Goal: Task Accomplishment & Management: Manage account settings

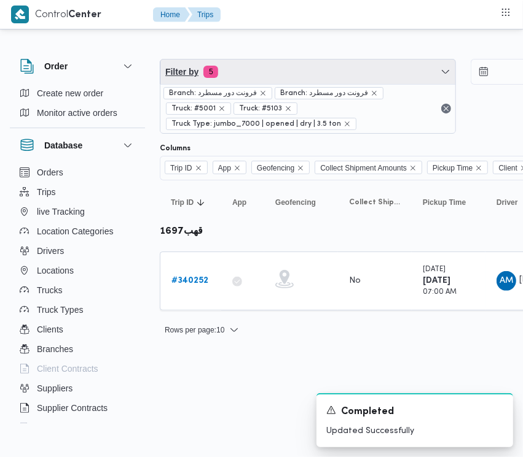
click at [308, 77] on span "Filter by 5" at bounding box center [307, 72] width 295 height 25
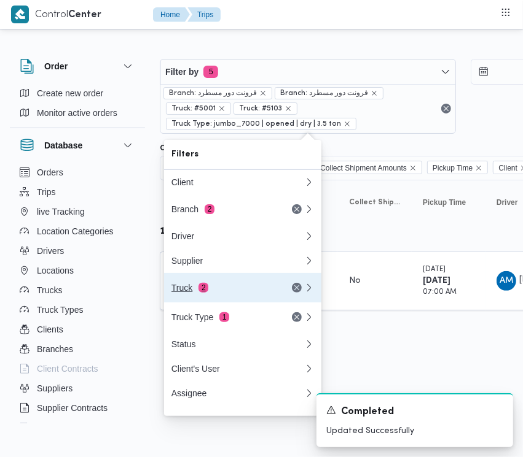
click at [229, 301] on button "Truck 2" at bounding box center [242, 287] width 157 height 29
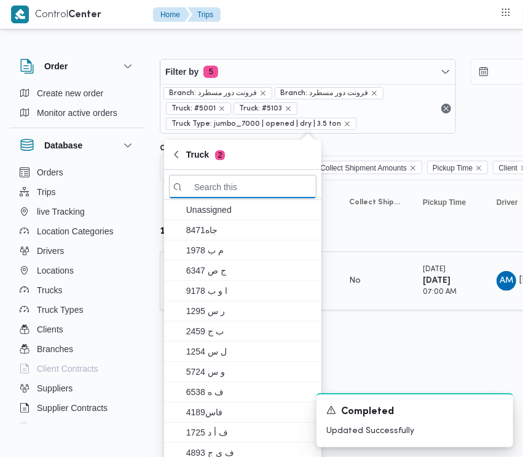
paste input "يلص769"
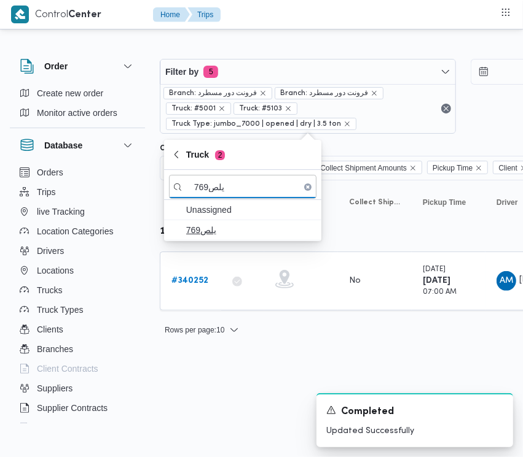
type input "يلص769"
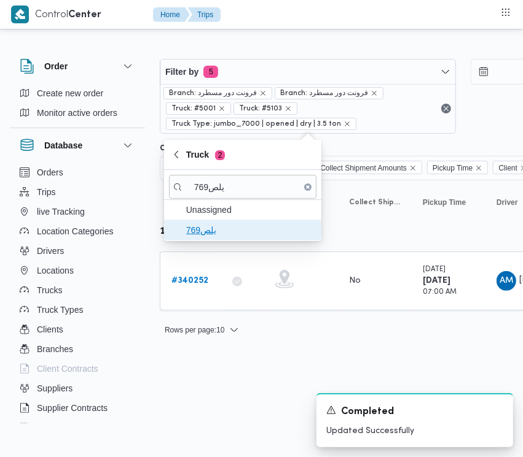
click at [235, 238] on span "يلص769" at bounding box center [242, 230] width 147 height 20
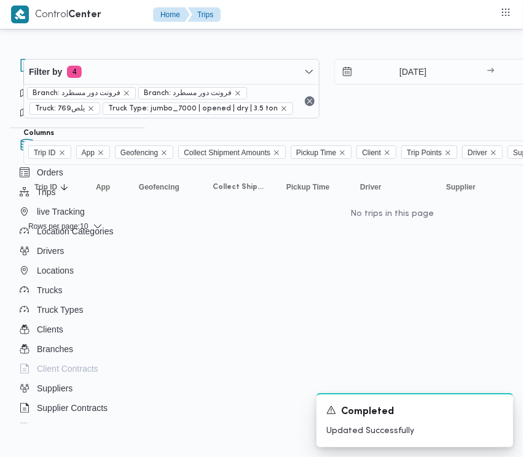
scroll to position [0, 161]
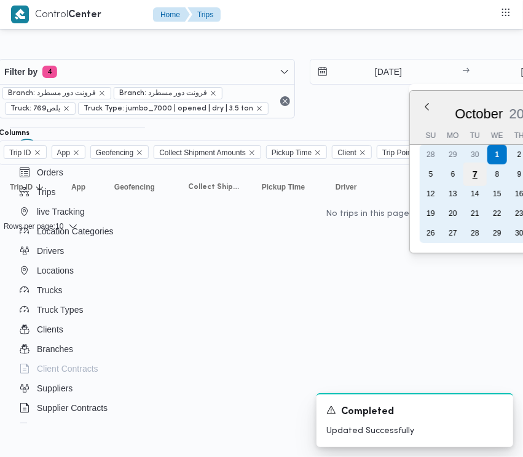
click at [473, 175] on div "7" at bounding box center [474, 174] width 23 height 23
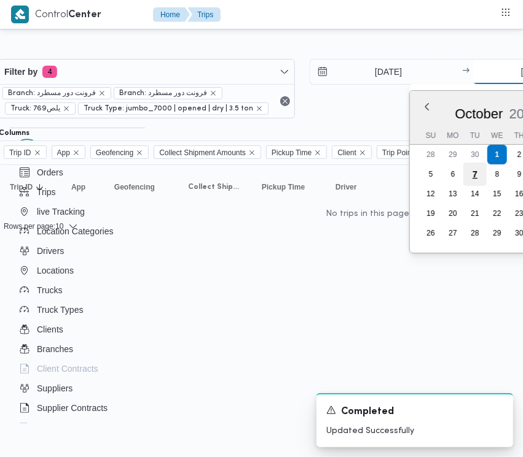
type input "[DATE]"
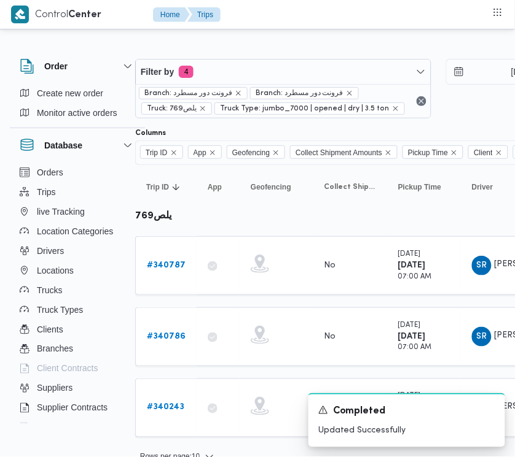
scroll to position [0, 29]
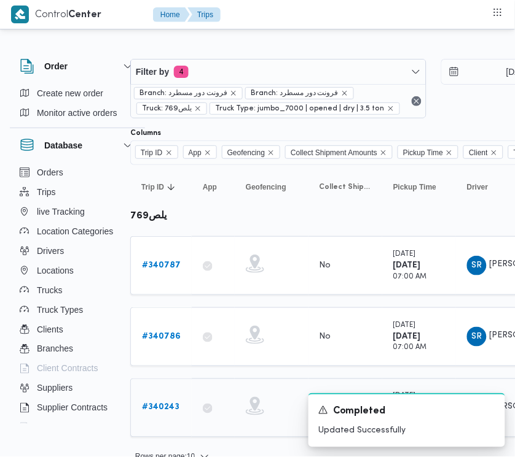
click at [184, 404] on div "# 340243" at bounding box center [161, 408] width 49 height 25
click at [168, 407] on b "# 340243" at bounding box center [160, 408] width 37 height 8
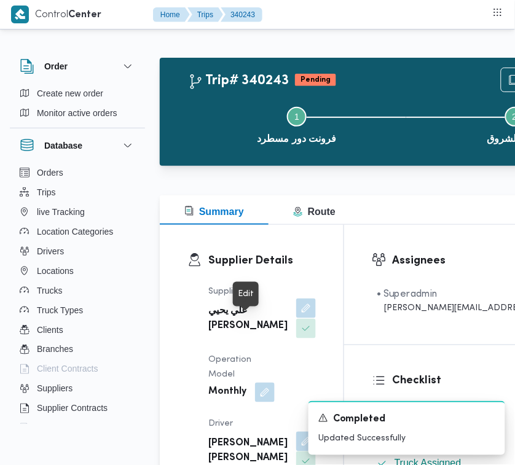
click at [296, 318] on button "button" at bounding box center [306, 308] width 20 height 20
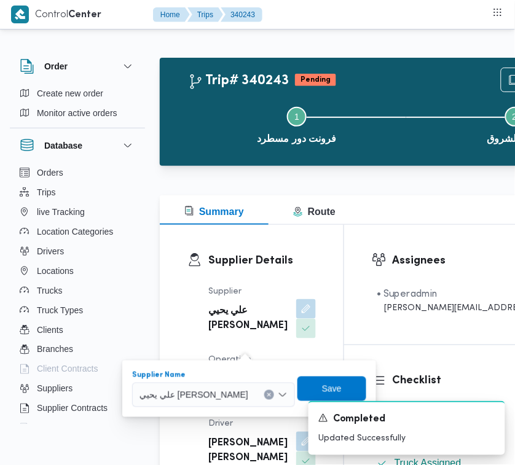
click at [222, 387] on div "علي يحيي [PERSON_NAME]" at bounding box center [213, 395] width 163 height 25
paste input "[PERSON_NAME][DATE]"
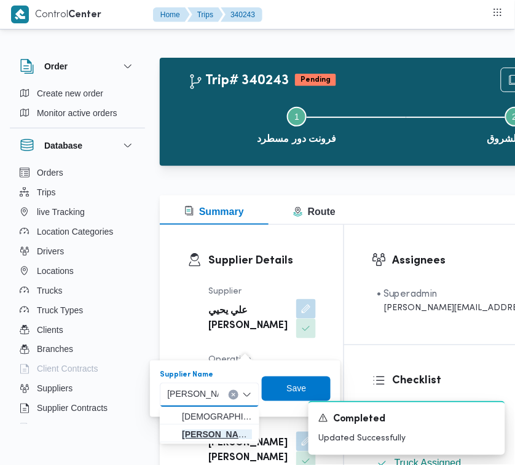
type input "[PERSON_NAME][DATE]"
click at [209, 429] on span "[PERSON_NAME][DATE]" at bounding box center [217, 434] width 70 height 15
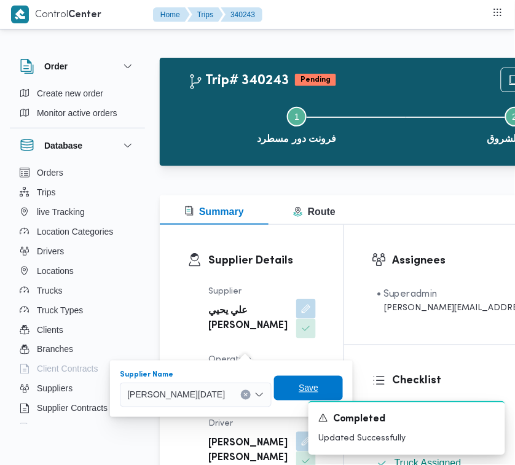
click at [318, 387] on span "Save" at bounding box center [308, 388] width 20 height 15
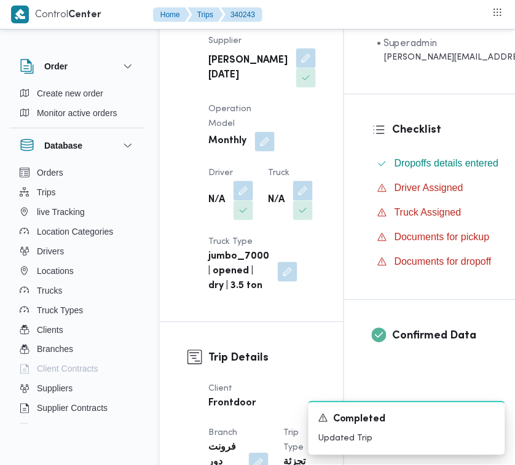
scroll to position [281, 0]
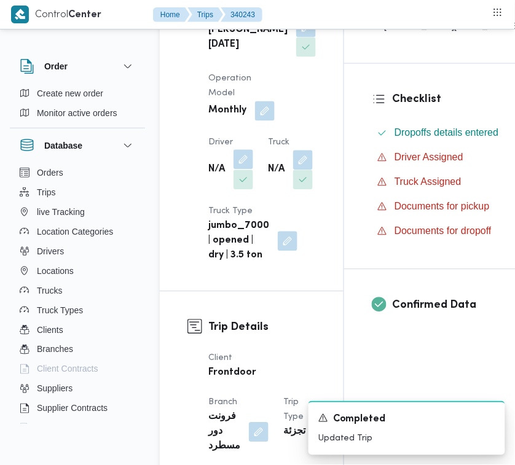
click at [244, 169] on button "button" at bounding box center [243, 160] width 20 height 20
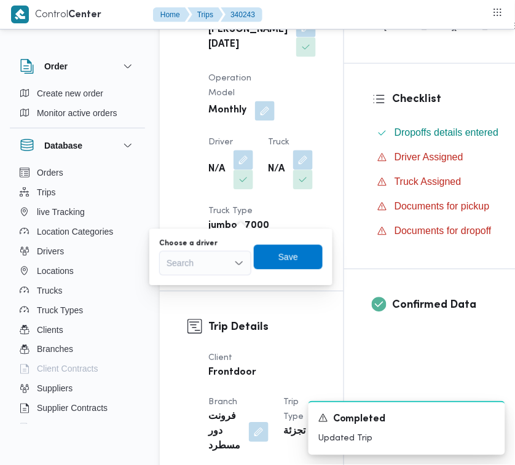
click at [216, 257] on div "Search" at bounding box center [205, 263] width 92 height 25
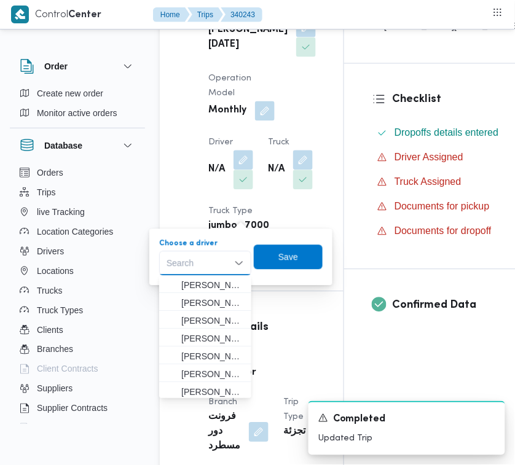
paste input "[PERSON_NAME]"
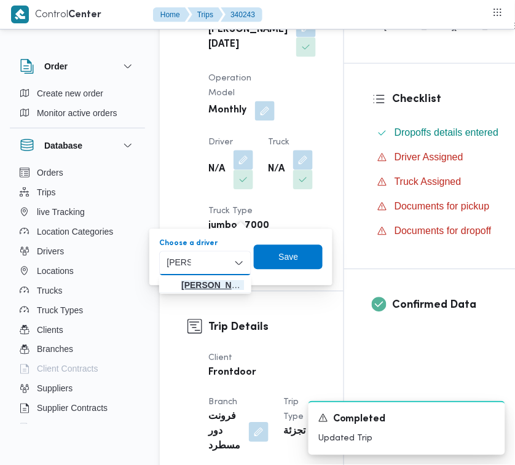
type input "[PERSON_NAME]"
click at [198, 290] on span "[PERSON_NAME]" at bounding box center [212, 285] width 63 height 15
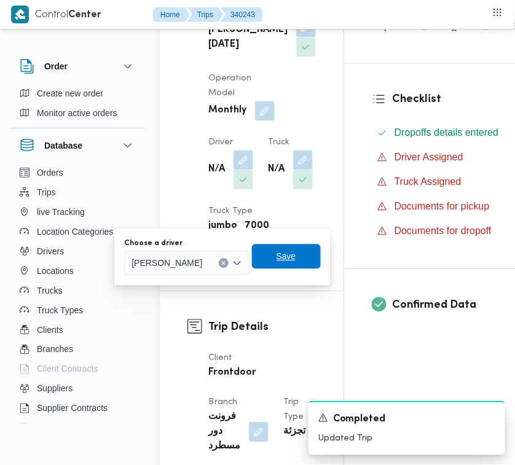
click at [296, 253] on span "Save" at bounding box center [286, 256] width 20 height 15
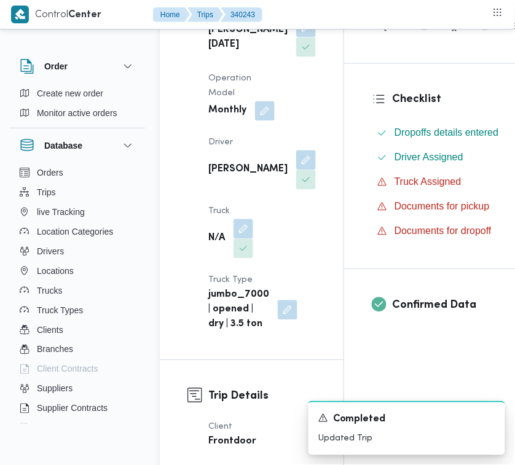
drag, startPoint x: 246, startPoint y: 281, endPoint x: 228, endPoint y: 313, distance: 36.9
click at [246, 239] on button "button" at bounding box center [243, 229] width 20 height 20
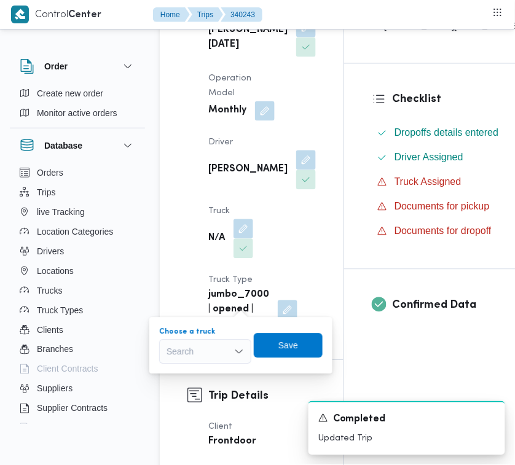
click at [214, 358] on div "Search" at bounding box center [205, 352] width 92 height 25
paste input "2463"
type input "2463"
click at [184, 370] on mark "2463" at bounding box center [190, 374] width 19 height 10
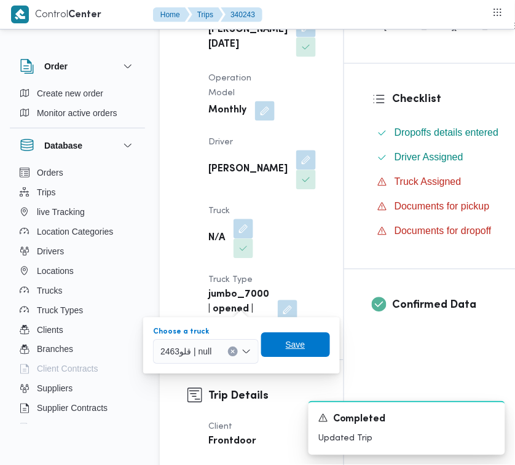
click at [310, 348] on span "Save" at bounding box center [295, 345] width 69 height 25
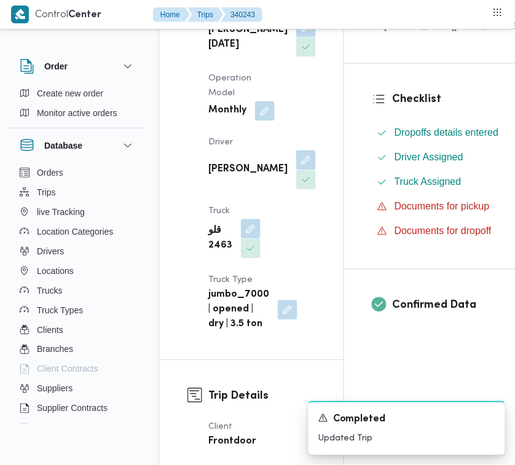
click at [219, 52] on b "[PERSON_NAME][DATE]" at bounding box center [247, 37] width 79 height 29
copy div "[PERSON_NAME][DATE]"
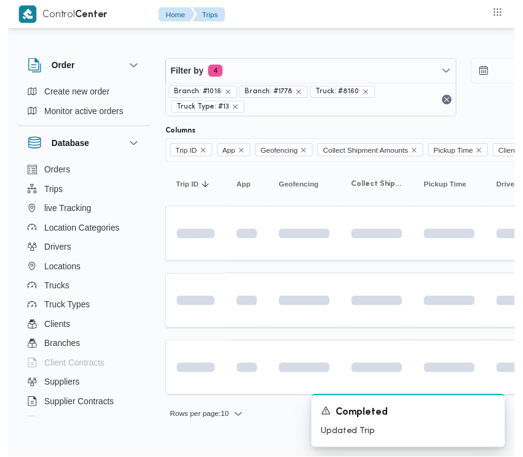
scroll to position [0, 29]
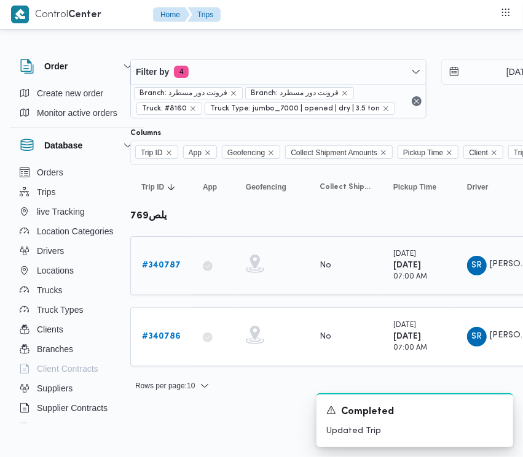
click at [154, 268] on b "# 340787" at bounding box center [161, 266] width 39 height 8
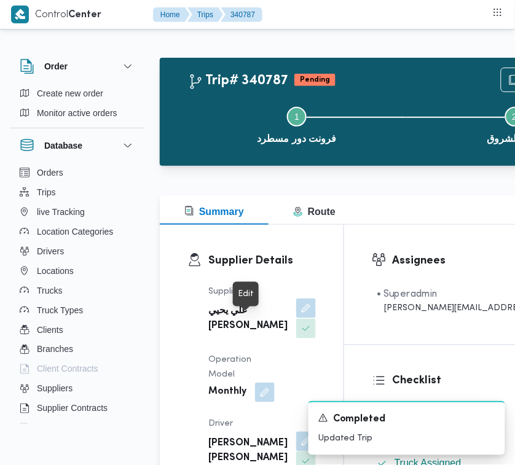
click at [296, 318] on button "button" at bounding box center [306, 308] width 20 height 20
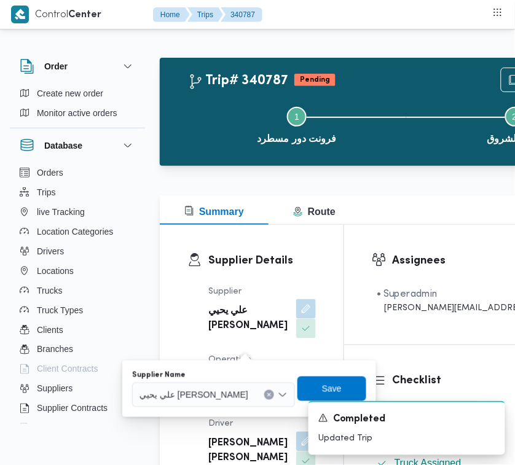
click at [198, 395] on span "علي يحيي [PERSON_NAME]" at bounding box center [193, 394] width 109 height 14
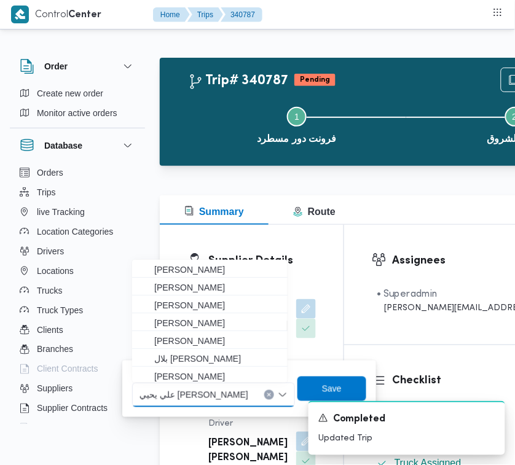
paste input "[PERSON_NAME][DATE]"
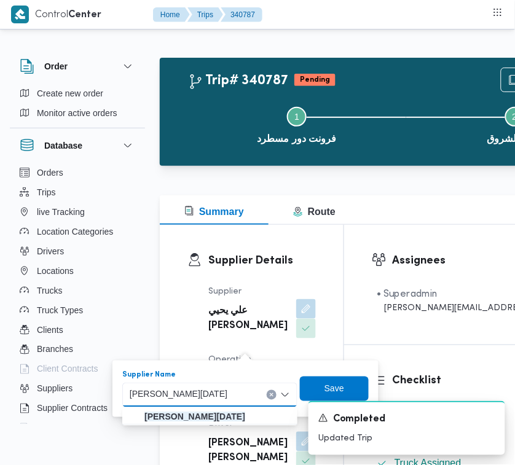
type input "[PERSON_NAME][DATE]"
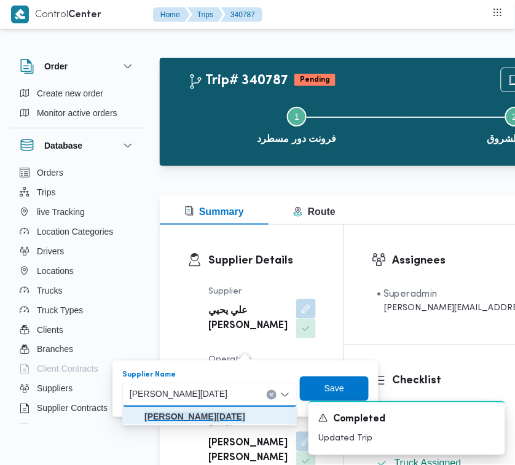
click at [187, 412] on mark "[PERSON_NAME][DATE]" at bounding box center [194, 417] width 101 height 10
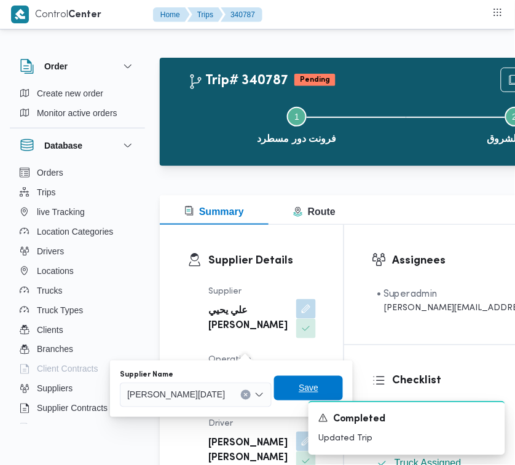
click at [318, 390] on span "Save" at bounding box center [308, 388] width 20 height 15
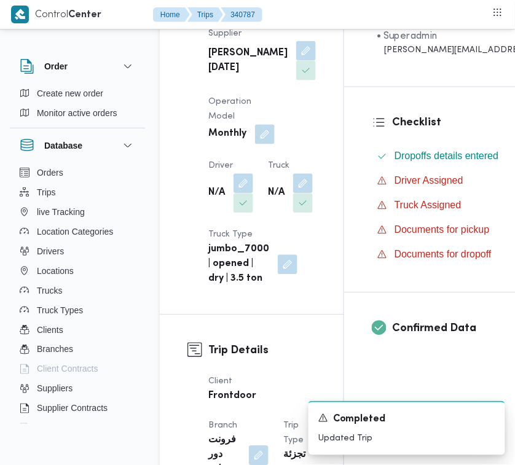
scroll to position [406, 0]
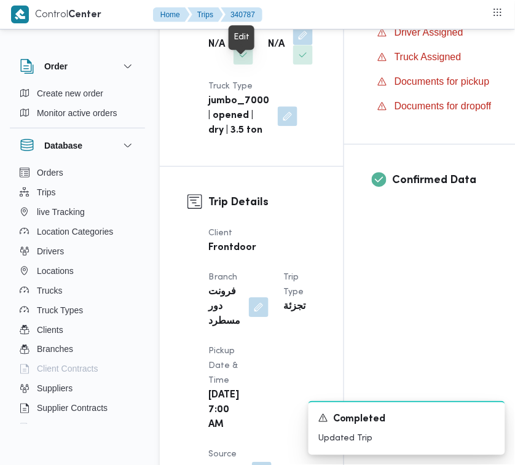
click at [247, 44] on button "button" at bounding box center [243, 35] width 20 height 20
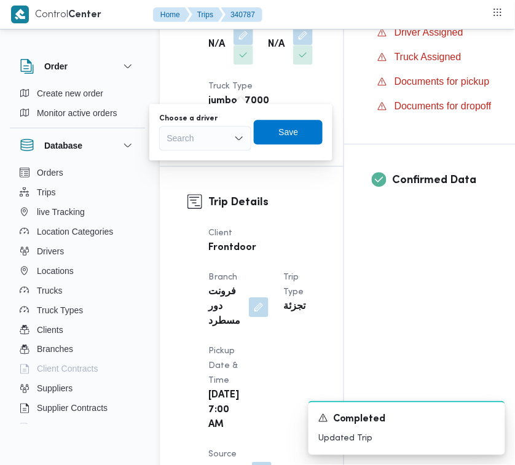
click at [213, 127] on div "Search" at bounding box center [205, 138] width 92 height 25
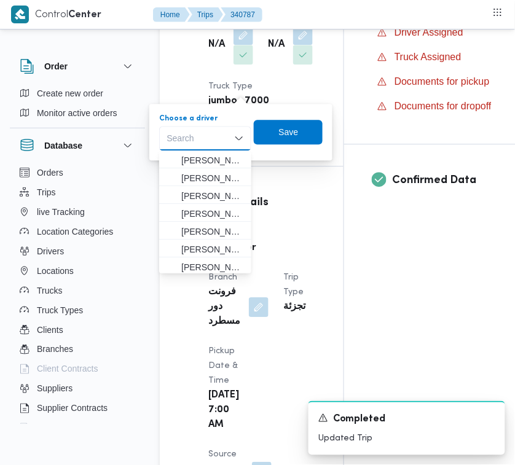
paste input "[PERSON_NAME]"
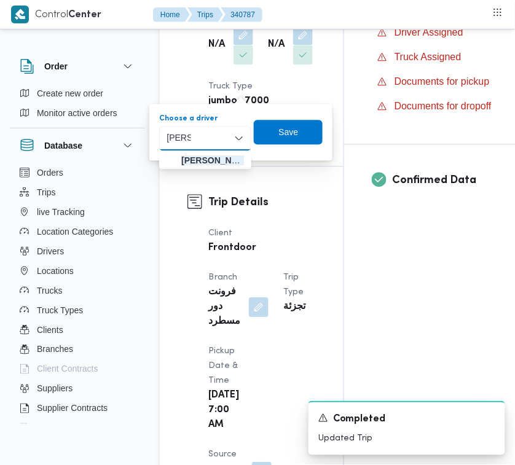
type input "[PERSON_NAME]"
click at [194, 136] on div "[PERSON_NAME]" at bounding box center [205, 138] width 92 height 25
click at [186, 163] on span "[PERSON_NAME]" at bounding box center [212, 160] width 63 height 15
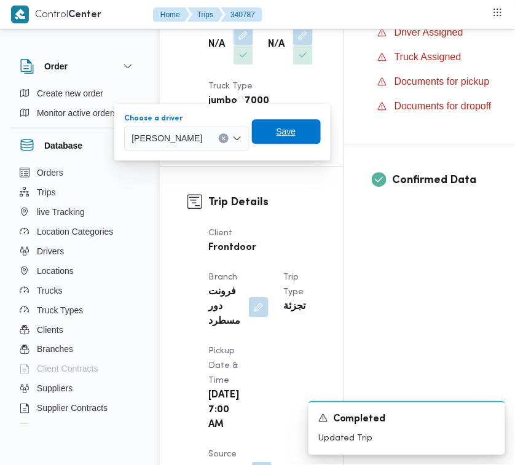
click at [302, 122] on span "Save" at bounding box center [286, 131] width 69 height 25
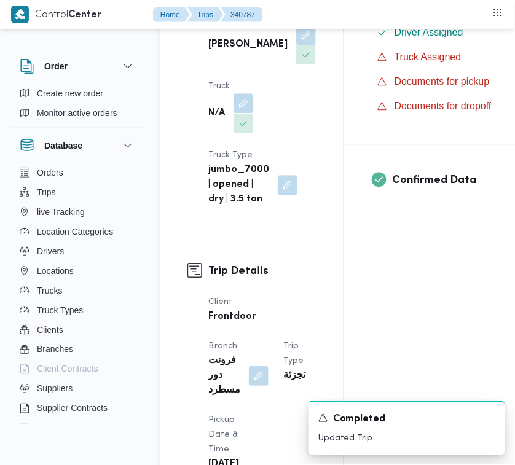
click at [246, 94] on dt "Truck" at bounding box center [230, 86] width 45 height 15
click at [240, 113] on button "button" at bounding box center [243, 103] width 20 height 20
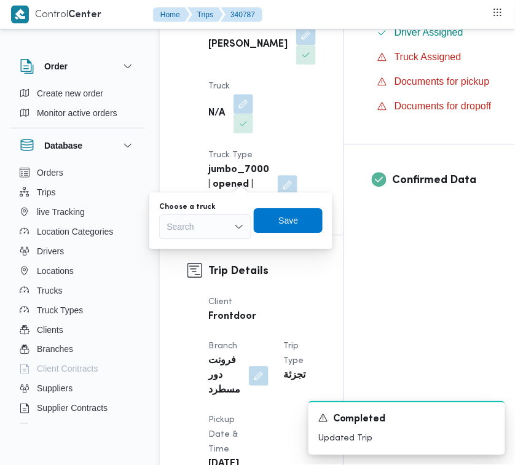
click at [217, 218] on div "Search" at bounding box center [205, 226] width 92 height 25
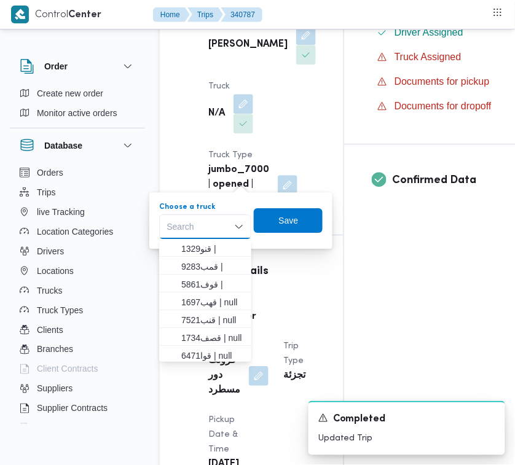
paste input "2463"
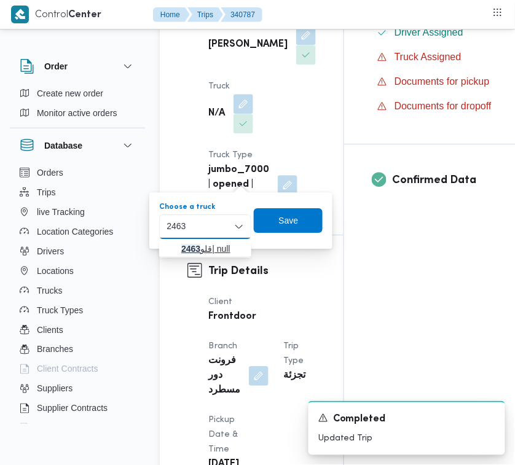
type input "2463"
click at [177, 247] on span "قلو 2463 | null" at bounding box center [205, 249] width 82 height 20
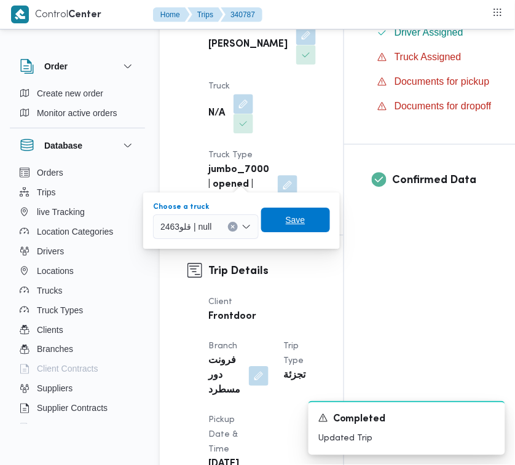
click at [286, 229] on span "Save" at bounding box center [295, 220] width 69 height 25
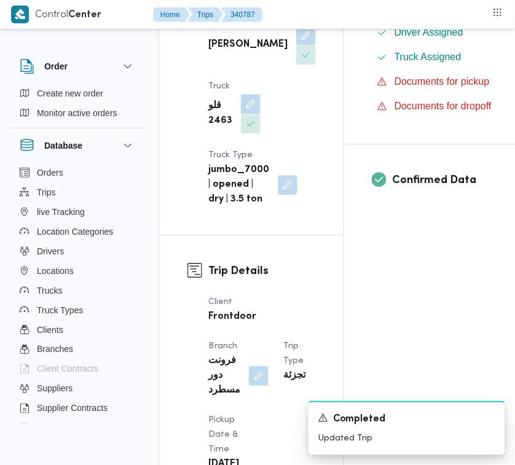
scroll to position [0, 0]
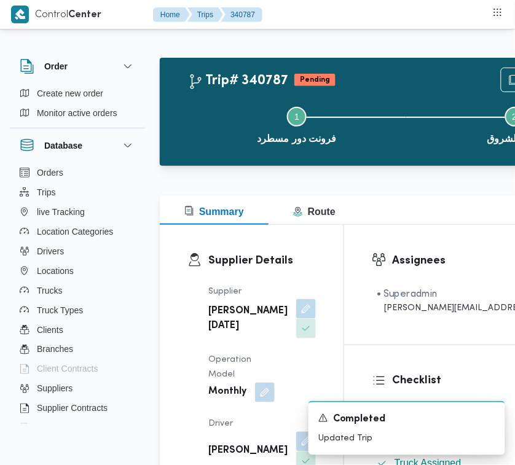
click at [219, 329] on b "[PERSON_NAME][DATE]" at bounding box center [247, 318] width 79 height 29
click at [218, 327] on b "[PERSON_NAME][DATE]" at bounding box center [247, 318] width 79 height 29
copy div "[PERSON_NAME][DATE]"
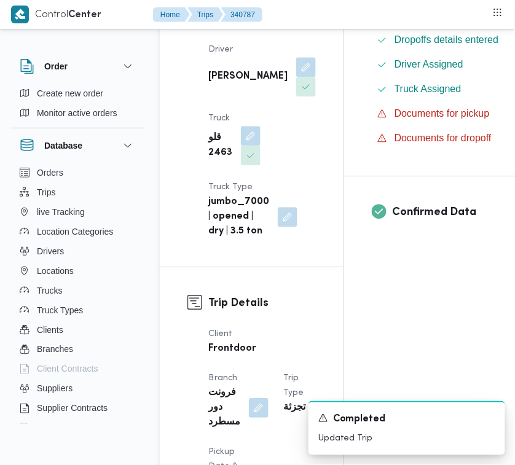
scroll to position [406, 0]
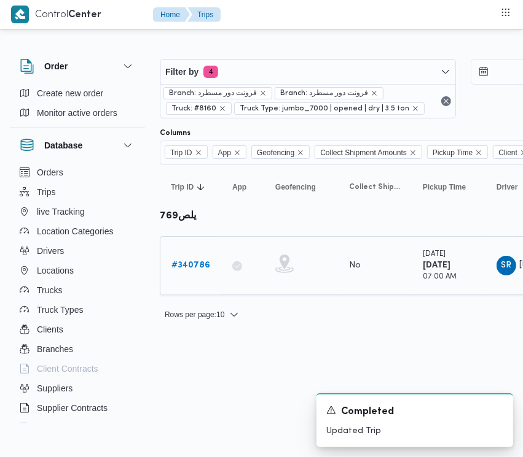
click at [191, 265] on b "# 340786" at bounding box center [190, 266] width 39 height 8
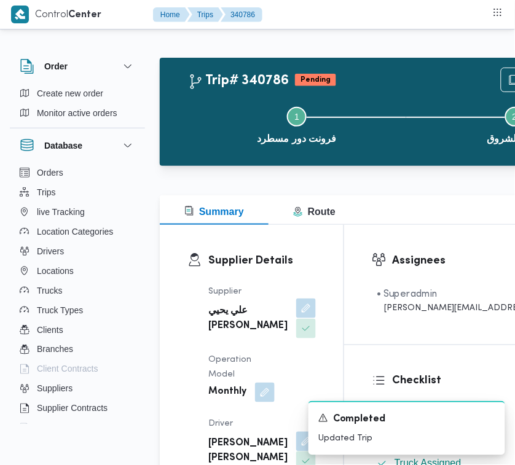
click at [296, 318] on button "button" at bounding box center [306, 308] width 20 height 20
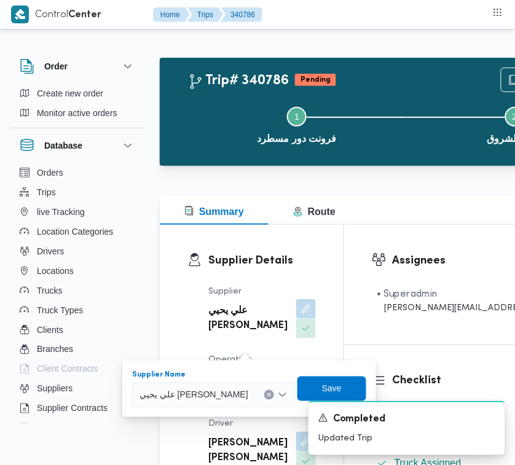
click at [221, 401] on div "علي يحيي [PERSON_NAME]" at bounding box center [213, 395] width 163 height 25
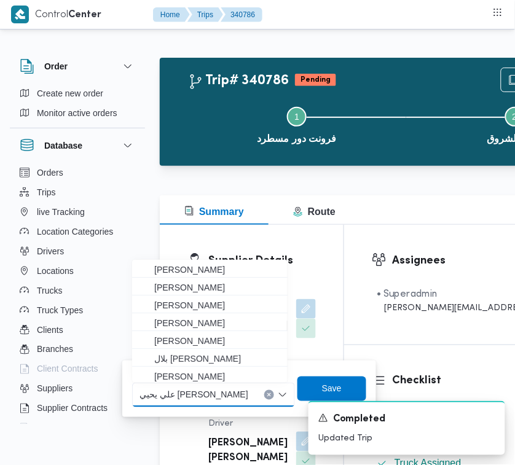
paste input "[PERSON_NAME][DATE]"
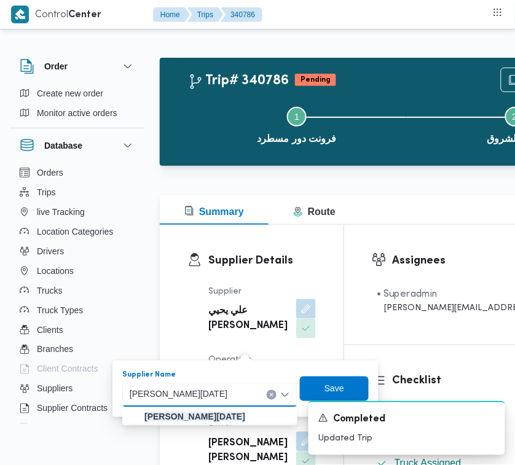
type input "[PERSON_NAME][DATE]"
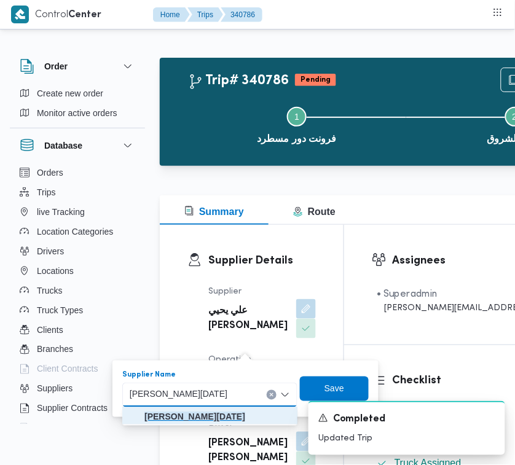
click at [201, 416] on mark "[PERSON_NAME][DATE]" at bounding box center [194, 417] width 101 height 10
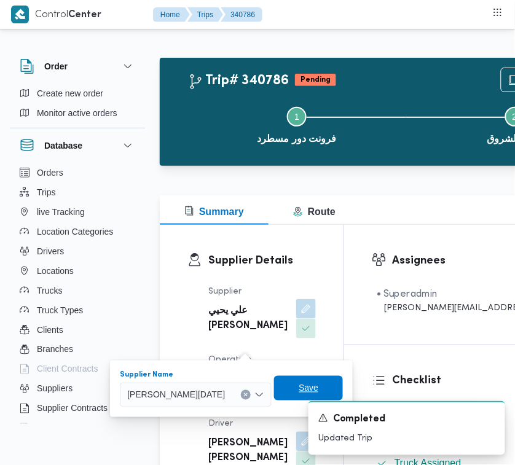
click at [343, 387] on span "Save" at bounding box center [308, 388] width 69 height 25
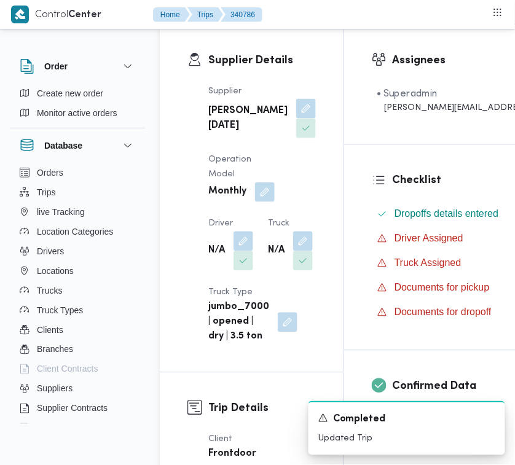
scroll to position [275, 0]
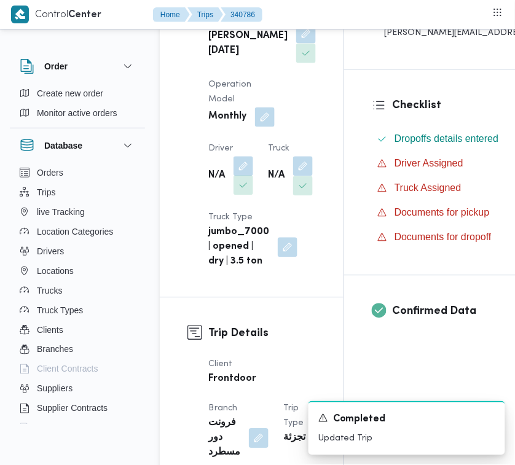
drag, startPoint x: 243, startPoint y: 200, endPoint x: 238, endPoint y: 213, distance: 14.4
click at [244, 176] on button "button" at bounding box center [243, 167] width 20 height 20
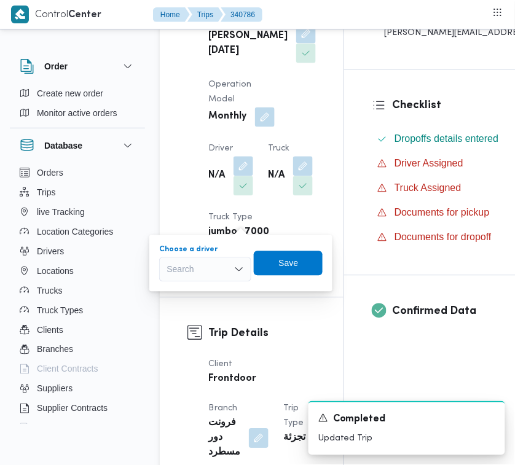
drag, startPoint x: 192, startPoint y: 272, endPoint x: 151, endPoint y: 266, distance: 41.0
click at [192, 270] on div "Search" at bounding box center [205, 269] width 92 height 25
paste input "[PERSON_NAME]"
type input "[PERSON_NAME]"
click at [210, 273] on div "[PERSON_NAME]" at bounding box center [205, 269] width 92 height 25
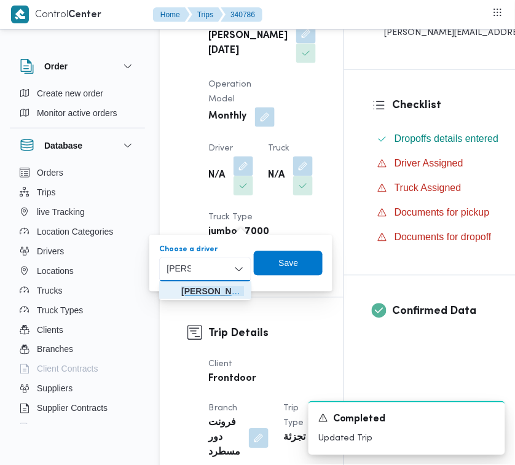
click at [204, 295] on span "[PERSON_NAME]" at bounding box center [212, 291] width 63 height 15
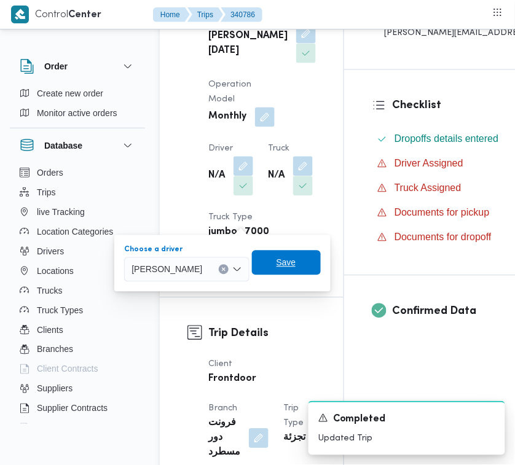
click at [306, 252] on span "Save" at bounding box center [286, 263] width 69 height 25
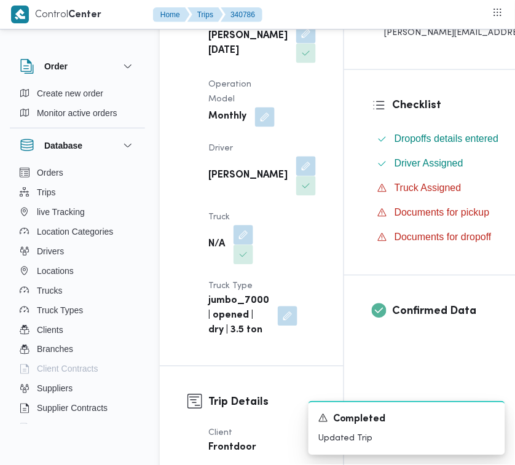
click at [240, 225] on dt "Truck" at bounding box center [230, 218] width 45 height 15
click at [243, 244] on button "button" at bounding box center [243, 235] width 20 height 20
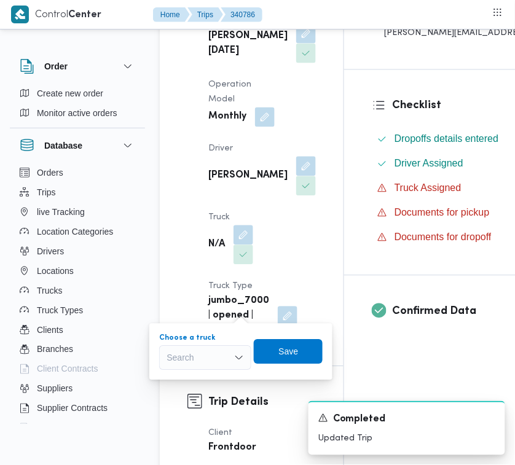
click at [194, 354] on div "Search" at bounding box center [205, 358] width 92 height 25
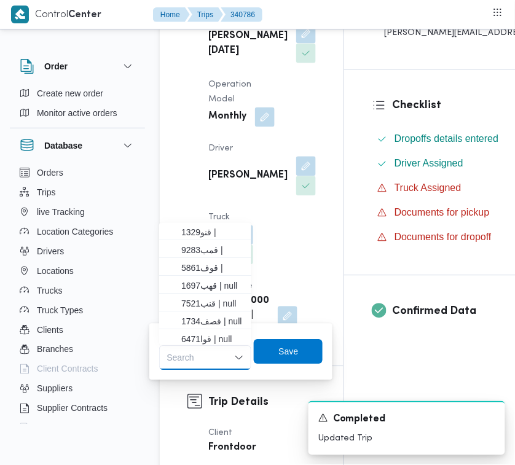
paste input "2463"
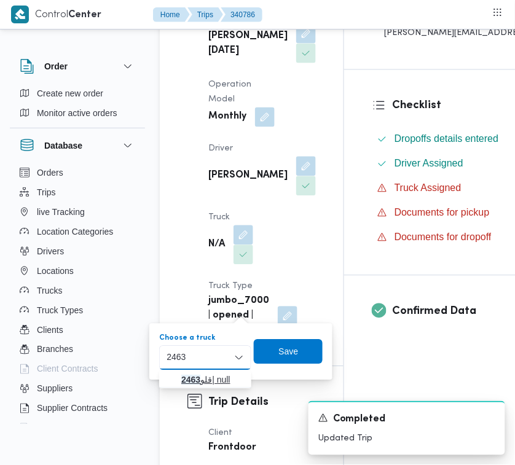
type input "2463"
click at [181, 378] on span "قلو 2463 | null" at bounding box center [212, 380] width 63 height 15
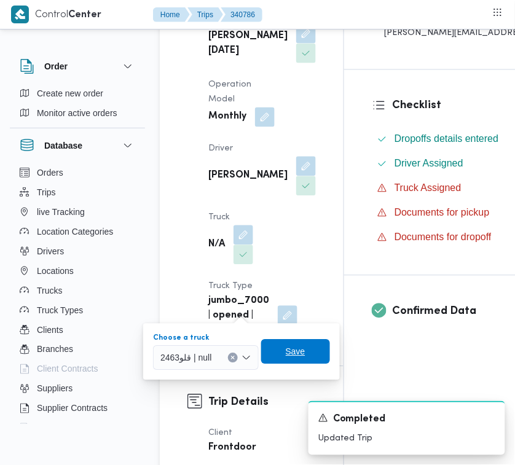
click at [295, 355] on span "Save" at bounding box center [296, 351] width 20 height 15
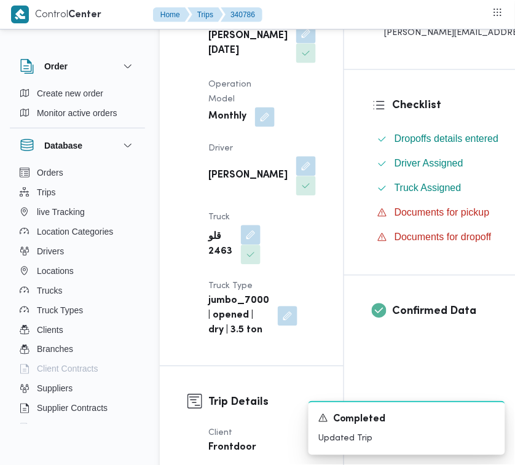
click at [307, 120] on div "Supplier Details Supplier [PERSON_NAME][DATE] Operation Model Monthly Driver [P…" at bounding box center [252, 158] width 184 height 416
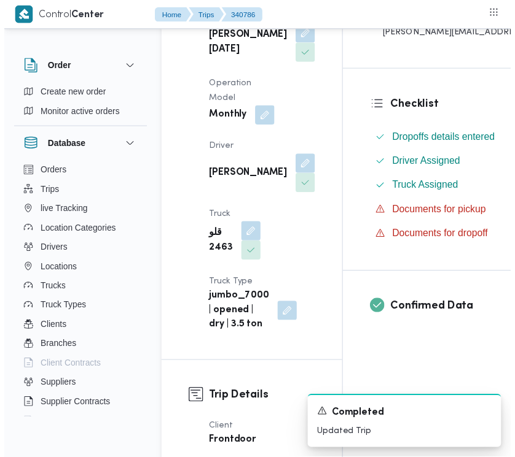
scroll to position [0, 0]
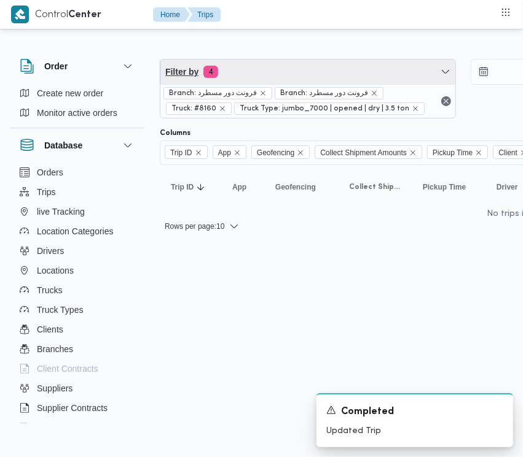
click at [260, 72] on span "Filter by 4" at bounding box center [307, 72] width 295 height 25
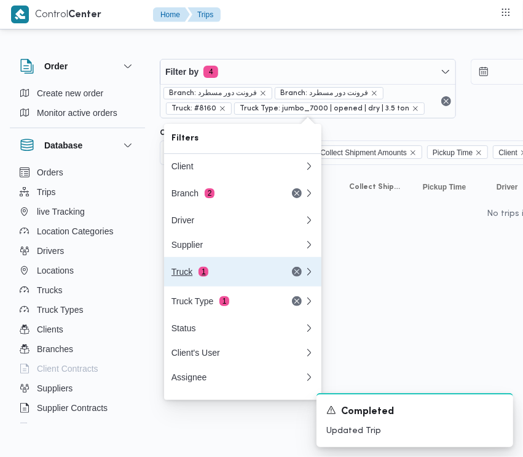
click at [212, 271] on div "Truck 1" at bounding box center [237, 271] width 147 height 29
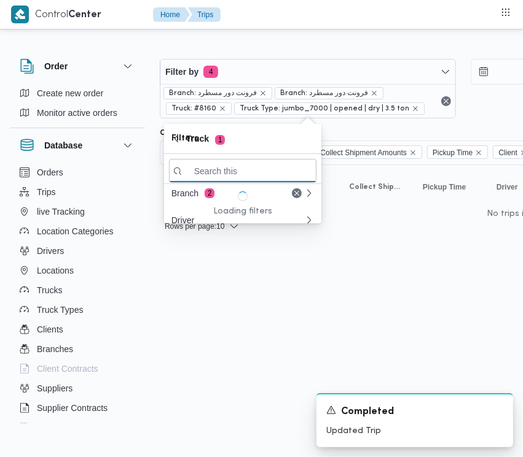
paste input "9851"
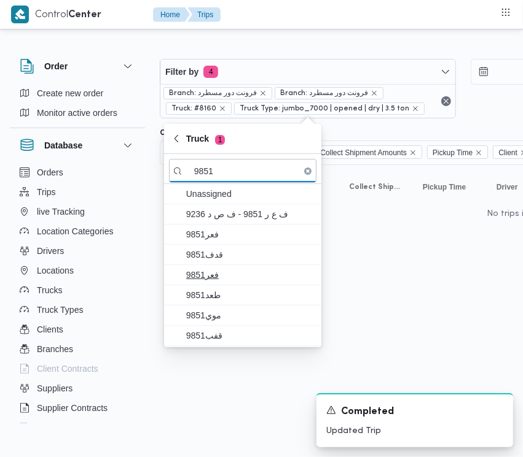
type input "9851"
click at [228, 284] on span "فعر9851" at bounding box center [242, 275] width 147 height 20
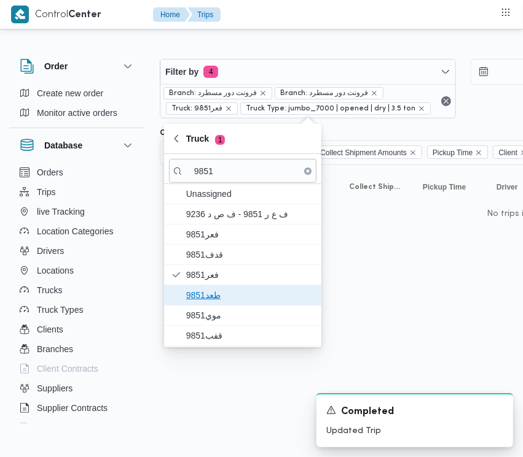
click at [221, 298] on span "طعد9851" at bounding box center [250, 295] width 128 height 15
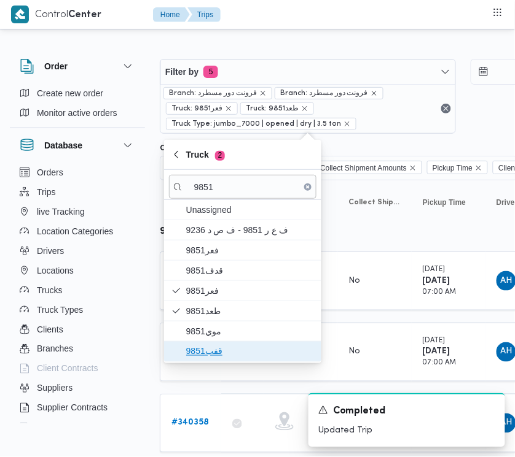
click at [209, 345] on span "قفب9851" at bounding box center [250, 351] width 128 height 15
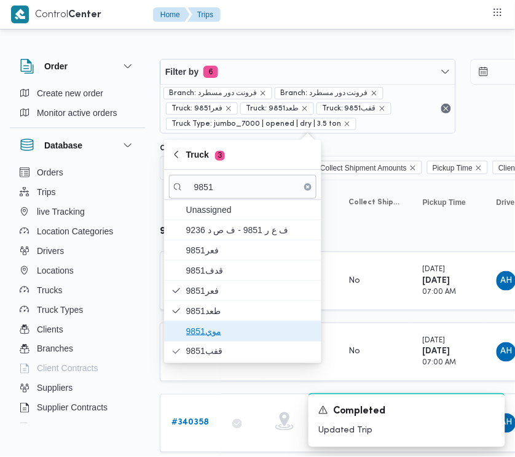
click at [206, 339] on span "موي9851" at bounding box center [250, 331] width 128 height 15
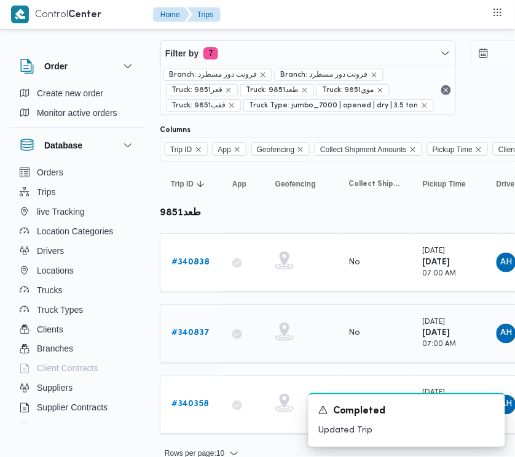
scroll to position [36, 0]
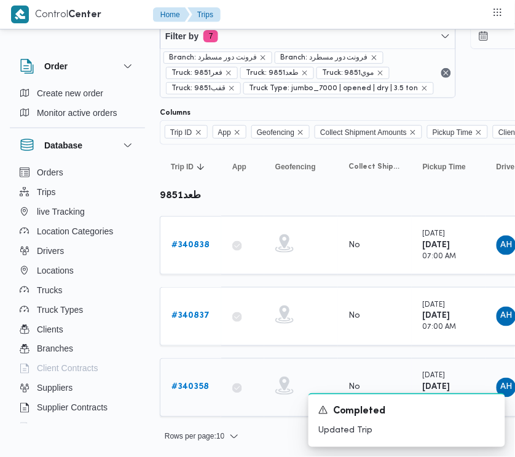
drag, startPoint x: 208, startPoint y: 404, endPoint x: 193, endPoint y: 378, distance: 29.4
click at [203, 397] on td "Trip ID # 340358" at bounding box center [190, 388] width 61 height 59
drag, startPoint x: 192, startPoint y: 376, endPoint x: 192, endPoint y: 383, distance: 6.2
click at [192, 378] on div "# 340358" at bounding box center [190, 388] width 49 height 25
click at [193, 387] on b "# 340358" at bounding box center [189, 388] width 37 height 8
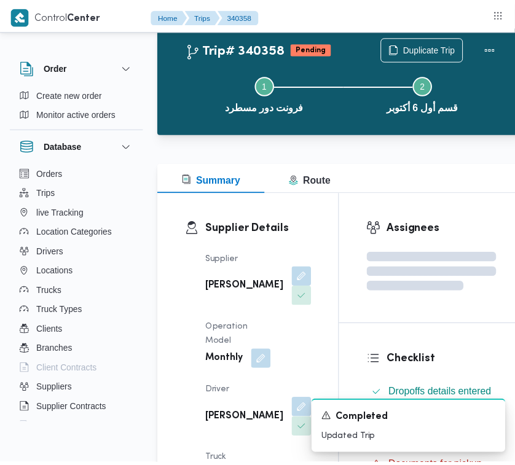
scroll to position [36, 0]
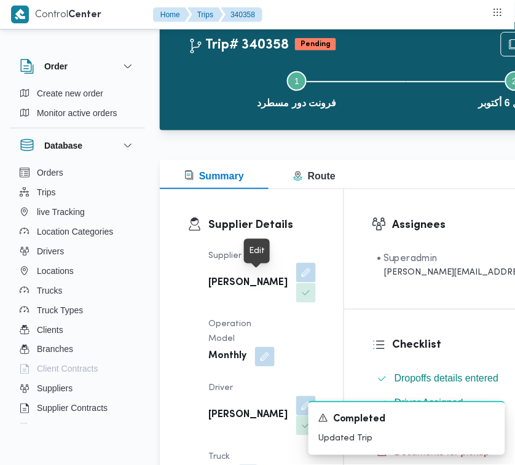
click at [296, 282] on button "button" at bounding box center [306, 273] width 20 height 20
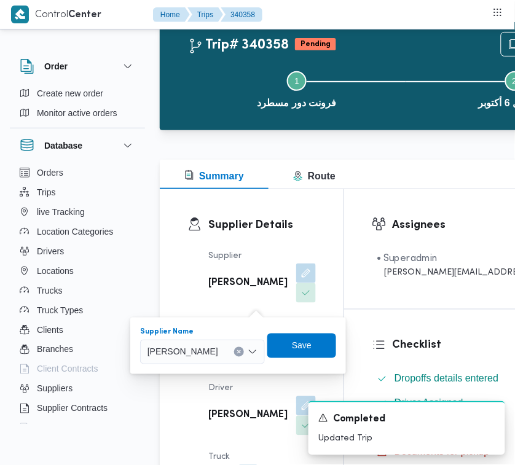
click at [218, 352] on span "[PERSON_NAME]" at bounding box center [182, 351] width 71 height 14
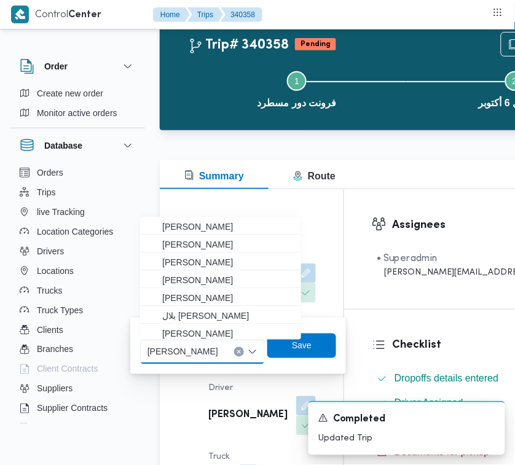
click at [218, 353] on span "[PERSON_NAME]" at bounding box center [182, 351] width 71 height 14
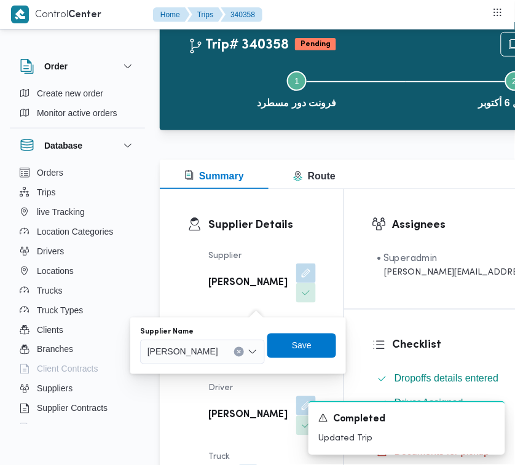
click at [203, 351] on span "[PERSON_NAME]" at bounding box center [182, 351] width 71 height 14
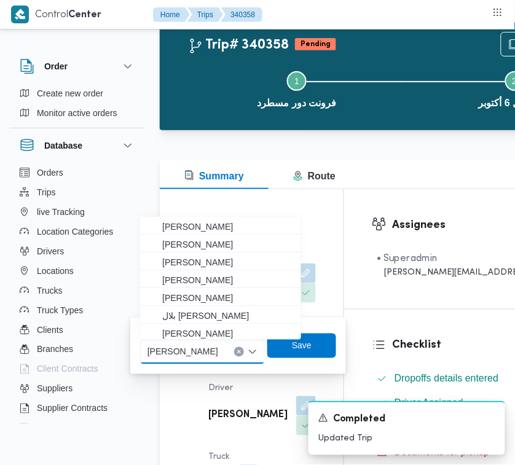
paste input "[PERSON_NAME]"
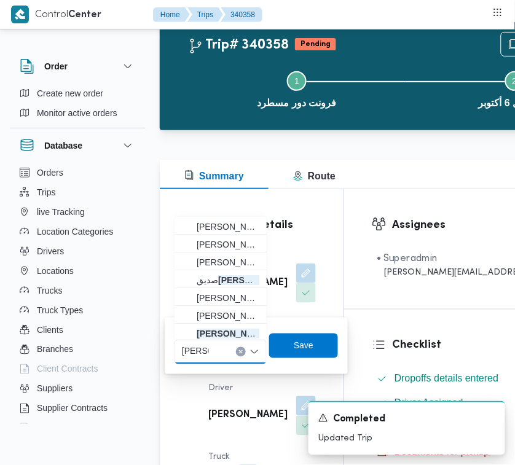
type input "[PERSON_NAME][DATE]"
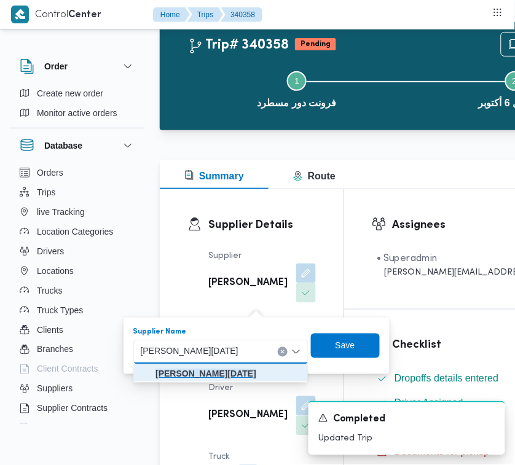
click at [201, 370] on mark "[PERSON_NAME][DATE]" at bounding box center [205, 374] width 101 height 10
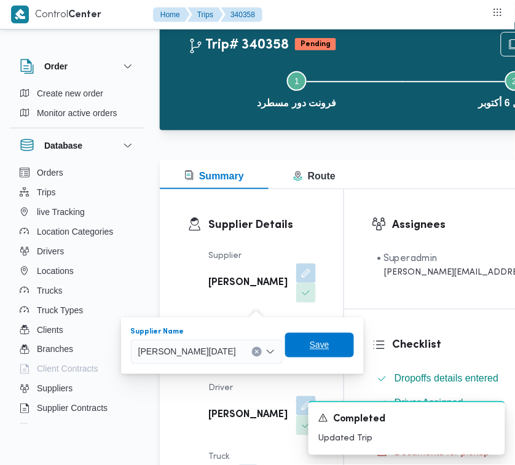
click at [354, 338] on span "Save" at bounding box center [319, 345] width 69 height 25
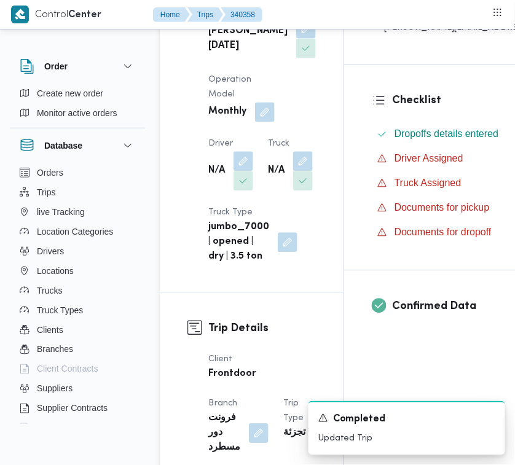
scroll to position [287, 0]
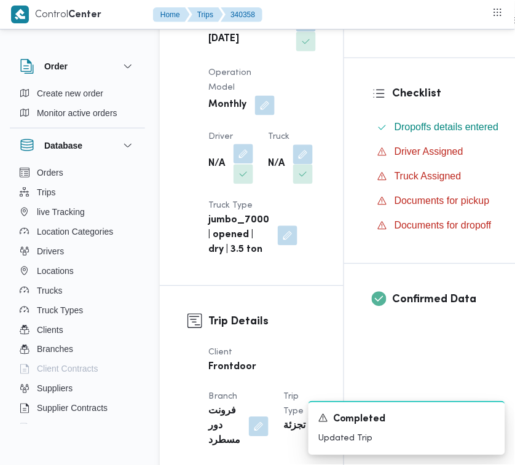
click at [249, 164] on button "button" at bounding box center [243, 154] width 20 height 20
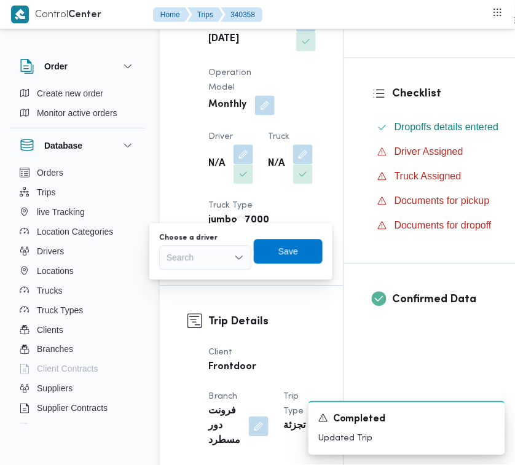
click at [223, 262] on div "Search" at bounding box center [205, 258] width 92 height 25
paste input "حسن"
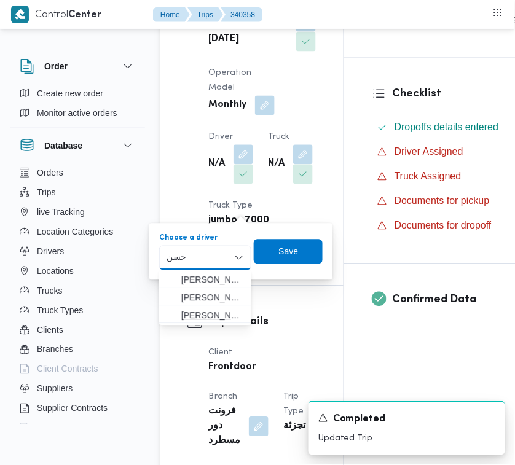
type input "حسن"
click at [215, 310] on span "[PERSON_NAME]" at bounding box center [212, 315] width 63 height 15
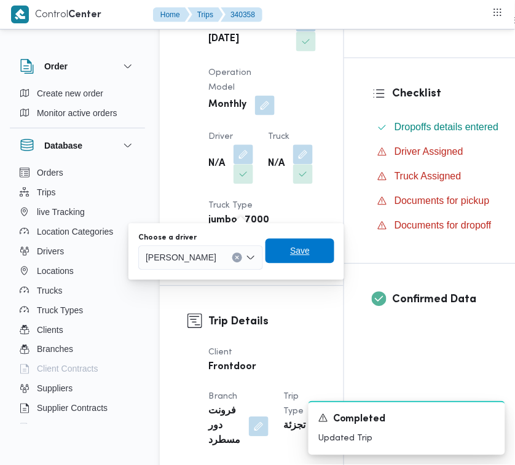
click at [297, 252] on span "Save" at bounding box center [299, 251] width 69 height 25
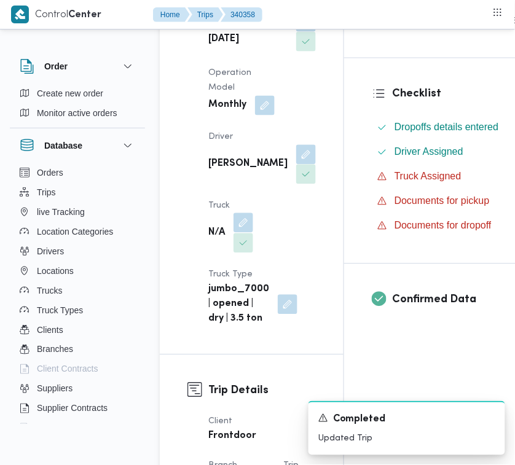
click at [249, 233] on button "button" at bounding box center [243, 223] width 20 height 20
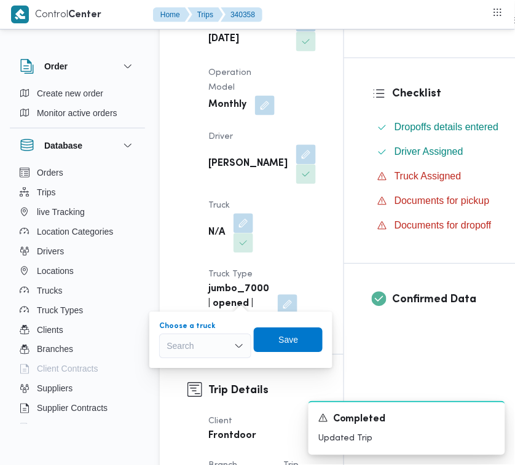
click at [210, 344] on div "Search" at bounding box center [205, 346] width 92 height 25
paste input "9283"
type input "9283"
click at [191, 361] on span "قمب 9283 |" at bounding box center [212, 368] width 63 height 15
click at [306, 332] on span "Save" at bounding box center [291, 339] width 69 height 25
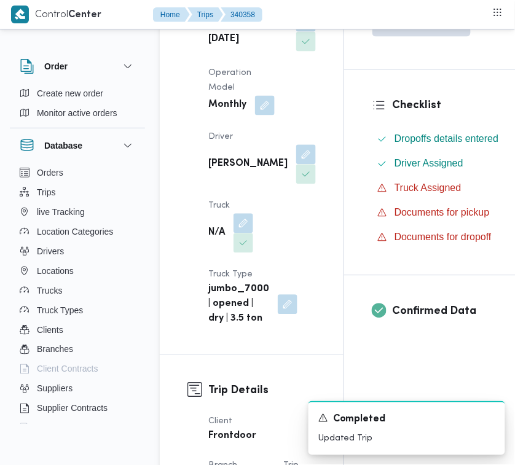
click at [222, 47] on b "[PERSON_NAME][DATE]" at bounding box center [247, 31] width 79 height 29
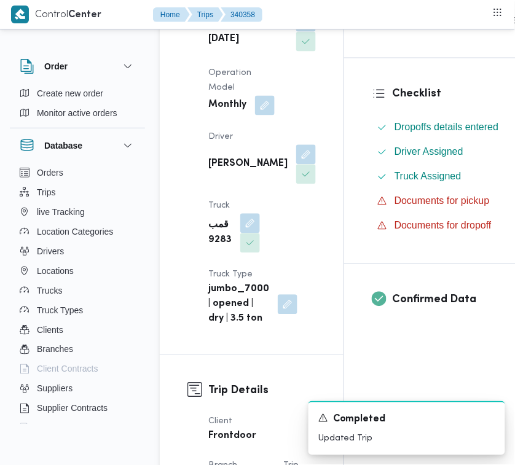
click at [222, 47] on b "[PERSON_NAME][DATE]" at bounding box center [247, 31] width 79 height 29
copy div "[PERSON_NAME][DATE]"
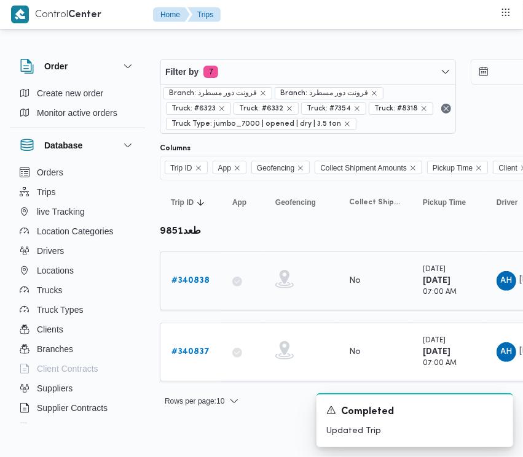
click at [198, 277] on b "# 340838" at bounding box center [190, 281] width 38 height 8
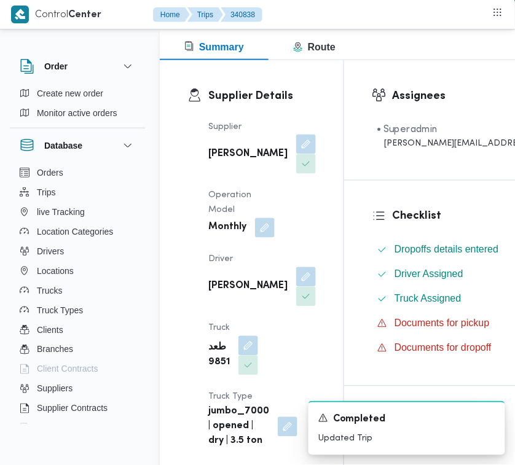
scroll to position [171, 0]
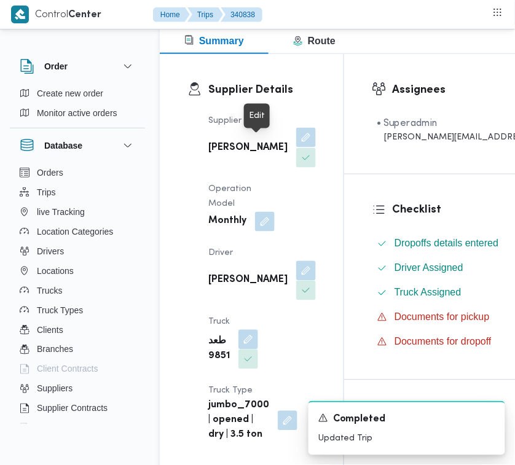
click at [296, 146] on button "button" at bounding box center [306, 138] width 20 height 20
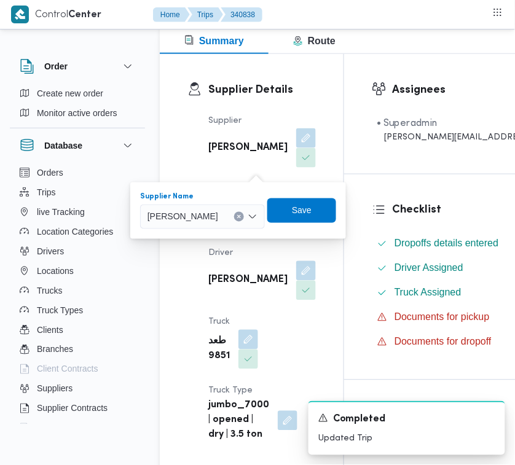
click at [218, 216] on span "[PERSON_NAME]" at bounding box center [182, 216] width 71 height 14
paste input "[PERSON_NAME][DATE]"
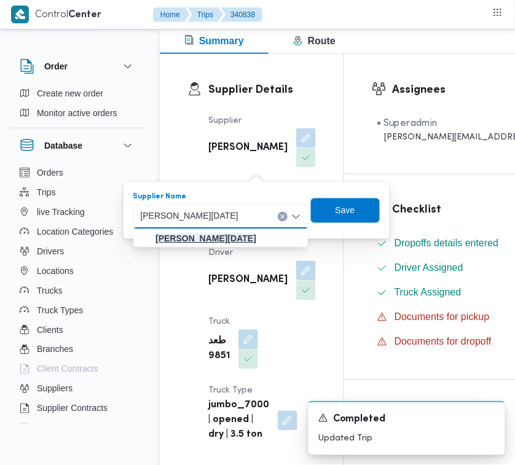
type input "[PERSON_NAME][DATE]"
click at [227, 240] on mark "[PERSON_NAME][DATE]" at bounding box center [205, 239] width 101 height 10
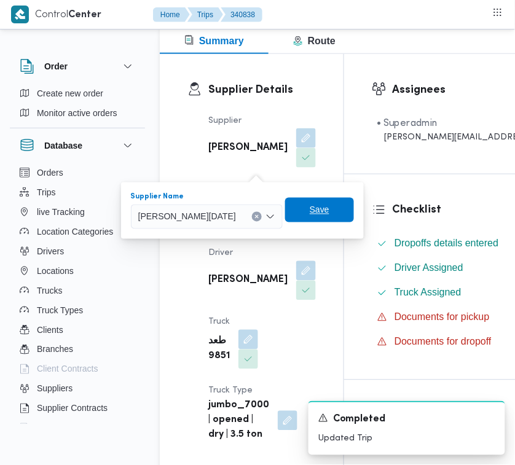
click at [329, 212] on span "Save" at bounding box center [319, 210] width 20 height 15
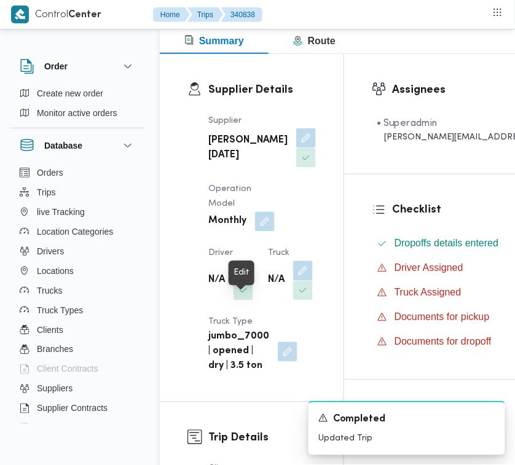
click at [251, 280] on button "button" at bounding box center [243, 270] width 20 height 20
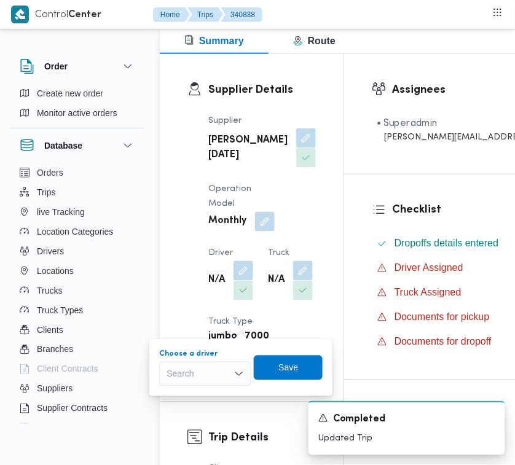
click at [219, 367] on div "Search" at bounding box center [205, 374] width 92 height 25
paste input "حسن"
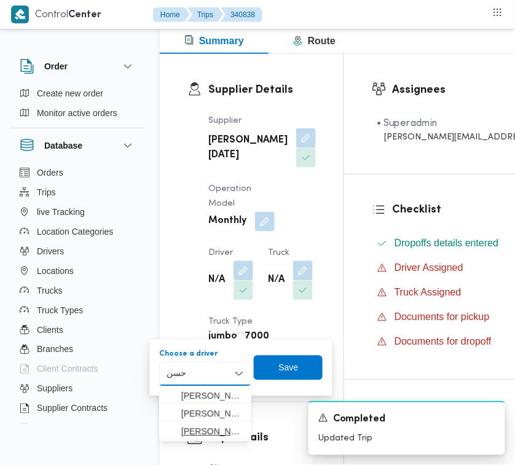
type input "حسن"
drag, startPoint x: 195, startPoint y: 429, endPoint x: 212, endPoint y: 406, distance: 28.5
click at [194, 429] on span "[PERSON_NAME]" at bounding box center [212, 431] width 63 height 15
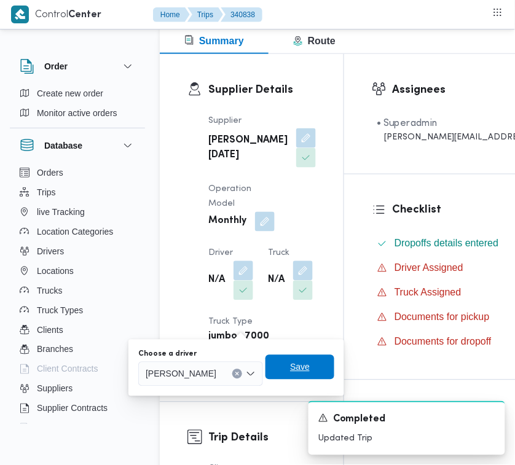
click at [301, 367] on span "Save" at bounding box center [300, 367] width 20 height 15
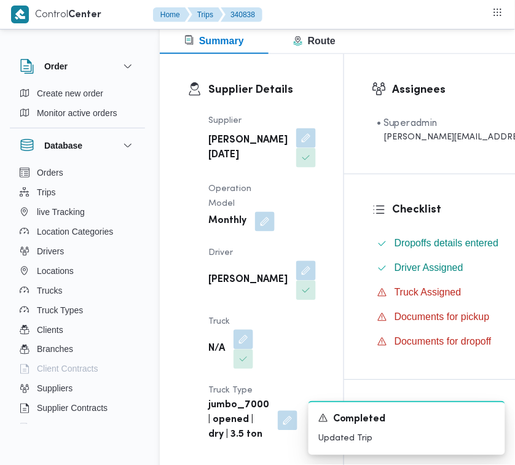
drag, startPoint x: 513, startPoint y: 71, endPoint x: 511, endPoint y: 96, distance: 24.6
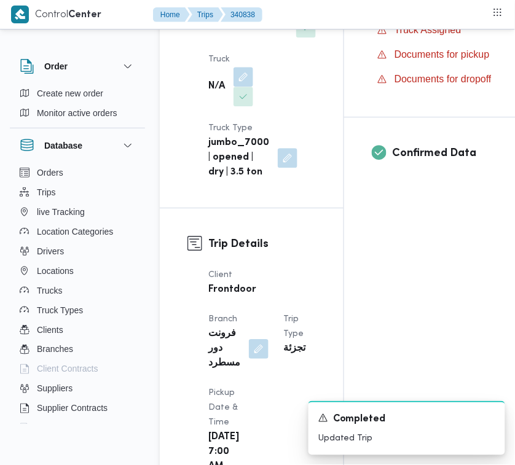
scroll to position [453, 0]
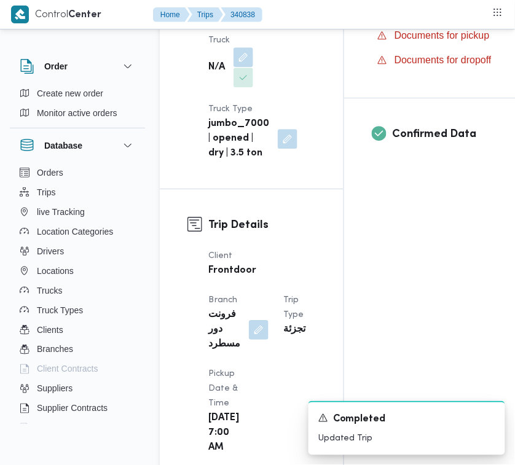
click at [241, 67] on button "button" at bounding box center [243, 57] width 20 height 20
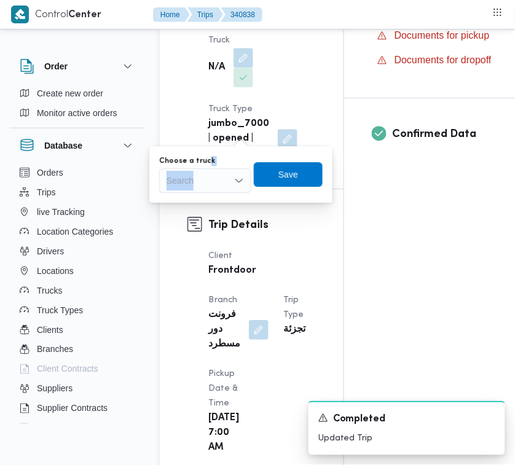
drag, startPoint x: 208, startPoint y: 166, endPoint x: 209, endPoint y: 176, distance: 10.5
click at [208, 168] on div "Choose a truck Search" at bounding box center [205, 174] width 92 height 37
click at [209, 185] on div "Search" at bounding box center [205, 180] width 92 height 25
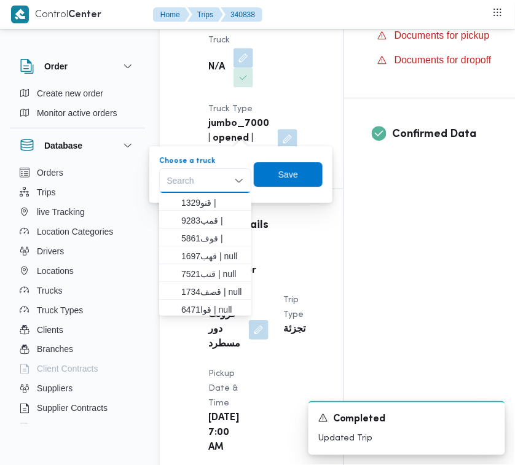
paste input "9283"
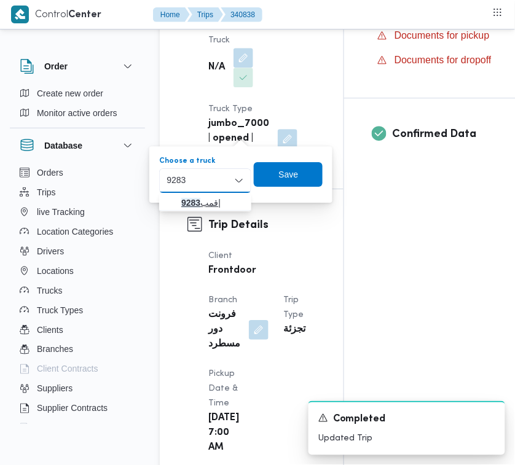
type input "9283"
drag, startPoint x: 195, startPoint y: 200, endPoint x: 243, endPoint y: 185, distance: 50.9
click at [195, 200] on mark "9283" at bounding box center [190, 203] width 19 height 10
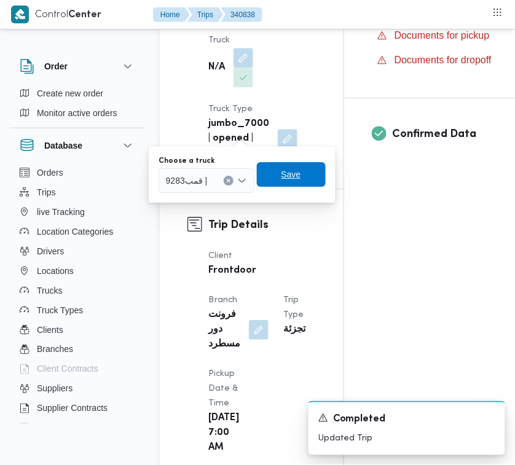
drag, startPoint x: 295, startPoint y: 173, endPoint x: 379, endPoint y: 125, distance: 96.6
click at [297, 173] on span "Save" at bounding box center [291, 174] width 20 height 15
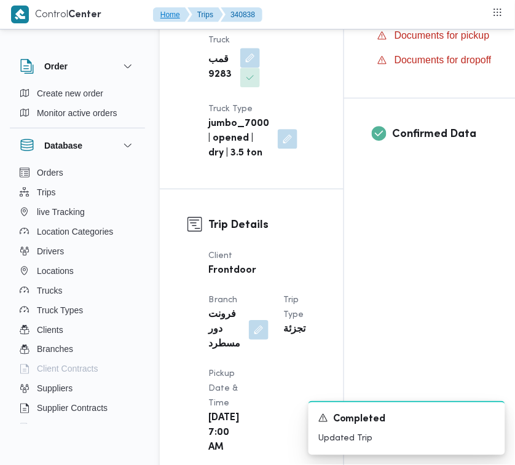
scroll to position [46, 0]
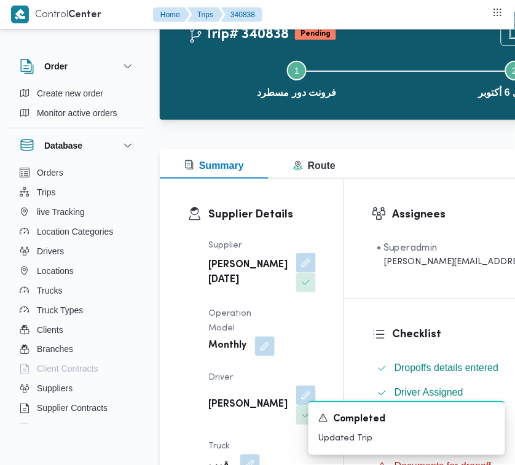
click at [219, 287] on b "[PERSON_NAME][DATE]" at bounding box center [247, 272] width 79 height 29
click at [217, 287] on b "[PERSON_NAME][DATE]" at bounding box center [247, 272] width 79 height 29
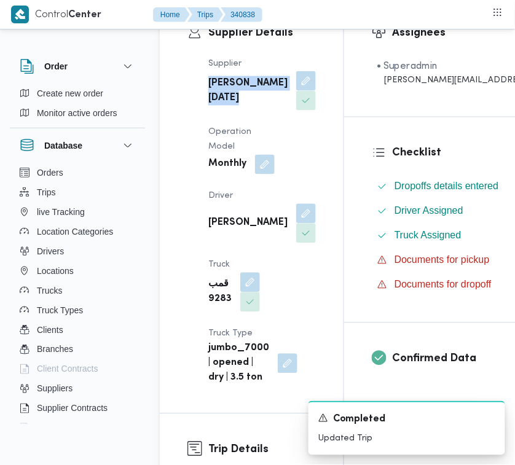
scroll to position [293, 0]
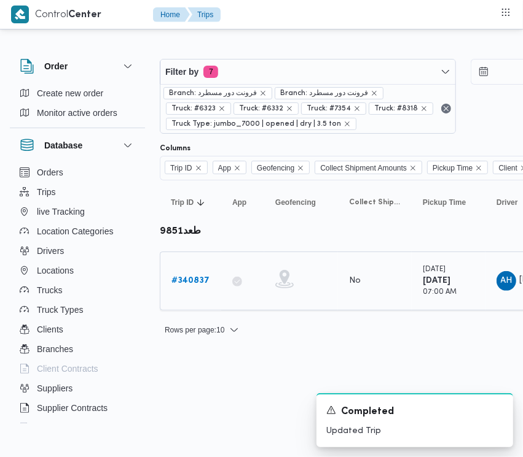
click at [182, 289] on div "# 340837" at bounding box center [190, 281] width 49 height 25
click at [177, 283] on b "# 340837" at bounding box center [190, 281] width 38 height 8
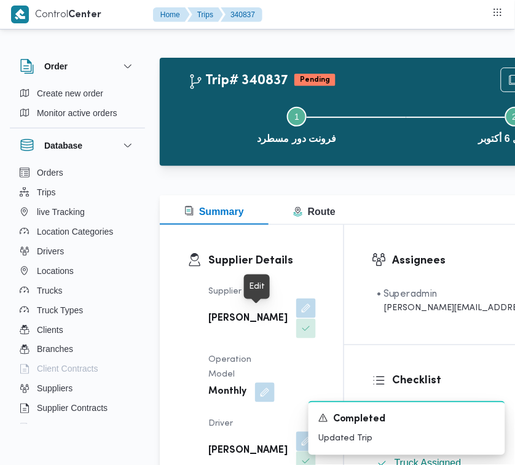
click at [296, 313] on button "button" at bounding box center [306, 308] width 20 height 20
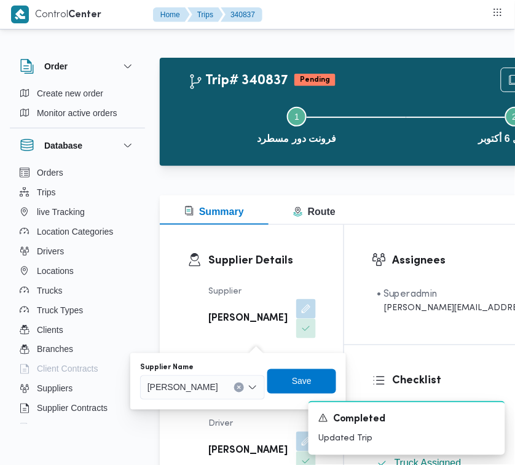
click at [190, 397] on div "[PERSON_NAME]" at bounding box center [202, 387] width 125 height 25
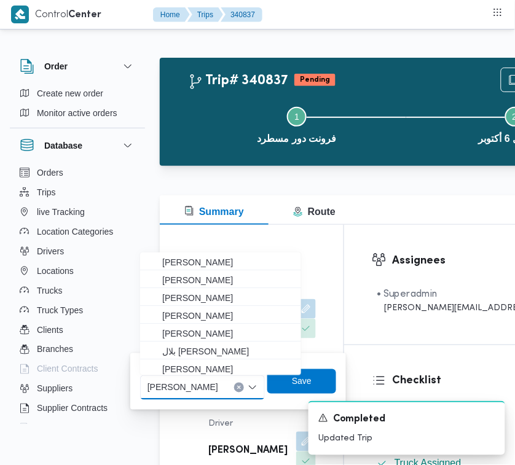
click at [190, 384] on span "[PERSON_NAME]" at bounding box center [182, 387] width 71 height 14
paste input "[PERSON_NAME][DATE]"
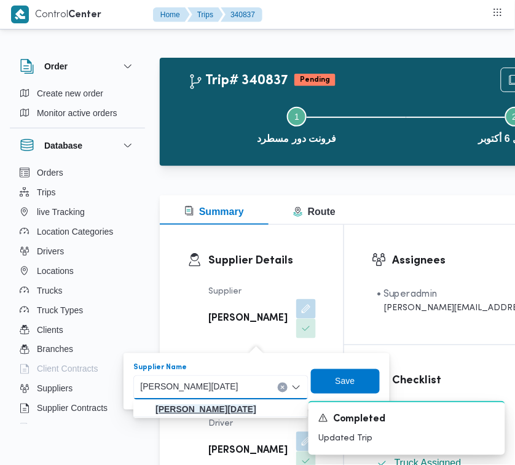
type input "[PERSON_NAME][DATE]"
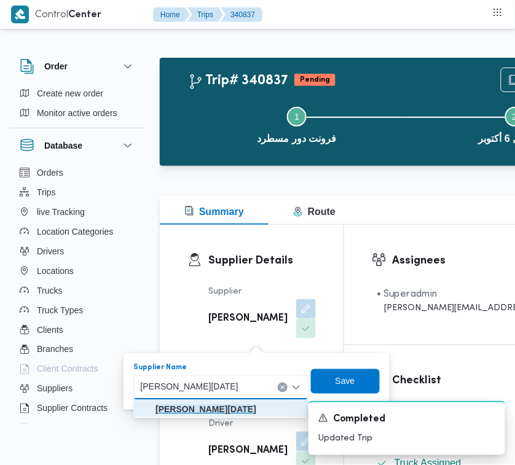
click at [191, 410] on mark "[PERSON_NAME][DATE]" at bounding box center [205, 410] width 101 height 10
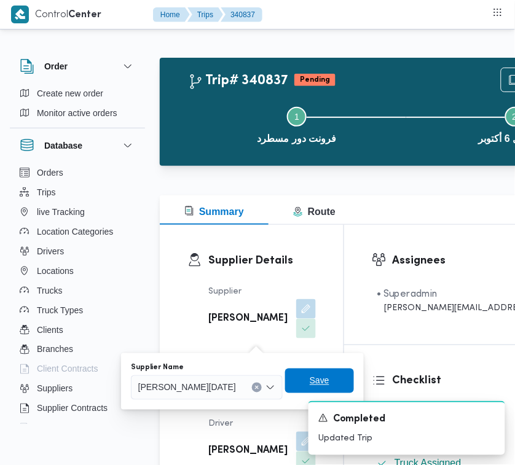
click at [330, 381] on span "Save" at bounding box center [319, 380] width 69 height 25
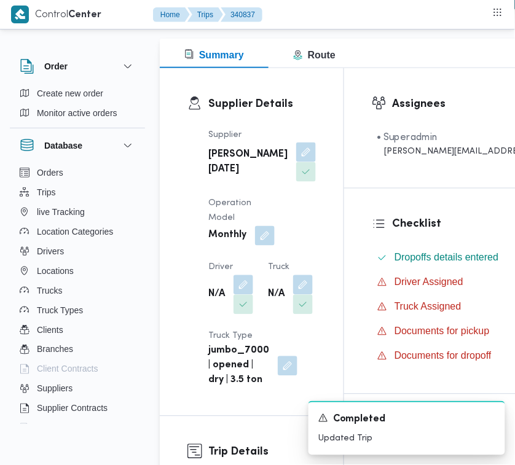
scroll to position [194, 0]
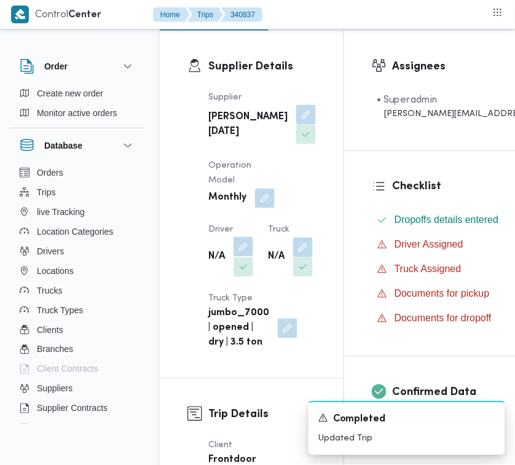
click at [243, 257] on button "button" at bounding box center [243, 247] width 20 height 20
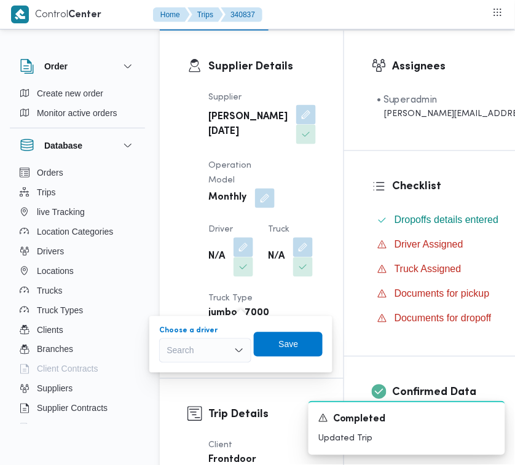
click at [229, 354] on div "Search" at bounding box center [205, 350] width 92 height 25
paste input "حسن"
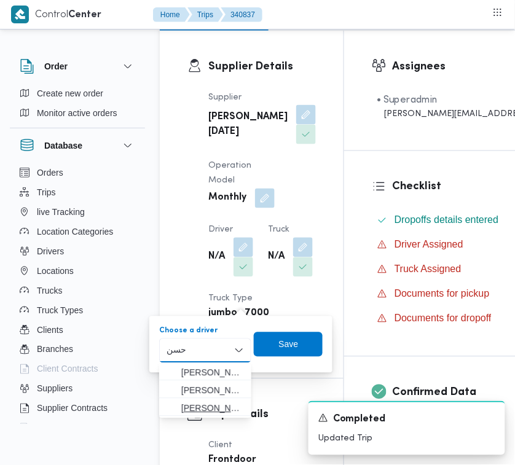
type input "حسن"
click at [195, 410] on span "[PERSON_NAME]" at bounding box center [212, 408] width 63 height 15
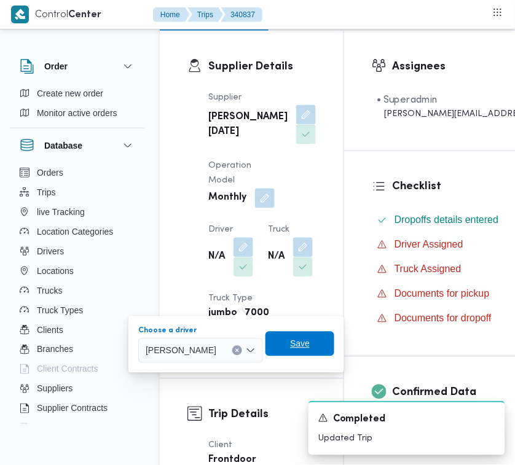
click at [306, 350] on span "Save" at bounding box center [300, 343] width 20 height 15
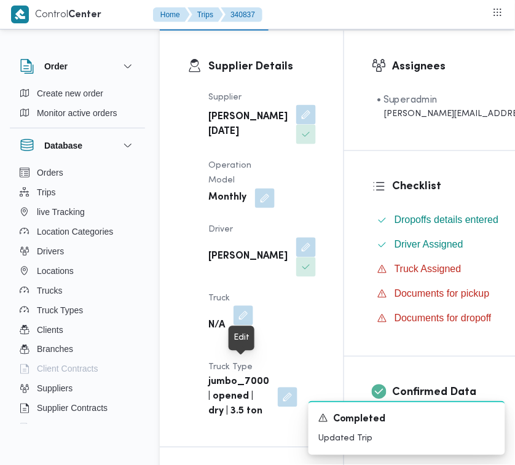
click at [243, 325] on button "button" at bounding box center [243, 316] width 20 height 20
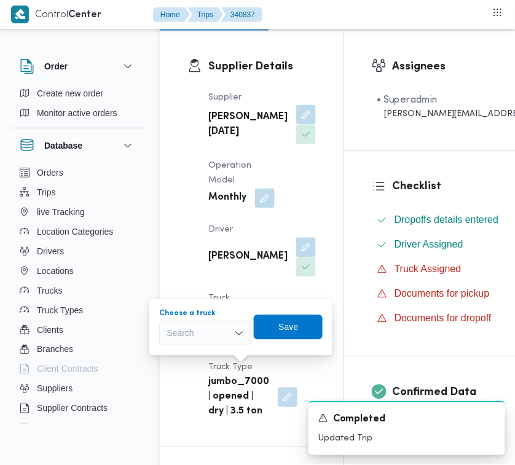
click at [193, 333] on div "Search" at bounding box center [205, 333] width 92 height 25
paste input "9283"
type input "9283"
click at [185, 357] on mark "9283" at bounding box center [190, 356] width 19 height 10
click at [315, 327] on span "Save" at bounding box center [291, 326] width 69 height 25
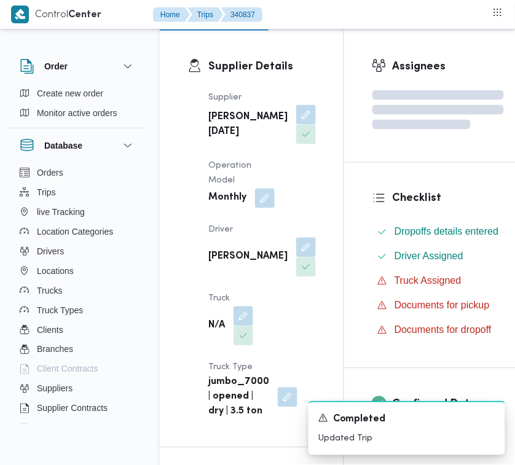
click at [219, 139] on b "[PERSON_NAME][DATE]" at bounding box center [247, 124] width 79 height 29
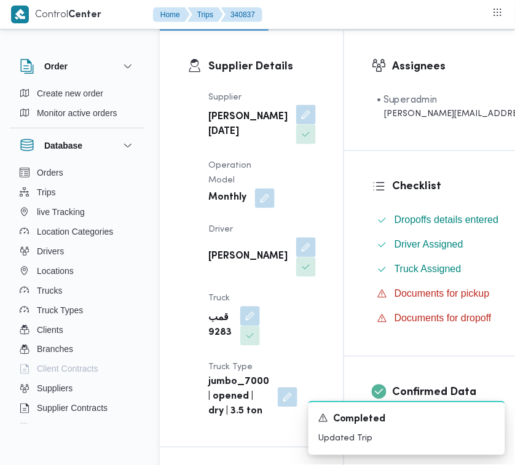
click at [219, 139] on b "[PERSON_NAME][DATE]" at bounding box center [247, 124] width 79 height 29
copy div "[PERSON_NAME][DATE]"
click at [290, 186] on div "Supplier [PERSON_NAME][DATE] Operation Model Monthly Driver [PERSON_NAME] قمب 9…" at bounding box center [262, 255] width 122 height 344
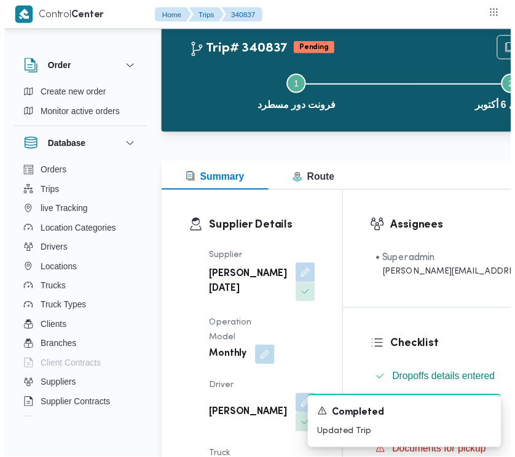
scroll to position [0, 0]
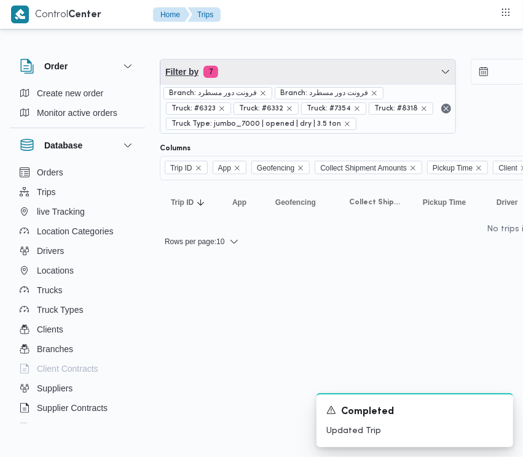
click at [256, 74] on span "Filter by 7" at bounding box center [307, 72] width 295 height 25
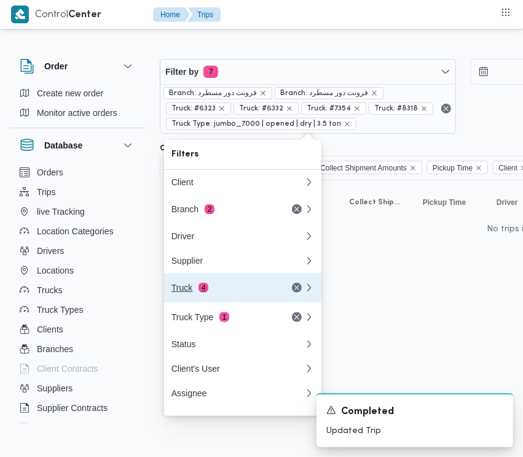
click at [217, 289] on div "Truck 4" at bounding box center [222, 288] width 103 height 10
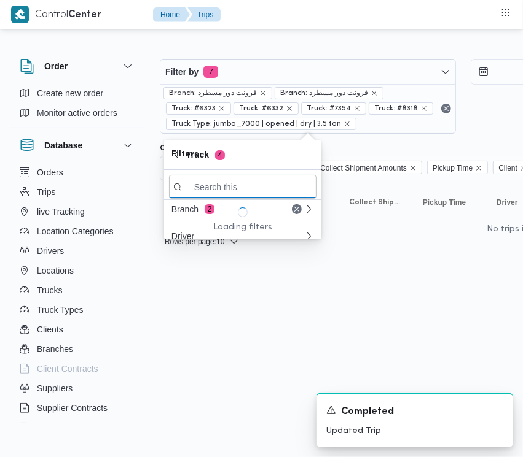
paste input "1527"
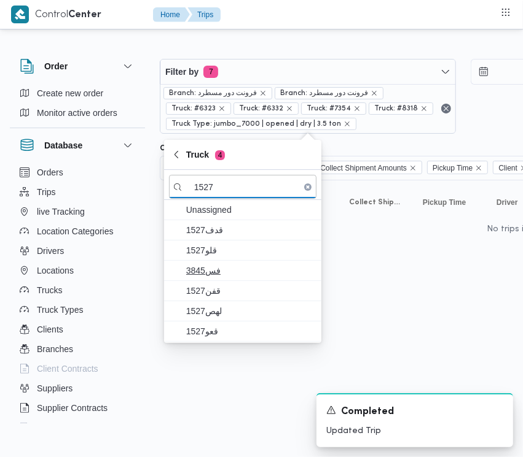
type input "1527"
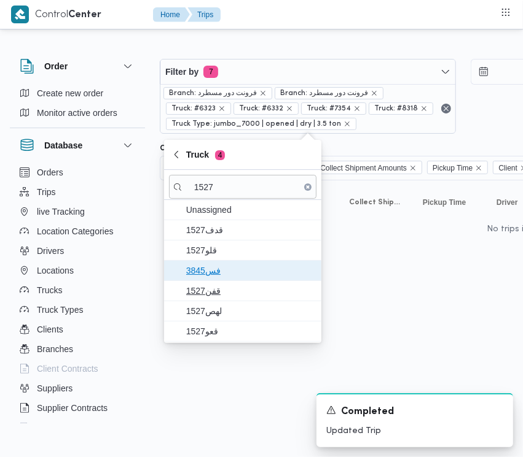
drag, startPoint x: 243, startPoint y: 278, endPoint x: 235, endPoint y: 292, distance: 15.9
click at [243, 281] on div "Unassigned قدف1527 قلو1527 3845فس 1527قفن 1527لهص قعو1527" at bounding box center [242, 271] width 157 height 142
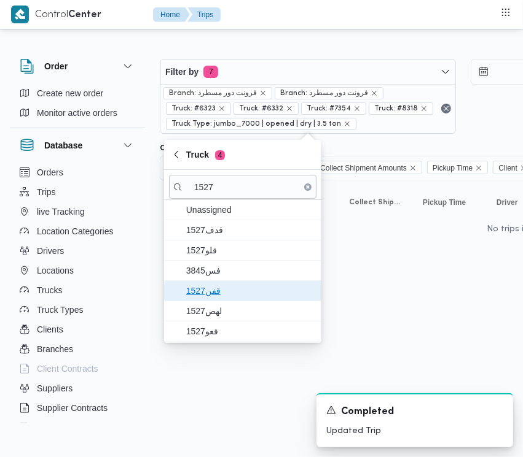
click at [232, 301] on span "1527قفن" at bounding box center [242, 291] width 147 height 20
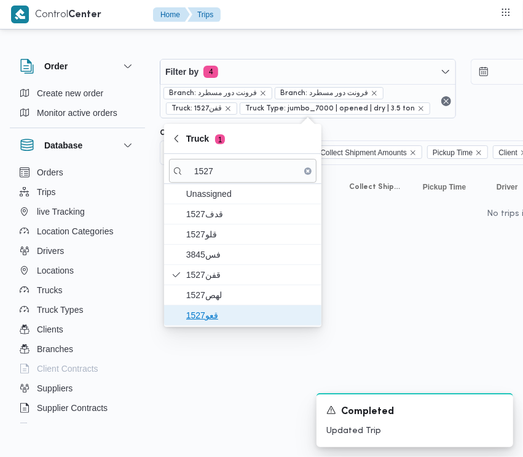
drag, startPoint x: 224, startPoint y: 318, endPoint x: 223, endPoint y: 305, distance: 13.6
click at [224, 316] on span "قعو1527" at bounding box center [250, 315] width 128 height 15
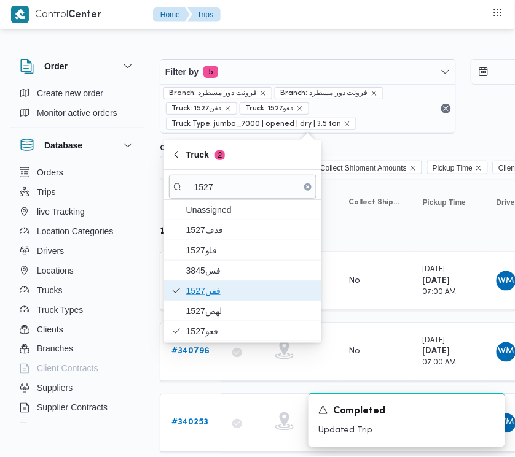
click at [219, 299] on span "1527قفن" at bounding box center [242, 291] width 147 height 20
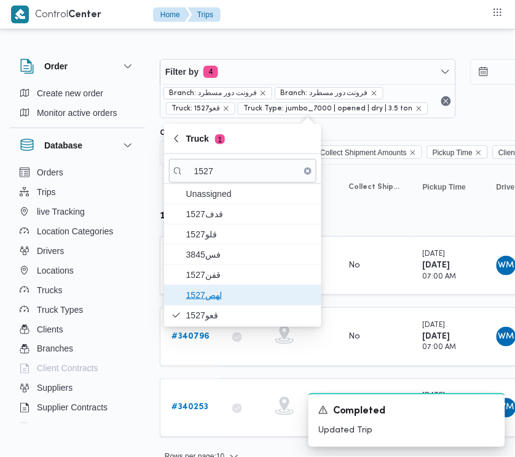
drag, startPoint x: 216, startPoint y: 298, endPoint x: 216, endPoint y: 287, distance: 11.1
click at [216, 297] on span "1527لهص" at bounding box center [250, 295] width 128 height 15
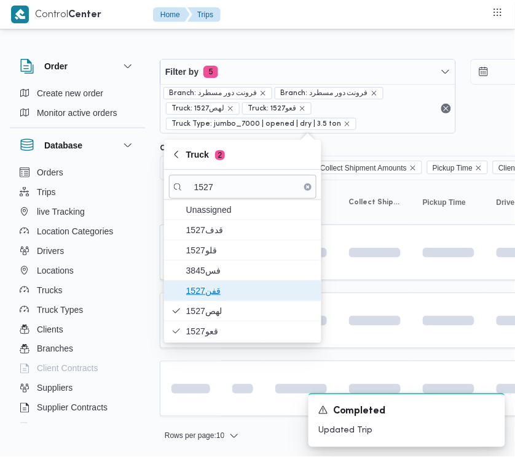
click at [216, 286] on span "1527قفن" at bounding box center [250, 291] width 128 height 15
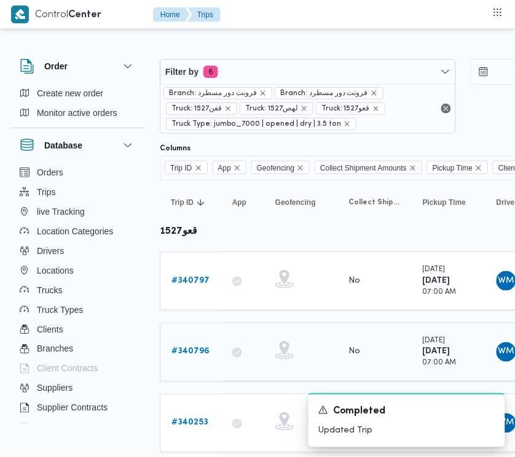
drag, startPoint x: 355, startPoint y: 340, endPoint x: 352, endPoint y: 332, distance: 8.6
click at [356, 341] on td "Collect Shipment Amounts No" at bounding box center [375, 352] width 74 height 59
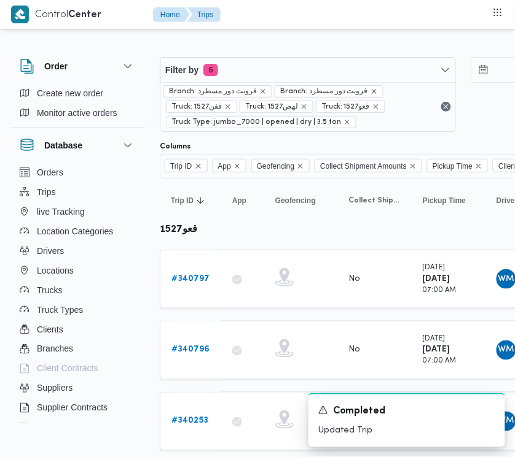
scroll to position [36, 0]
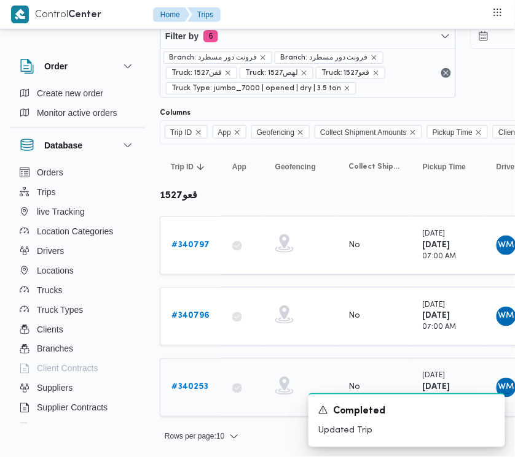
click at [187, 384] on b "# 340253" at bounding box center [189, 388] width 37 height 8
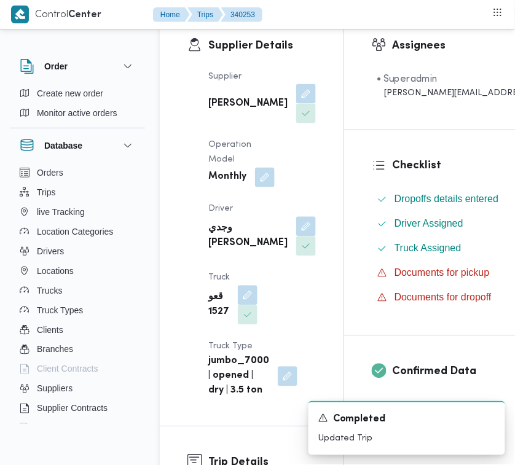
scroll to position [222, 0]
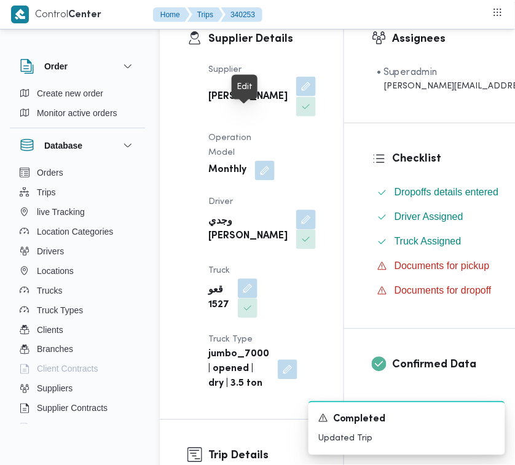
click at [296, 96] on button "button" at bounding box center [306, 87] width 20 height 20
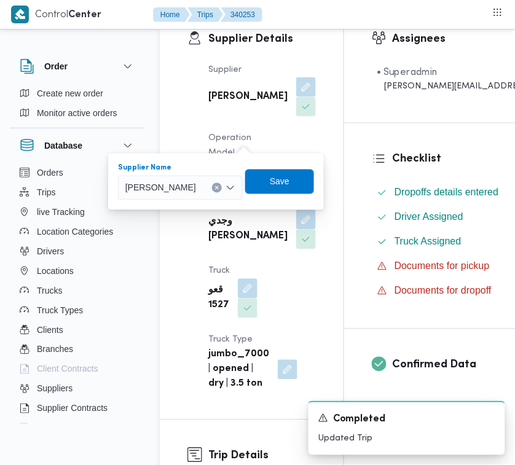
drag, startPoint x: 250, startPoint y: 196, endPoint x: 241, endPoint y: 192, distance: 10.2
click at [243, 196] on div "[PERSON_NAME]" at bounding box center [180, 188] width 125 height 25
paste input "[PERSON_NAME][DATE]"
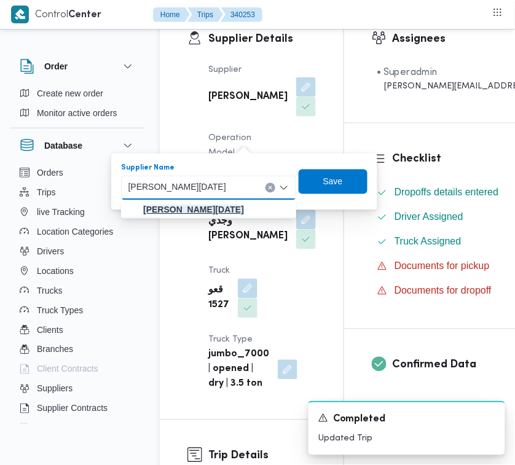
type input "[PERSON_NAME][DATE]"
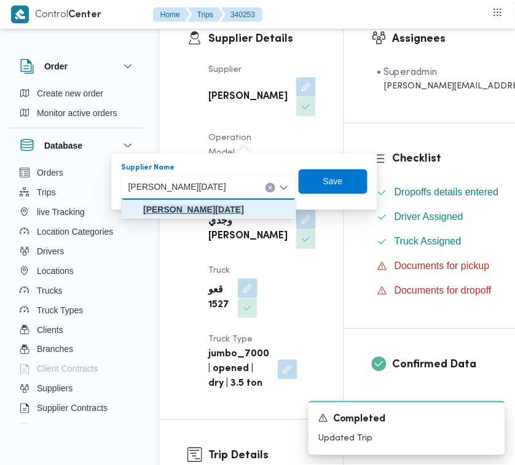
click at [192, 206] on mark "[PERSON_NAME][DATE]" at bounding box center [193, 210] width 101 height 10
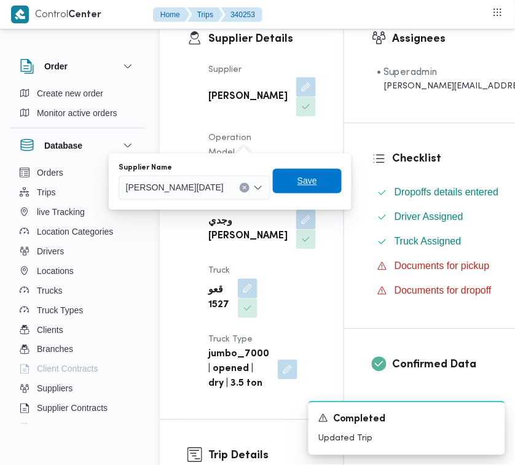
click at [317, 186] on span "Save" at bounding box center [307, 181] width 20 height 15
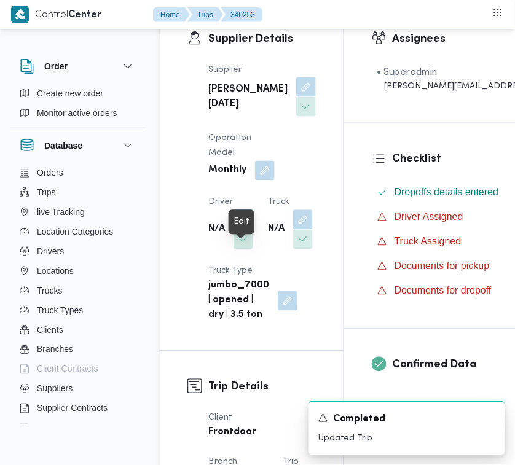
click at [252, 229] on button "button" at bounding box center [243, 219] width 20 height 20
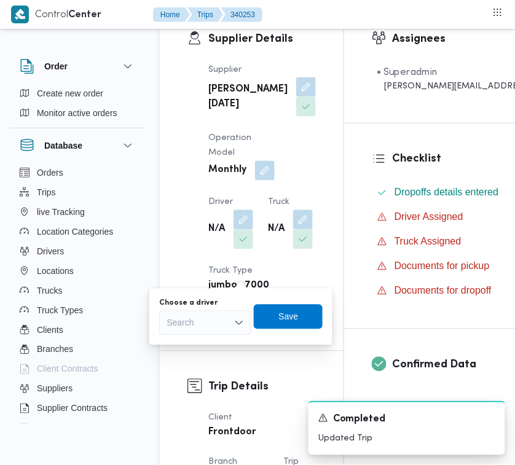
click at [209, 312] on div "Search" at bounding box center [205, 323] width 92 height 25
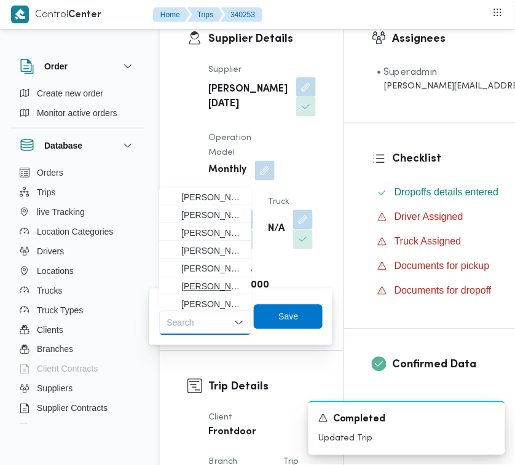
paste input "علام"
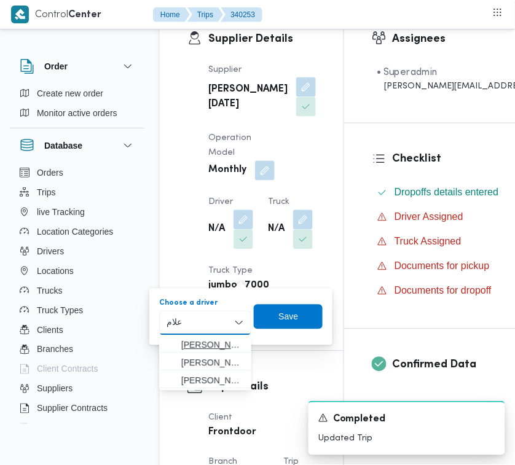
type input "علام"
click at [204, 342] on span "[PERSON_NAME]" at bounding box center [212, 345] width 63 height 15
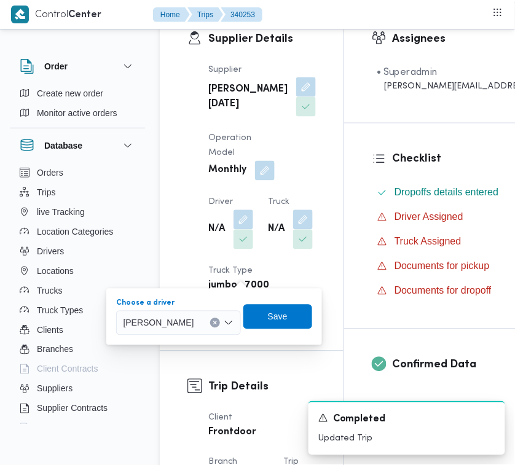
click at [241, 323] on div "[PERSON_NAME]" at bounding box center [178, 323] width 125 height 25
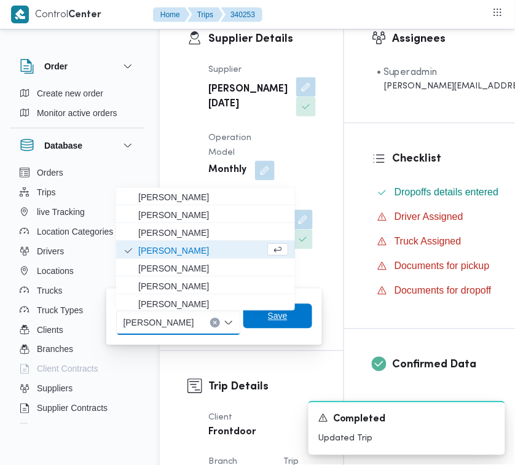
click at [312, 317] on span "Save" at bounding box center [277, 316] width 69 height 25
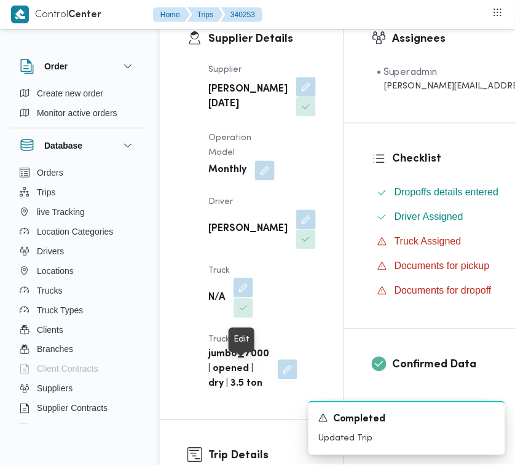
click at [243, 298] on button "button" at bounding box center [243, 288] width 20 height 20
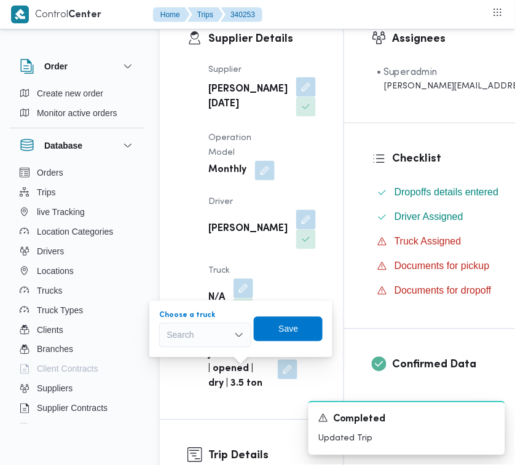
click at [200, 338] on div "Search" at bounding box center [205, 335] width 92 height 25
paste input "1697"
type input "1697"
click at [186, 351] on span "قهب1697 | null" at bounding box center [212, 357] width 63 height 15
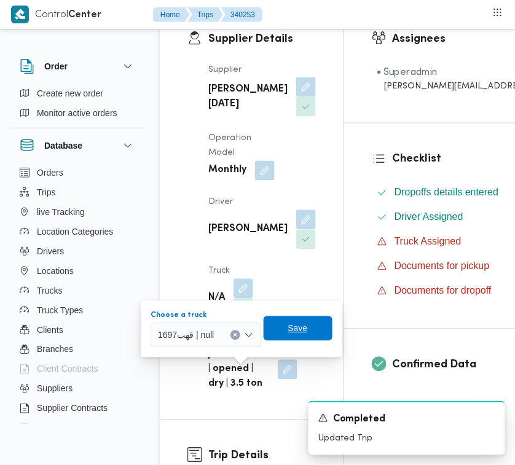
click at [306, 329] on span "Save" at bounding box center [297, 328] width 69 height 25
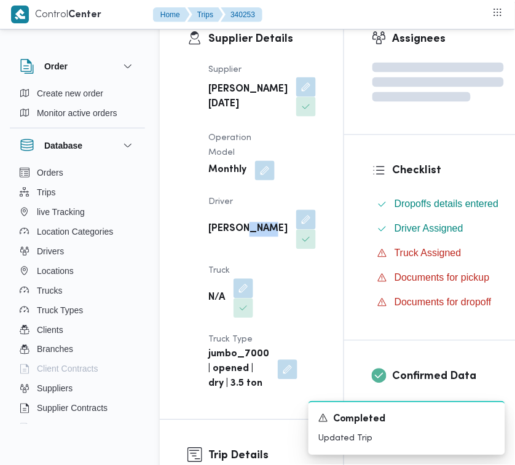
click at [219, 237] on b "[PERSON_NAME]" at bounding box center [247, 229] width 79 height 15
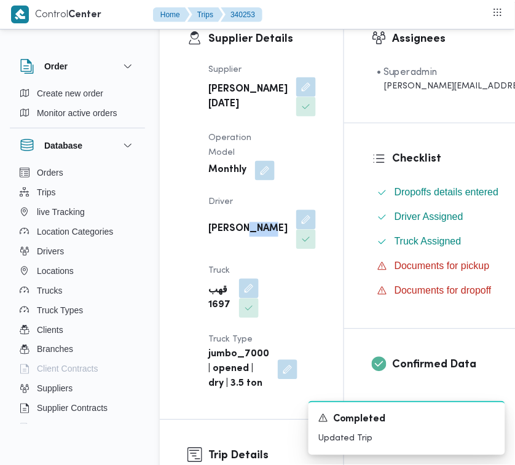
click at [219, 237] on b "[PERSON_NAME]" at bounding box center [247, 229] width 79 height 15
copy div "[PERSON_NAME]"
drag, startPoint x: 243, startPoint y: 104, endPoint x: 198, endPoint y: 99, distance: 45.1
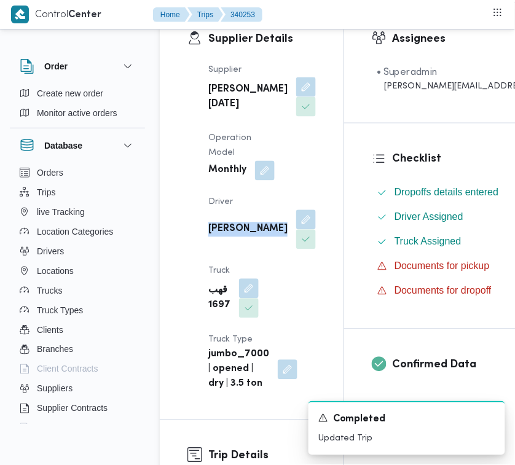
click at [296, 97] on button "button" at bounding box center [306, 87] width 20 height 20
click at [235, 93] on div "[PERSON_NAME][DATE]" at bounding box center [262, 97] width 110 height 42
click at [204, 103] on div "Supplier [PERSON_NAME][DATE] Operation Model Monthly Driver [PERSON_NAME] الحام…" at bounding box center [262, 227] width 122 height 344
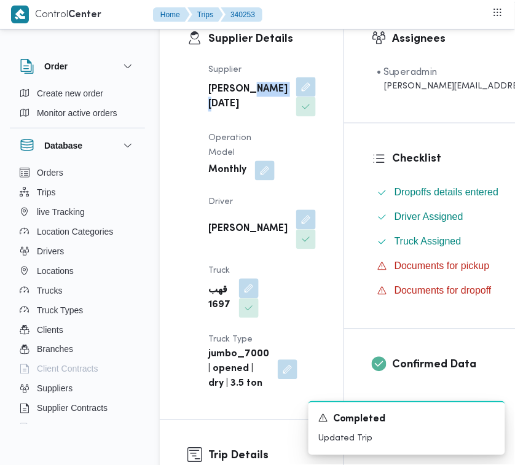
click at [204, 104] on div "Supplier [PERSON_NAME][DATE] Operation Model Monthly Driver [PERSON_NAME] الحام…" at bounding box center [262, 227] width 122 height 344
click at [206, 106] on div "Supplier [PERSON_NAME][DATE] Operation Model Monthly Driver [PERSON_NAME] الحام…" at bounding box center [262, 227] width 122 height 344
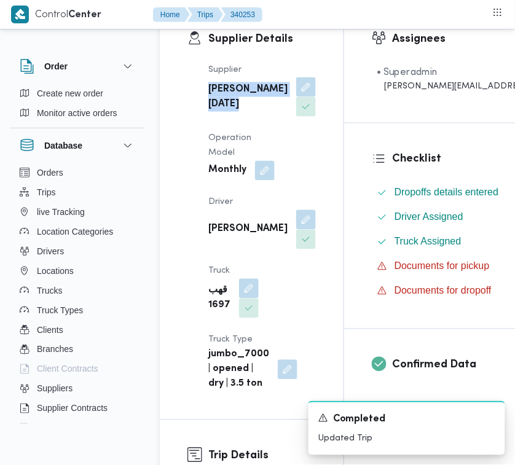
copy div "[PERSON_NAME][DATE]"
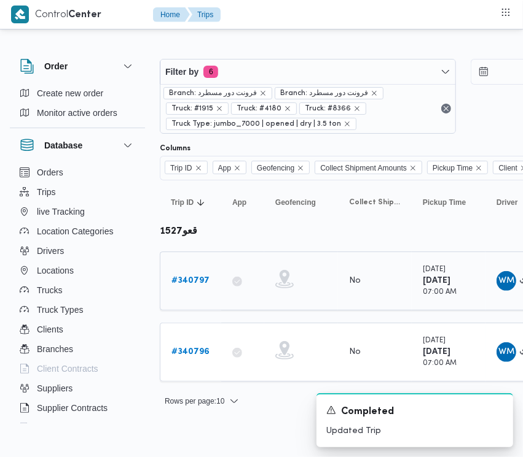
click at [198, 284] on b "# 340797" at bounding box center [190, 281] width 38 height 8
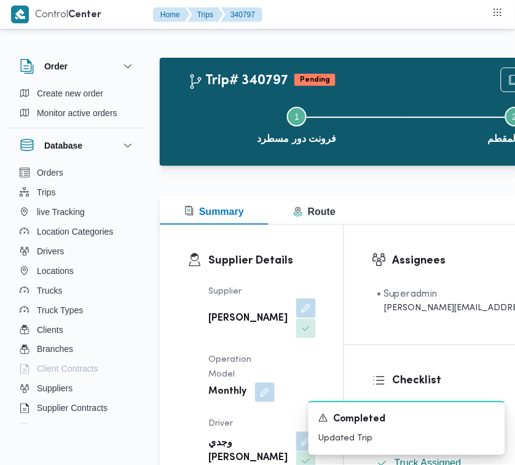
click at [296, 318] on button "button" at bounding box center [306, 308] width 20 height 20
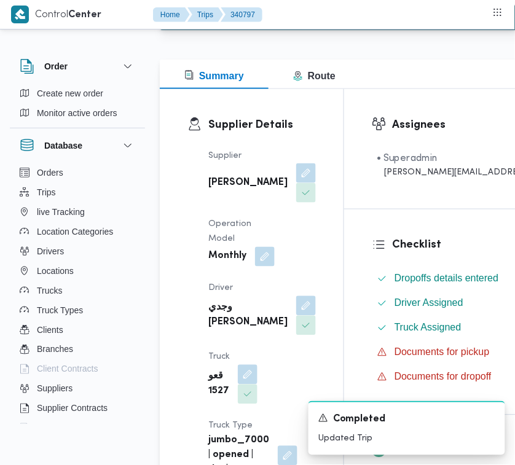
scroll to position [198, 0]
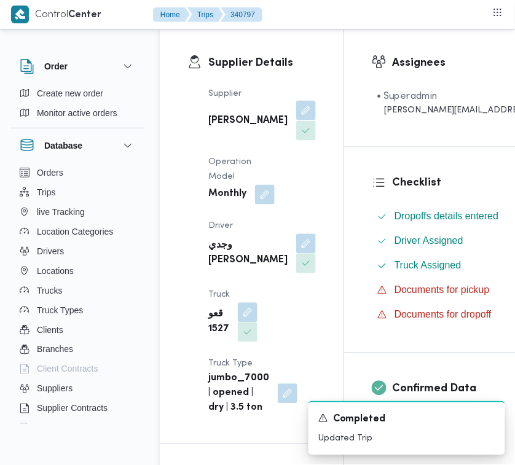
click at [296, 120] on button "button" at bounding box center [306, 111] width 20 height 20
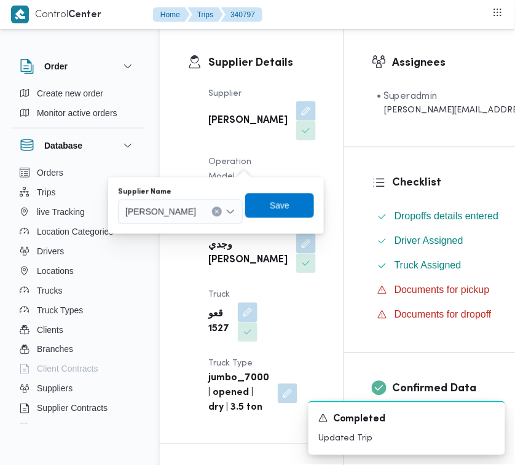
click at [196, 214] on span "[PERSON_NAME]" at bounding box center [160, 211] width 71 height 14
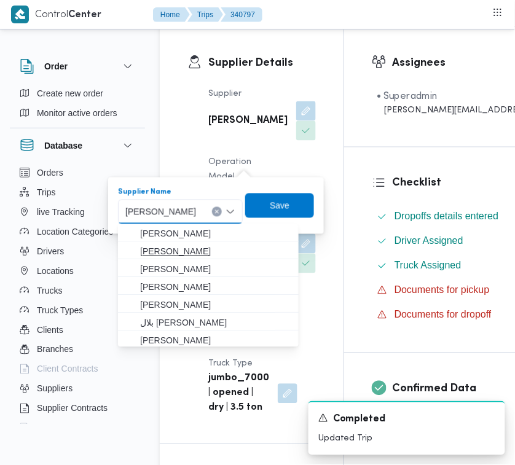
paste input "[PERSON_NAME][DATE]"
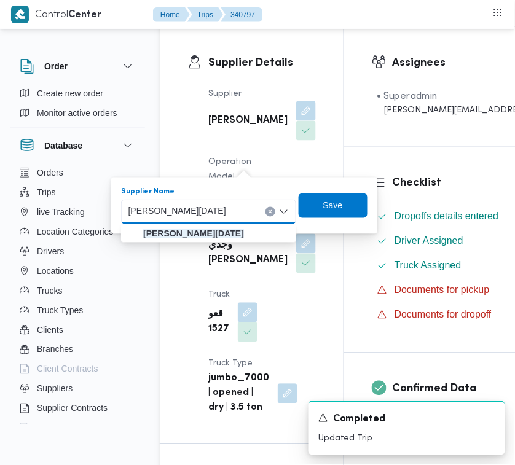
type input "[PERSON_NAME][DATE]"
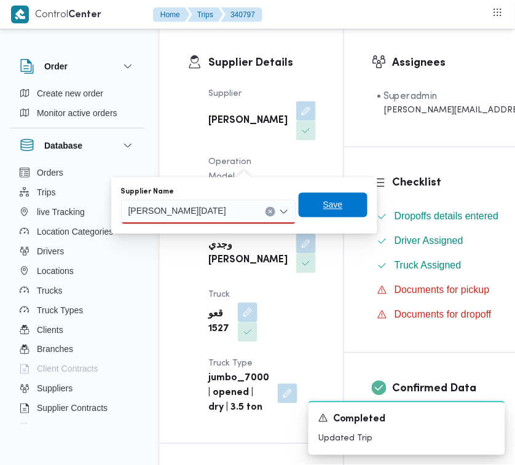
click at [310, 209] on span "Save" at bounding box center [332, 205] width 69 height 25
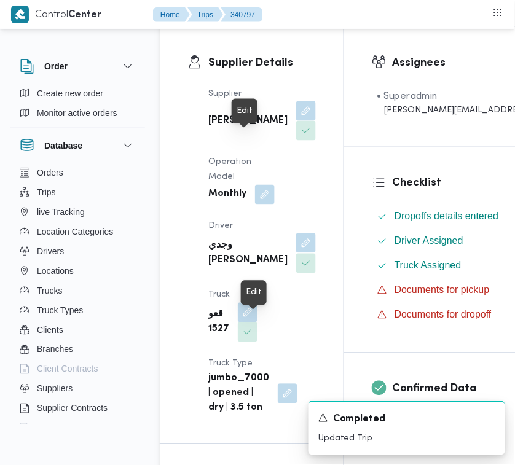
click at [296, 253] on button "button" at bounding box center [306, 243] width 20 height 20
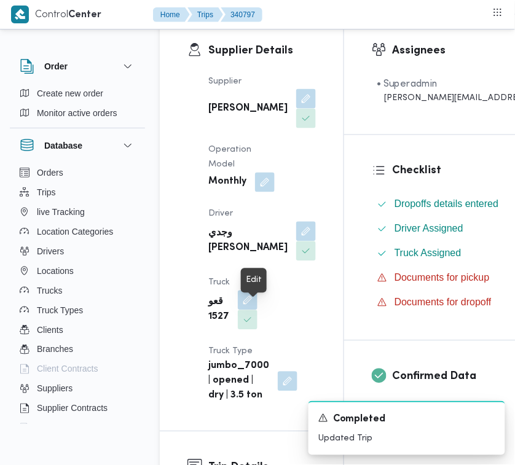
scroll to position [278, 0]
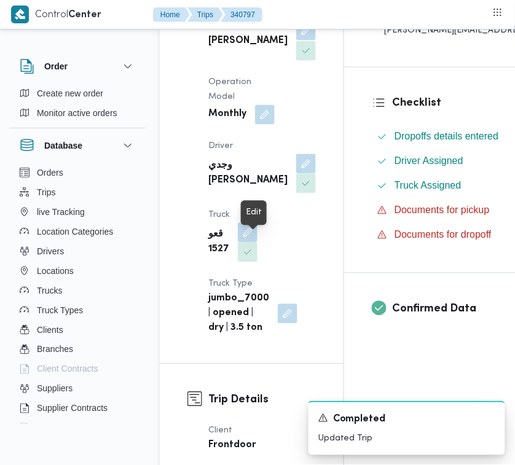
click at [296, 41] on button "button" at bounding box center [306, 31] width 20 height 20
click at [284, 157] on div "Supplier [PERSON_NAME] Operation Model Monthly Driver وجدي [PERSON_NAME] بدير T…" at bounding box center [262, 171] width 122 height 344
click at [296, 41] on button "button" at bounding box center [306, 31] width 20 height 20
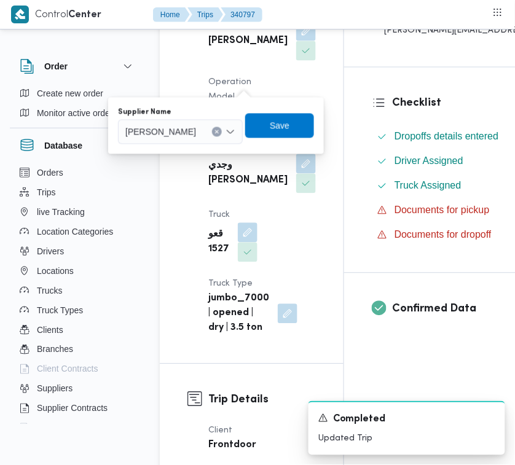
click at [224, 139] on div "[PERSON_NAME]" at bounding box center [180, 132] width 125 height 25
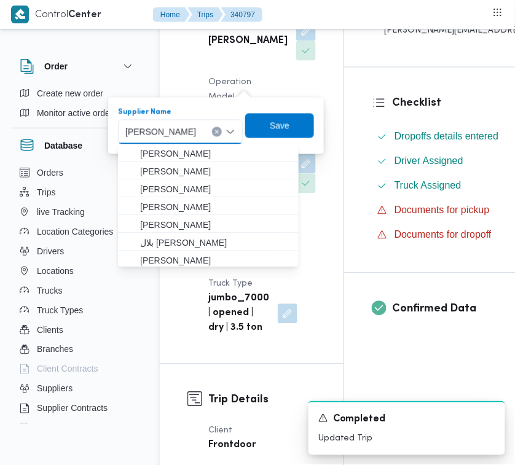
paste input "[PERSON_NAME][DATE]"
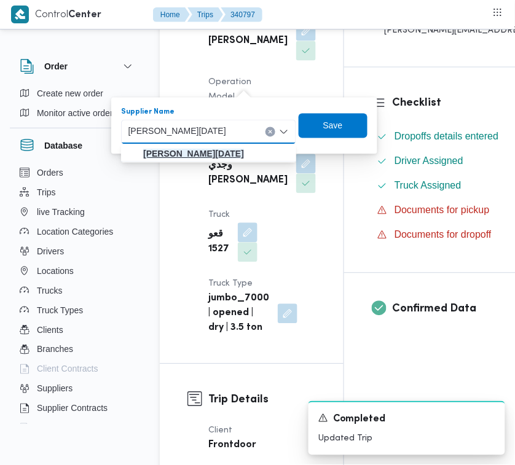
type input "[PERSON_NAME][DATE]"
click at [209, 150] on mark "[PERSON_NAME][DATE]" at bounding box center [193, 154] width 101 height 10
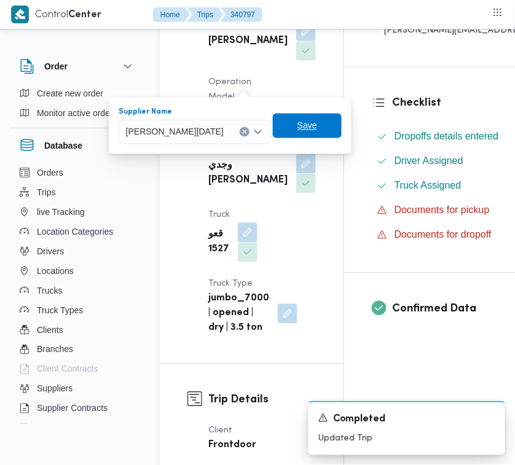
click at [317, 119] on span "Save" at bounding box center [307, 126] width 20 height 15
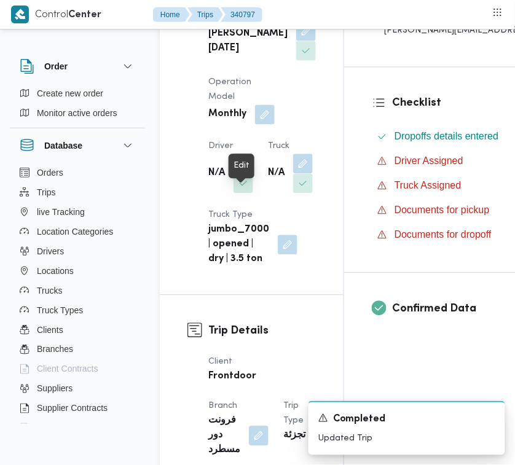
click at [243, 173] on button "button" at bounding box center [243, 164] width 20 height 20
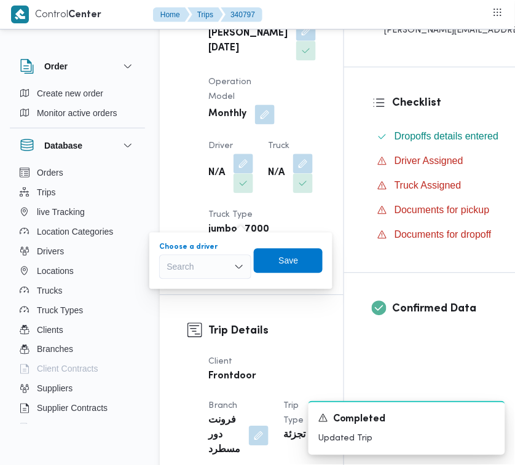
click at [206, 268] on div "Search" at bounding box center [205, 267] width 92 height 25
paste input "[PERSON_NAME]"
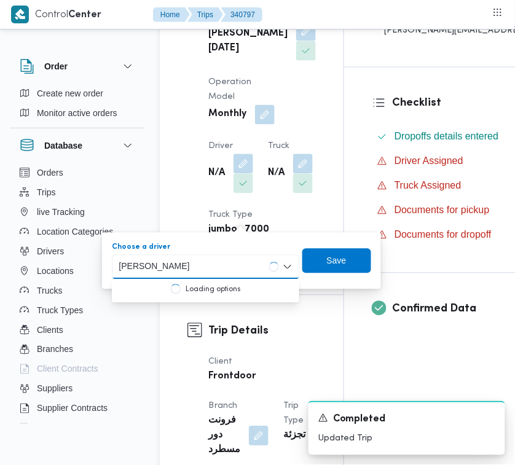
type input "[PERSON_NAME]"
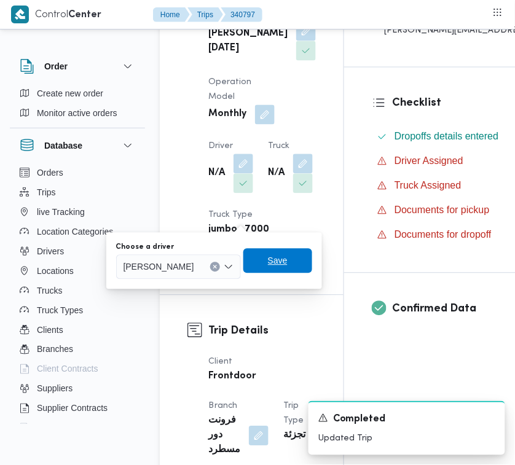
click at [287, 265] on span "Save" at bounding box center [278, 261] width 20 height 15
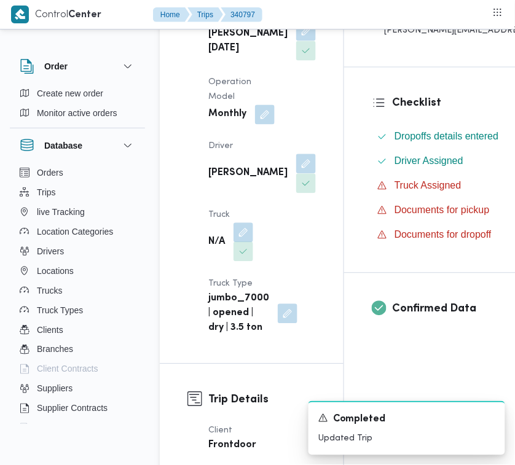
click at [241, 262] on button "button" at bounding box center [243, 252] width 20 height 20
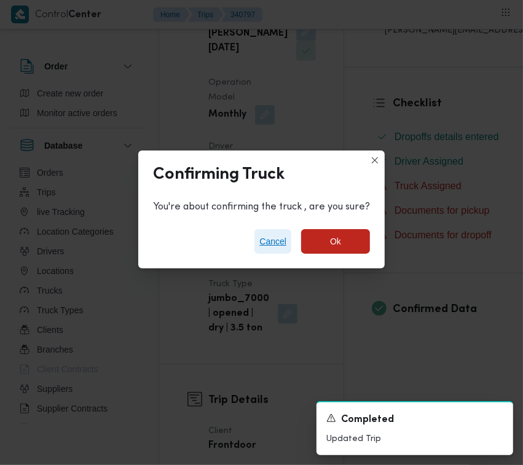
click at [265, 247] on span "Cancel" at bounding box center [272, 241] width 27 height 15
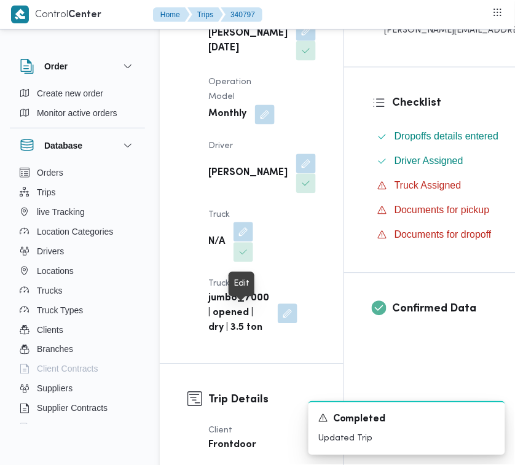
click at [240, 242] on button "button" at bounding box center [243, 232] width 20 height 20
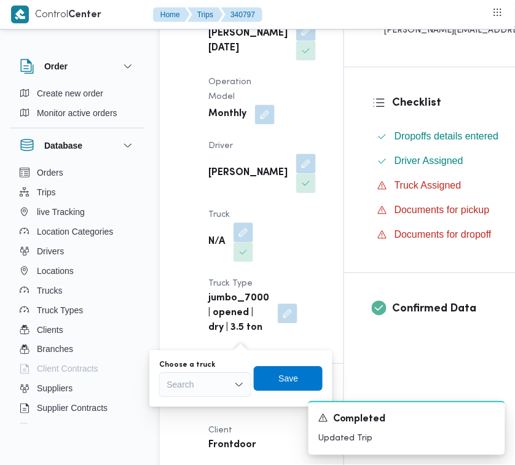
click at [204, 368] on label "Choose a truck" at bounding box center [187, 365] width 56 height 10
click at [168, 378] on input "Choose a truck" at bounding box center [166, 385] width 1 height 15
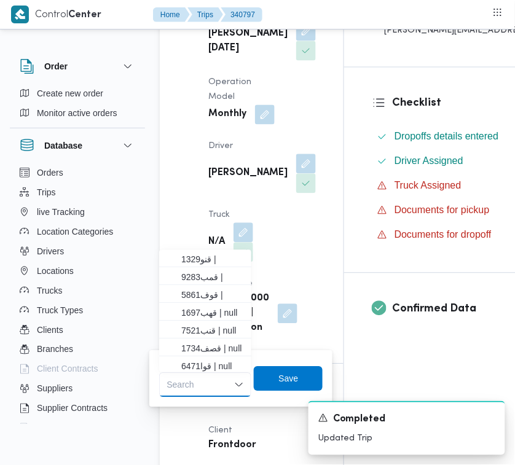
paste input "1697"
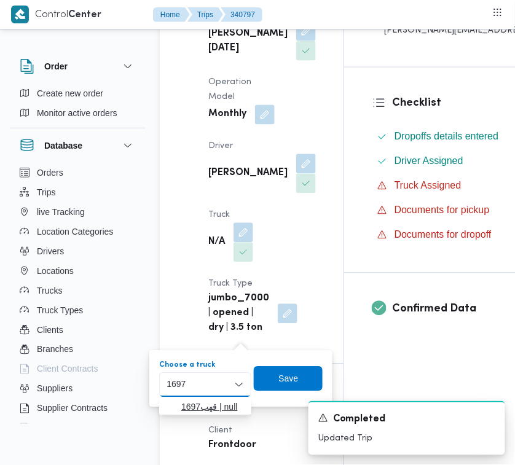
type input "1697"
click at [190, 406] on span "قهب1697 | null" at bounding box center [212, 407] width 63 height 15
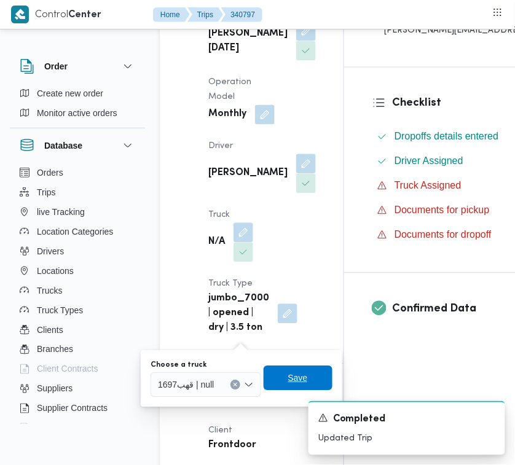
click at [289, 376] on span "Save" at bounding box center [298, 378] width 20 height 15
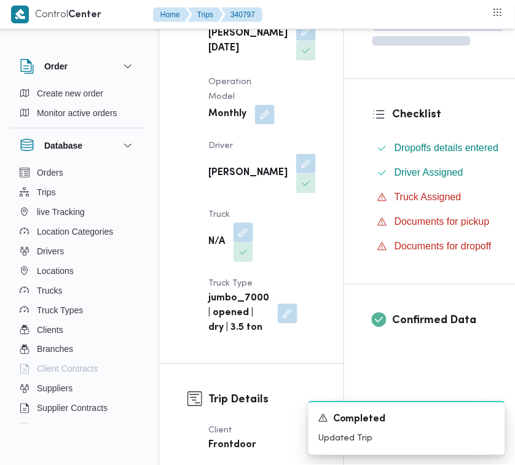
click at [274, 262] on div "Supplier [PERSON_NAME][DATE] Operation Model Monthly Driver [PERSON_NAME] الحام…" at bounding box center [262, 171] width 122 height 344
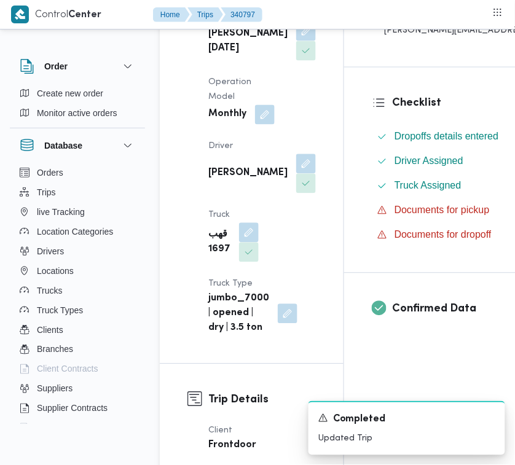
click at [274, 262] on div "Supplier [PERSON_NAME][DATE] Operation Model Monthly Driver [PERSON_NAME] الحام…" at bounding box center [262, 171] width 122 height 344
click at [229, 56] on b "[PERSON_NAME][DATE]" at bounding box center [247, 40] width 79 height 29
copy div "[PERSON_NAME][DATE]"
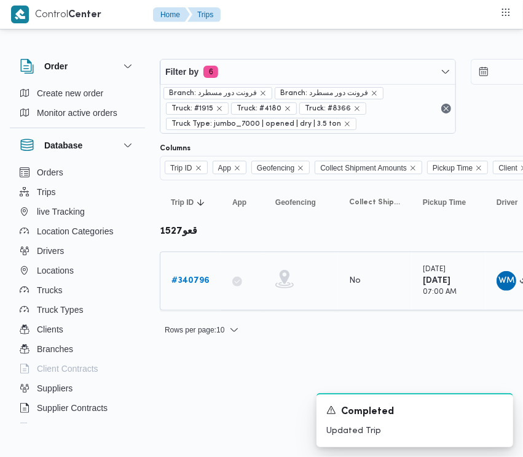
click at [192, 277] on b "# 340796" at bounding box center [190, 281] width 38 height 8
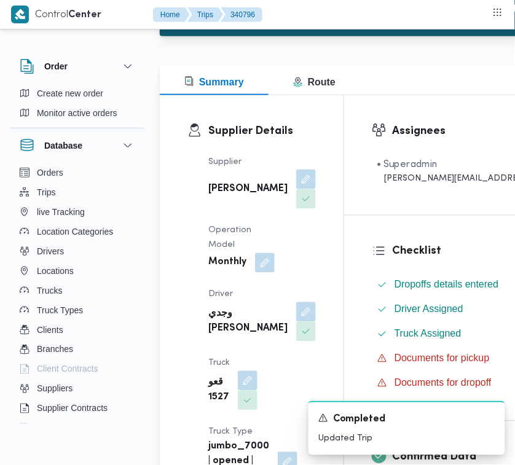
scroll to position [154, 0]
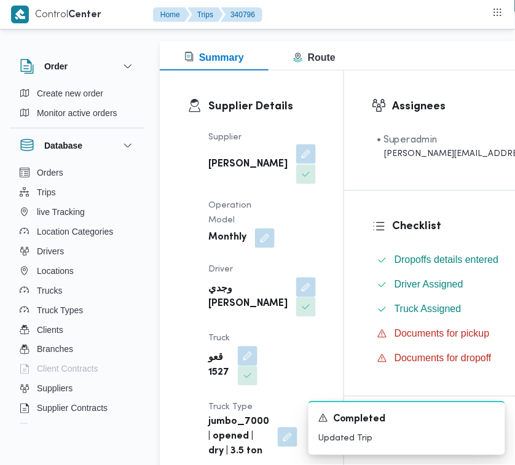
click at [296, 164] on button "button" at bounding box center [306, 154] width 20 height 20
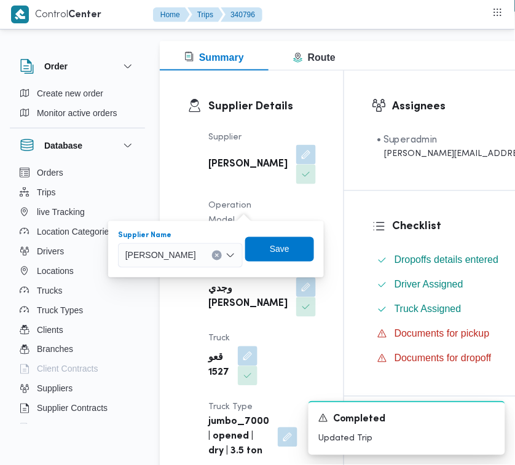
click at [196, 254] on span "[PERSON_NAME]" at bounding box center [160, 255] width 71 height 14
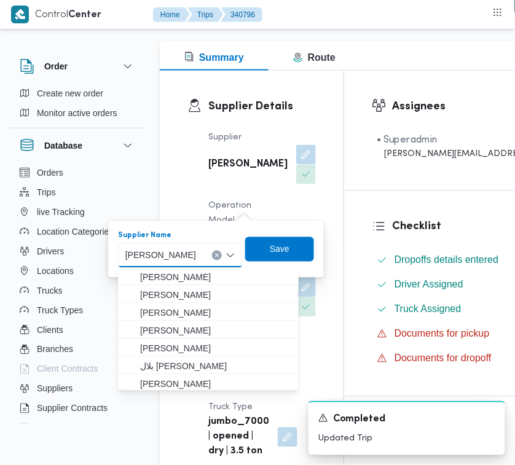
paste input "[PERSON_NAME][DATE]"
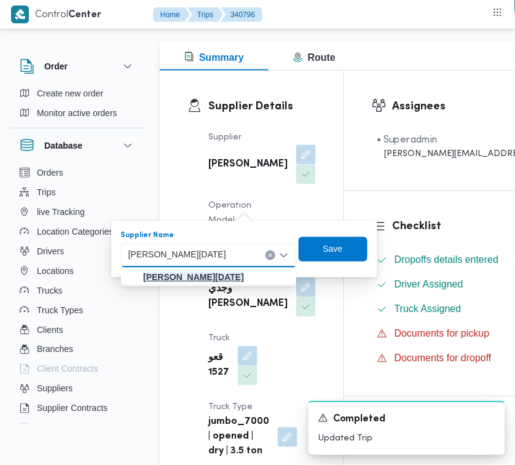
type input "[PERSON_NAME][DATE]"
click at [201, 275] on mark "[PERSON_NAME][DATE]" at bounding box center [193, 278] width 101 height 10
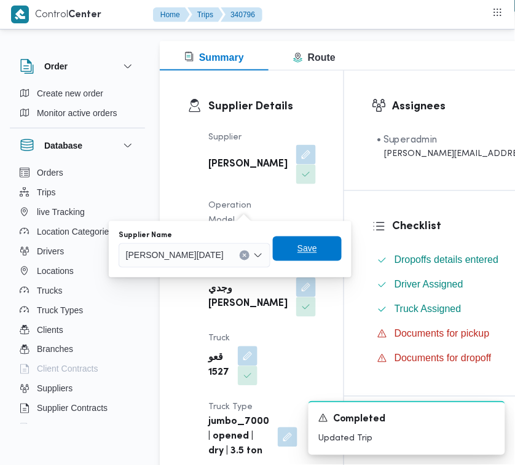
click at [317, 246] on span "Save" at bounding box center [307, 248] width 20 height 15
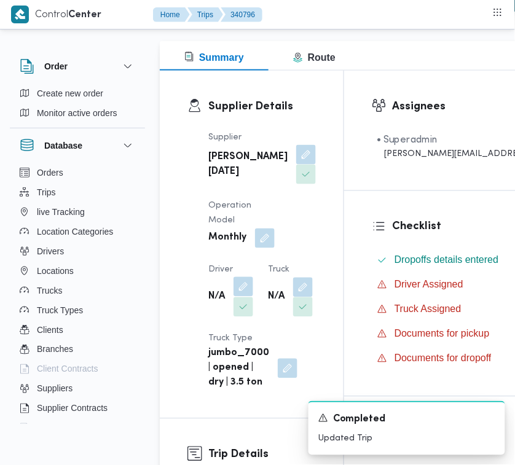
click at [243, 297] on button "button" at bounding box center [243, 287] width 20 height 20
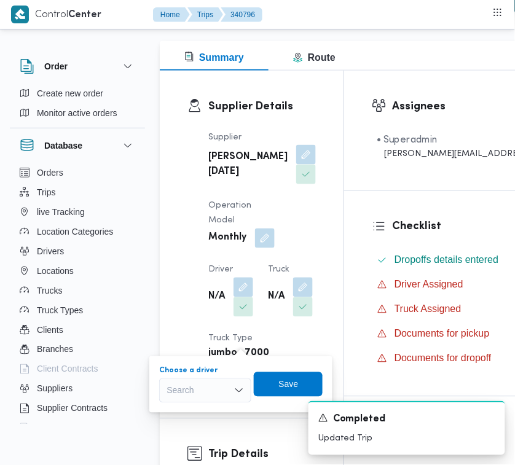
drag, startPoint x: 203, startPoint y: 390, endPoint x: 130, endPoint y: 383, distance: 74.1
click at [200, 391] on div "Search" at bounding box center [205, 390] width 92 height 25
paste input "[PERSON_NAME]"
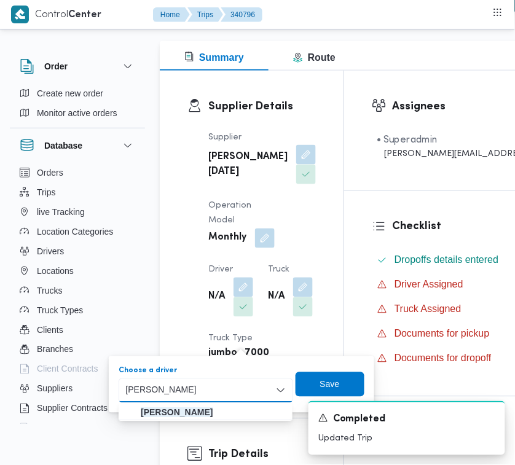
type input "[PERSON_NAME]"
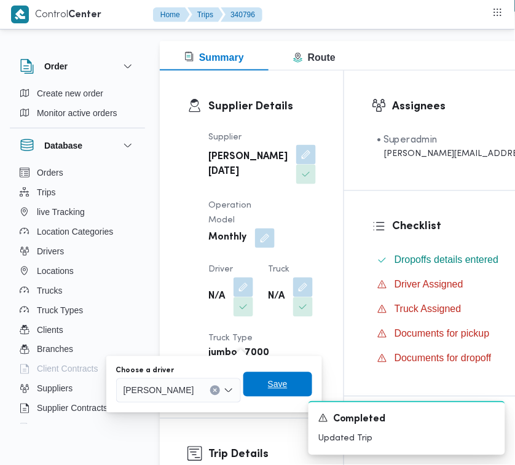
click at [312, 384] on span "Save" at bounding box center [277, 384] width 69 height 25
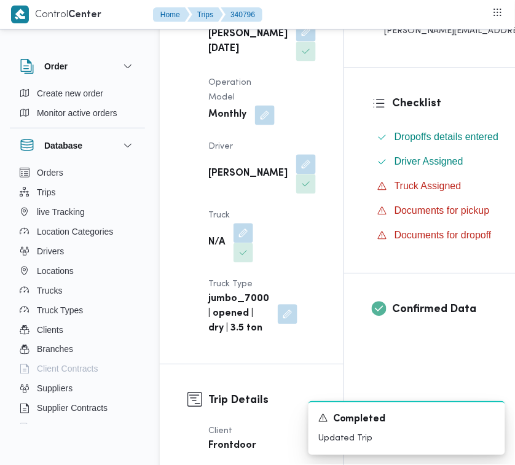
scroll to position [322, 0]
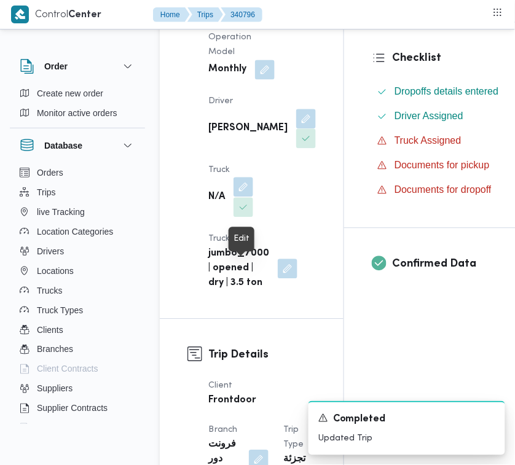
click at [249, 197] on button "button" at bounding box center [243, 187] width 20 height 20
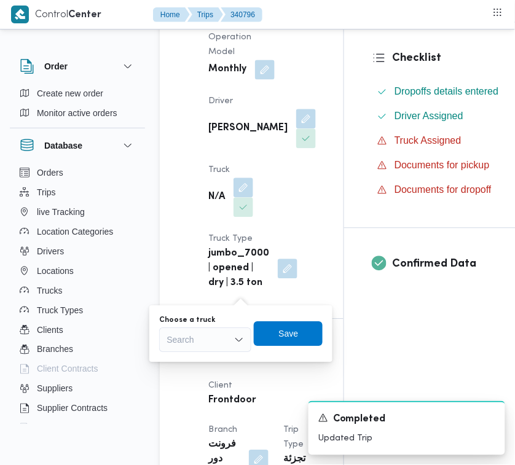
click at [235, 335] on icon "Open list of options" at bounding box center [239, 340] width 10 height 10
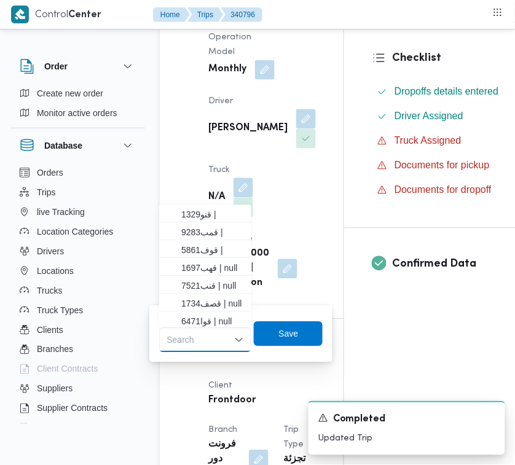
paste input "1697"
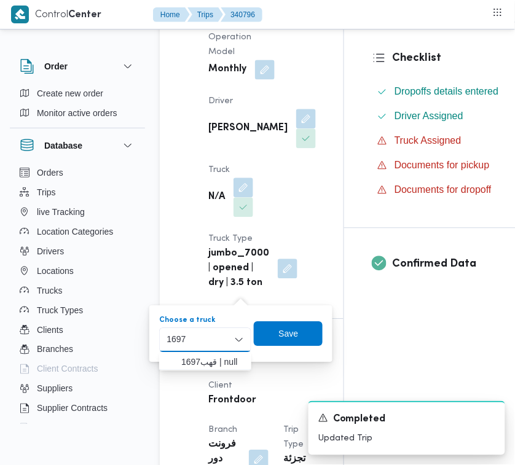
type input "1697"
drag, startPoint x: 194, startPoint y: 358, endPoint x: 198, endPoint y: 351, distance: 8.0
click at [193, 360] on span "قهب1697 | null" at bounding box center [212, 362] width 63 height 15
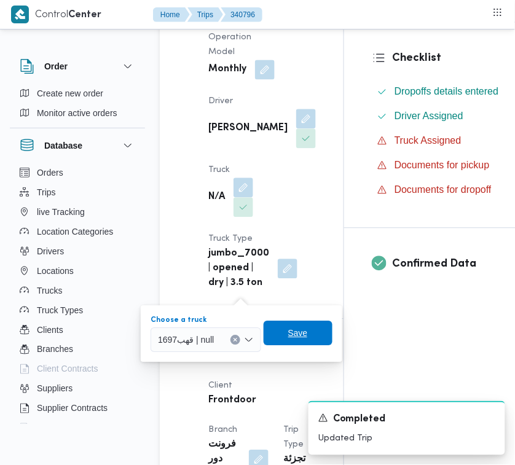
click at [281, 335] on span "Save" at bounding box center [297, 333] width 69 height 25
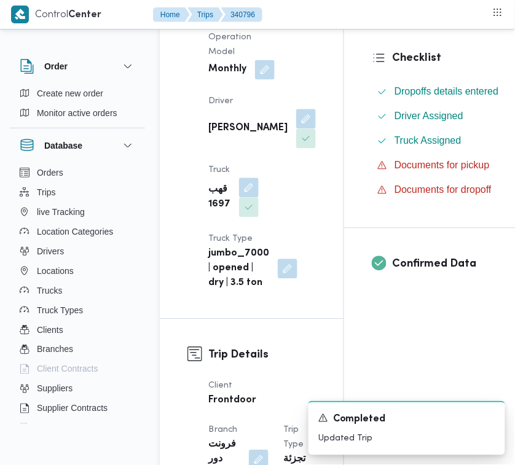
click at [273, 238] on div "Supplier [PERSON_NAME][DATE] Operation Model Monthly Driver [PERSON_NAME] الحام…" at bounding box center [262, 127] width 122 height 344
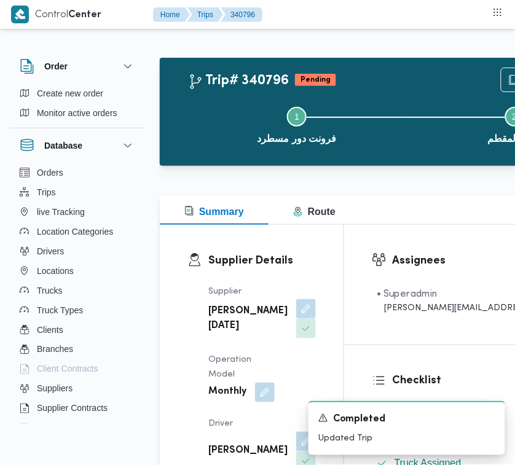
click at [221, 333] on b "[PERSON_NAME][DATE]" at bounding box center [247, 318] width 79 height 29
click at [222, 333] on b "[PERSON_NAME][DATE]" at bounding box center [247, 318] width 79 height 29
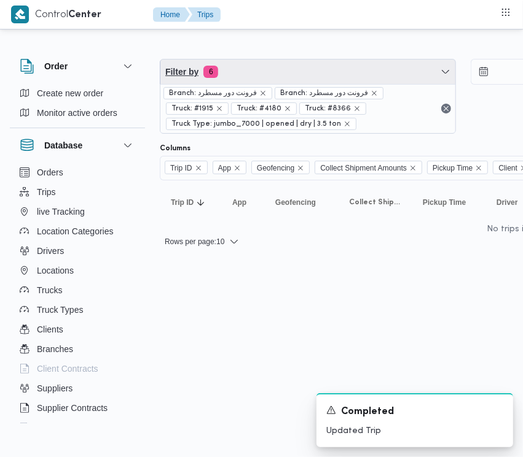
click at [258, 61] on span "Filter by 6" at bounding box center [307, 72] width 295 height 25
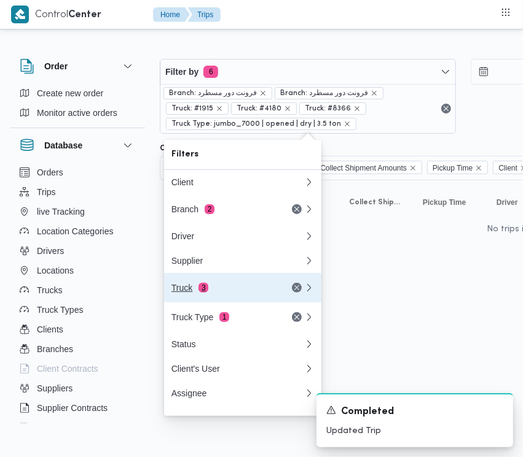
click at [198, 292] on span "3" at bounding box center [203, 288] width 10 height 10
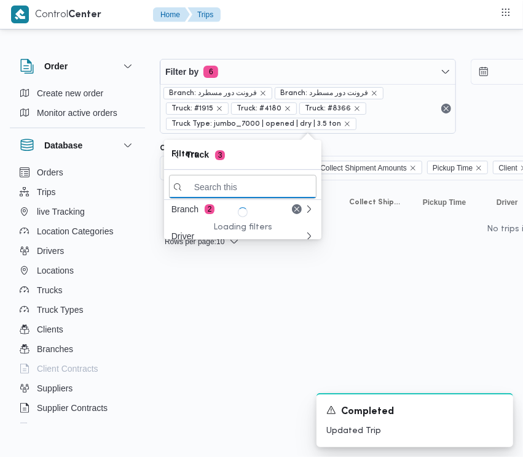
paste input "2721"
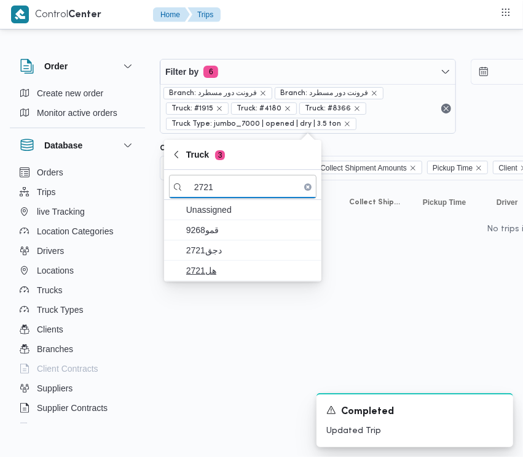
type input "2721"
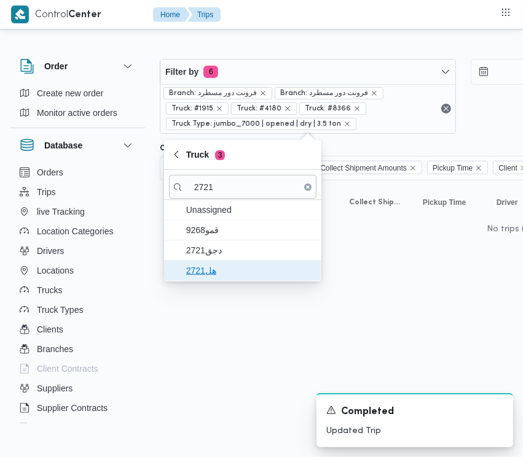
click at [192, 266] on span "هل2721" at bounding box center [250, 270] width 128 height 15
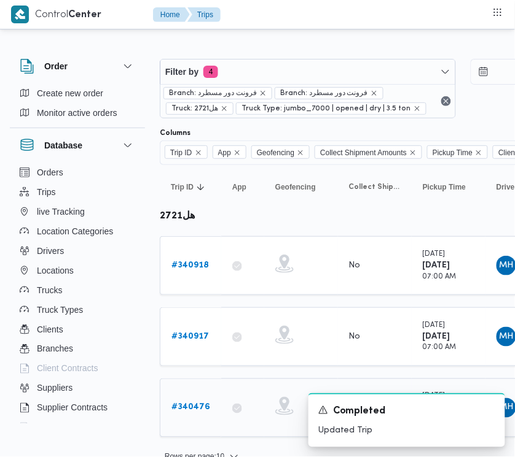
click at [188, 406] on b "# 340476" at bounding box center [190, 408] width 39 height 8
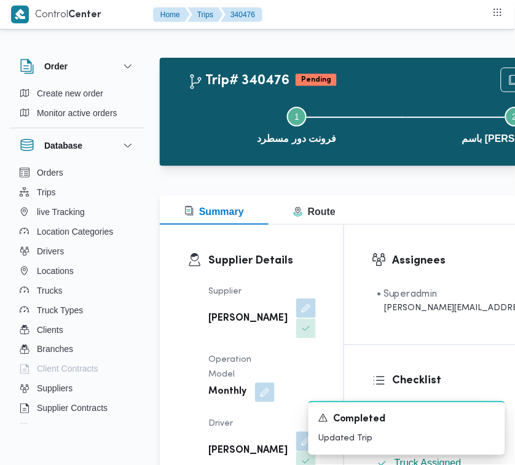
click at [296, 318] on button "button" at bounding box center [306, 308] width 20 height 20
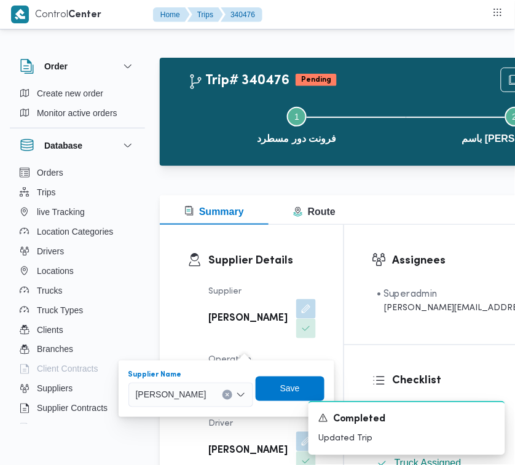
click at [206, 392] on span "[PERSON_NAME]" at bounding box center [171, 394] width 71 height 14
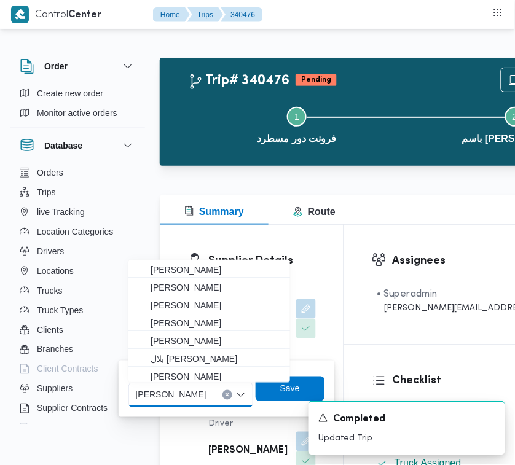
paste input "[PERSON_NAME][DATE]"
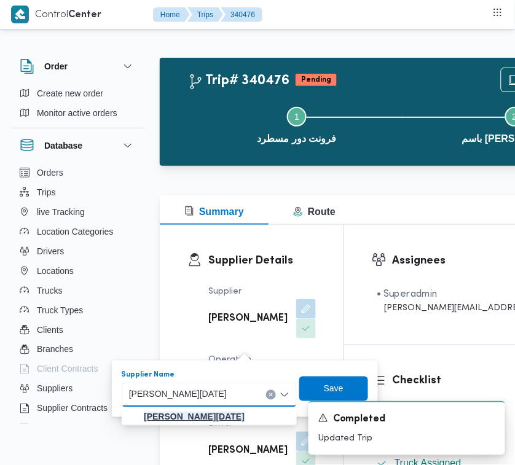
type input "[PERSON_NAME][DATE]"
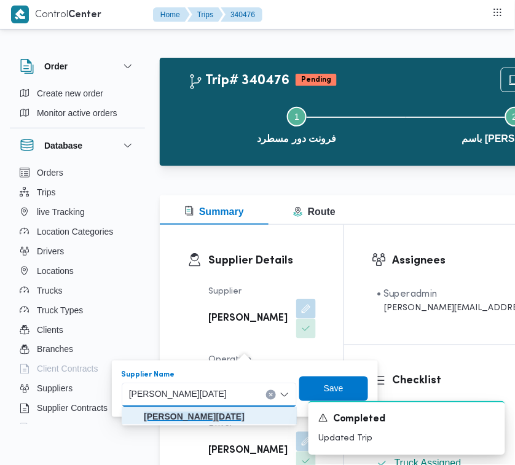
click at [221, 415] on mark "[PERSON_NAME][DATE]" at bounding box center [194, 417] width 101 height 10
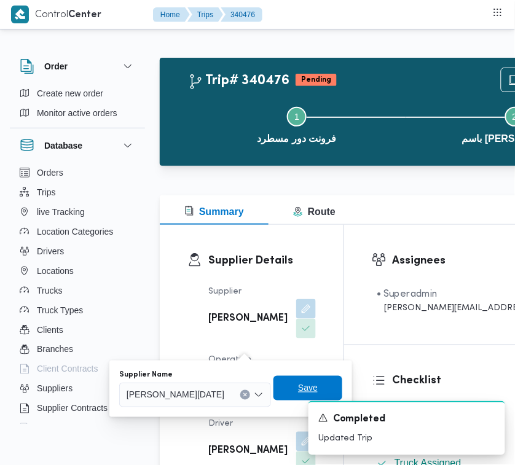
click at [325, 387] on span "Save" at bounding box center [307, 388] width 69 height 25
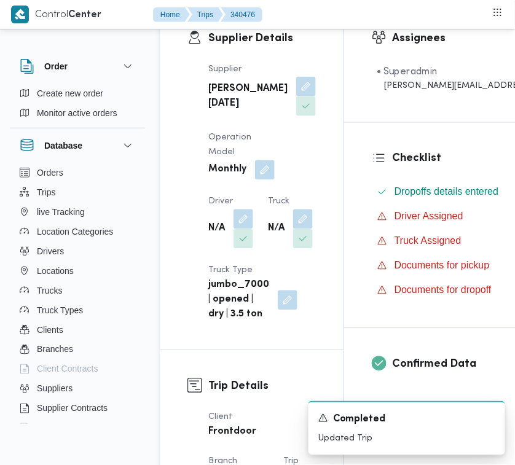
scroll to position [241, 0]
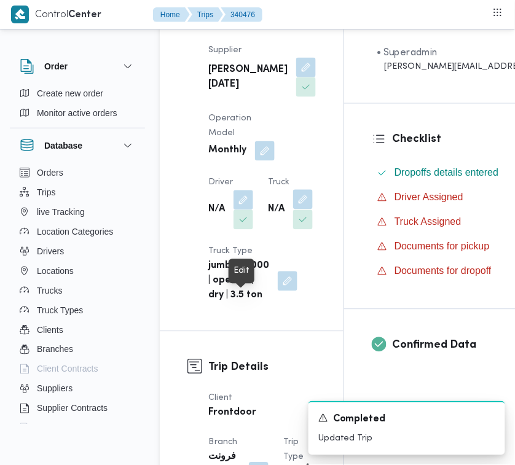
click at [293, 209] on button "button" at bounding box center [303, 200] width 20 height 20
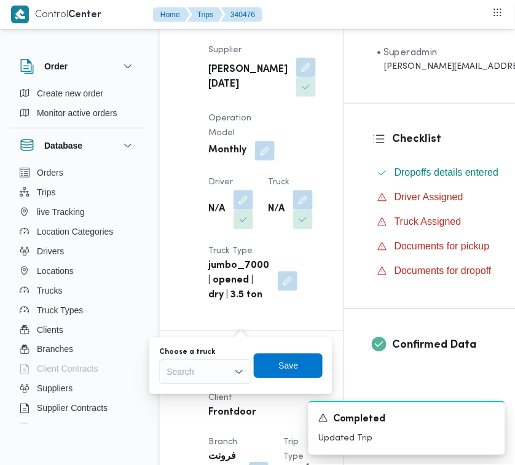
click at [209, 370] on div "Search" at bounding box center [205, 372] width 92 height 25
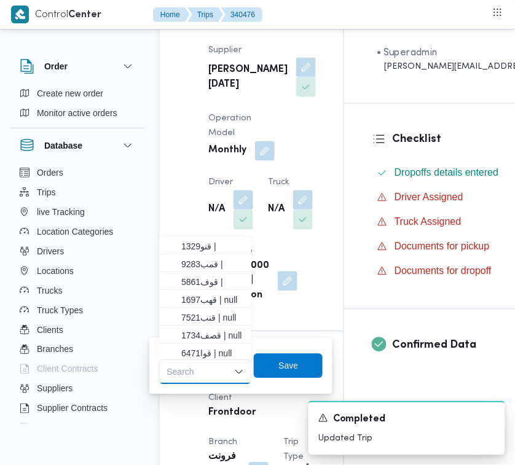
paste input "6827"
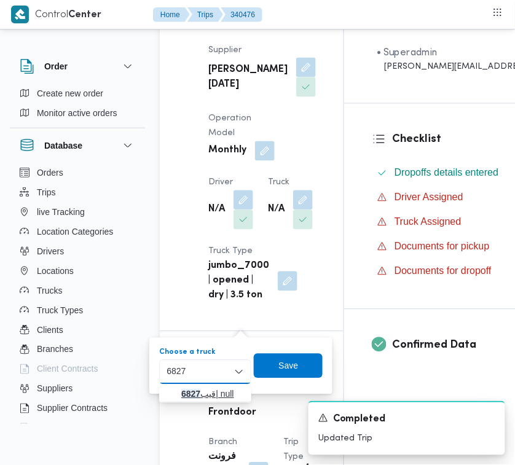
type input "6827"
click at [194, 395] on mark "6827" at bounding box center [190, 394] width 19 height 10
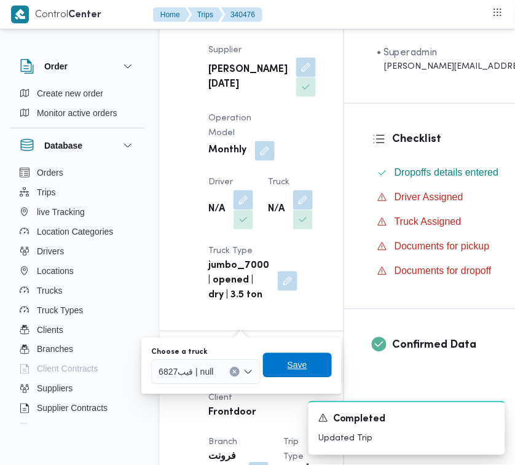
click at [313, 370] on span "Save" at bounding box center [297, 365] width 69 height 25
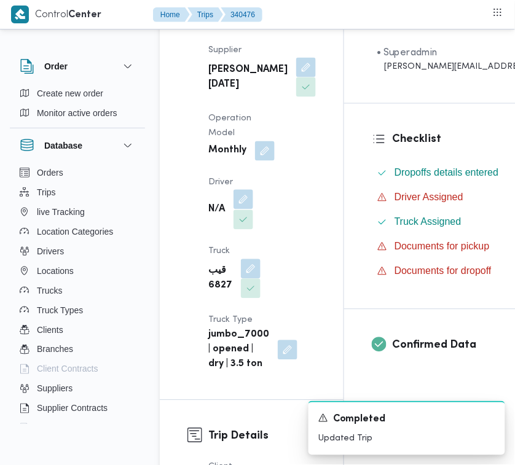
click at [246, 209] on button "button" at bounding box center [243, 200] width 20 height 20
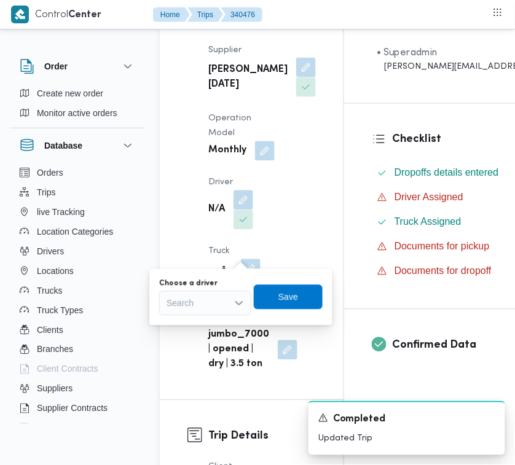
click at [235, 292] on div "Search" at bounding box center [205, 303] width 92 height 25
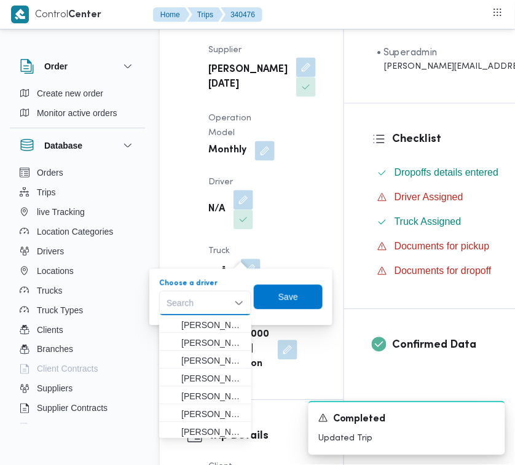
paste input "[PERSON_NAME]"
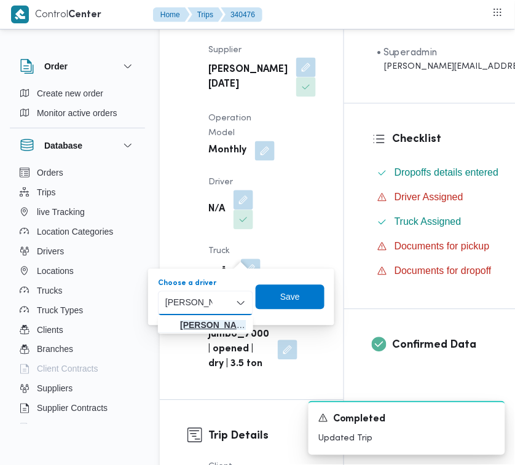
type input "[PERSON_NAME]"
click at [221, 324] on span "[PERSON_NAME]" at bounding box center [213, 325] width 66 height 15
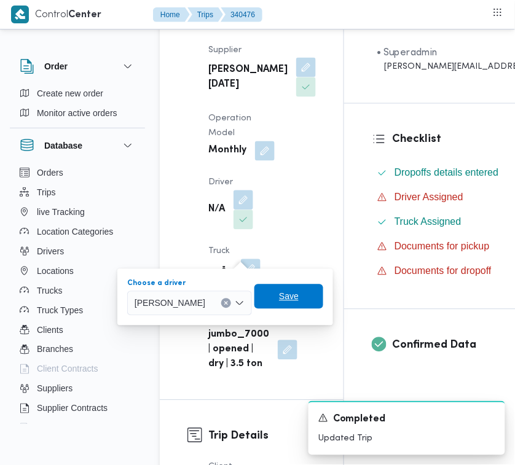
click at [310, 297] on span "Save" at bounding box center [288, 296] width 69 height 25
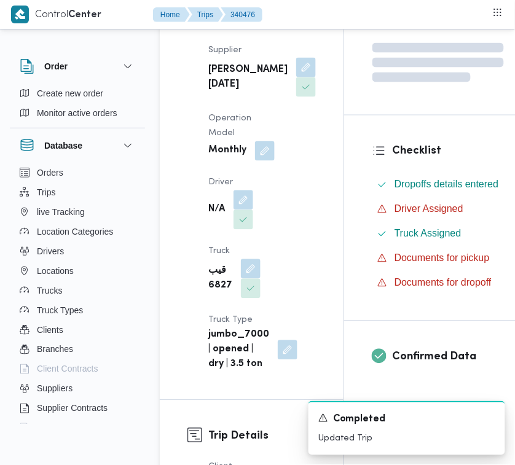
click at [228, 84] on b "[PERSON_NAME][DATE]" at bounding box center [247, 77] width 79 height 29
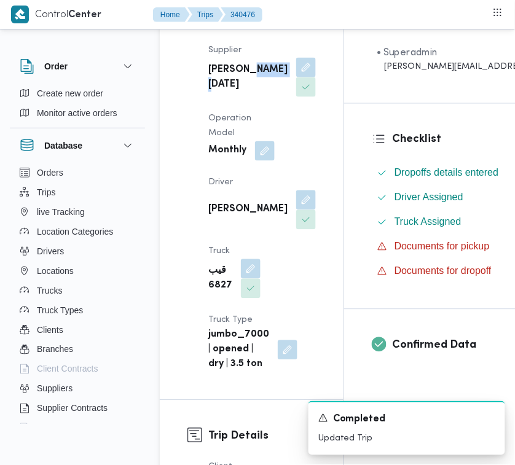
click at [228, 84] on b "[PERSON_NAME][DATE]" at bounding box center [247, 77] width 79 height 29
copy div "[PERSON_NAME][DATE]"
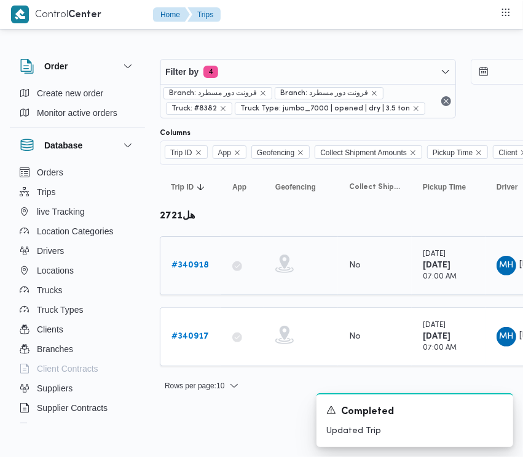
click at [189, 265] on b "# 340918" at bounding box center [189, 266] width 37 height 8
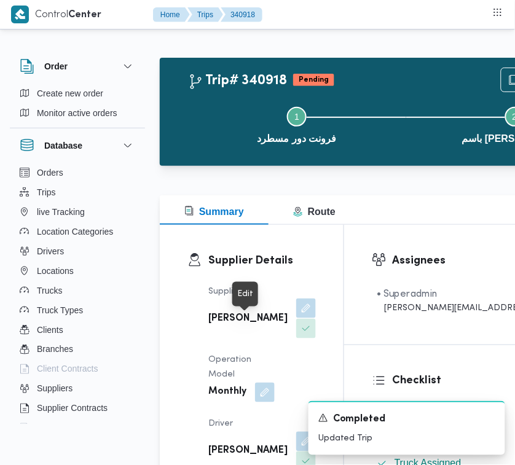
click at [296, 318] on button "button" at bounding box center [306, 308] width 20 height 20
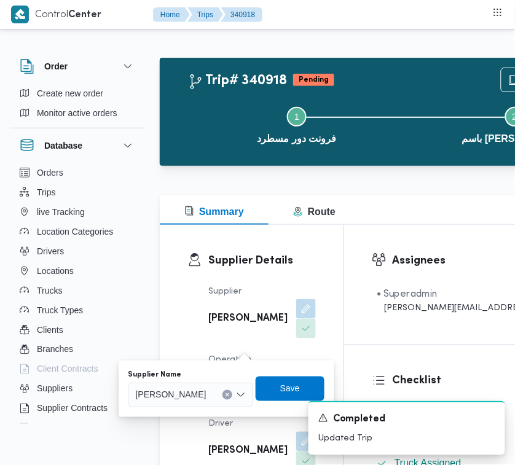
click at [204, 388] on span "[PERSON_NAME]" at bounding box center [171, 394] width 71 height 14
paste input "[PERSON_NAME][DATE]"
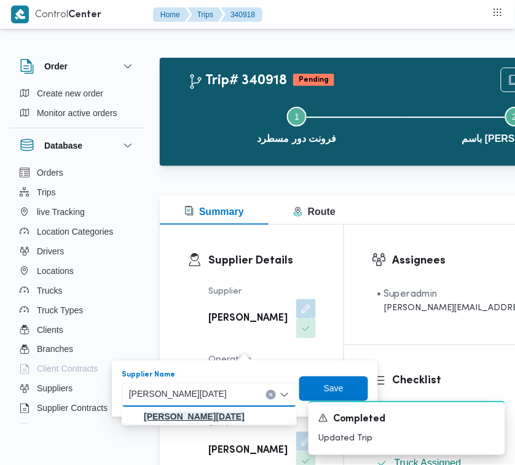
type input "[PERSON_NAME][DATE]"
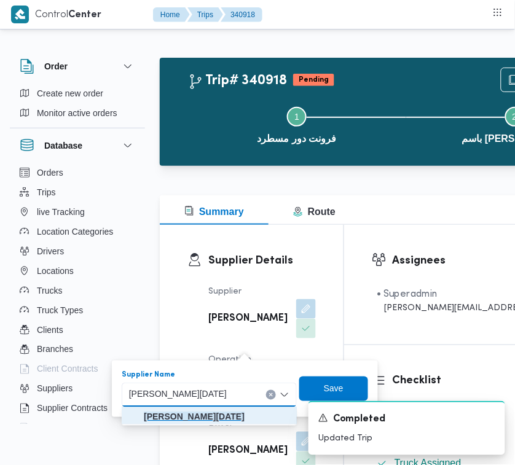
click at [185, 416] on mark "[PERSON_NAME][DATE]" at bounding box center [194, 417] width 101 height 10
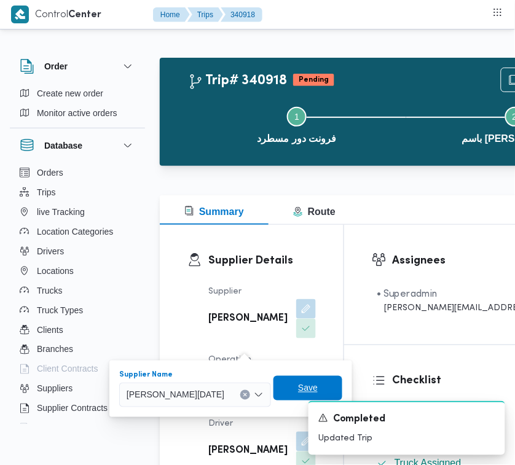
click at [342, 385] on span "Save" at bounding box center [307, 388] width 69 height 25
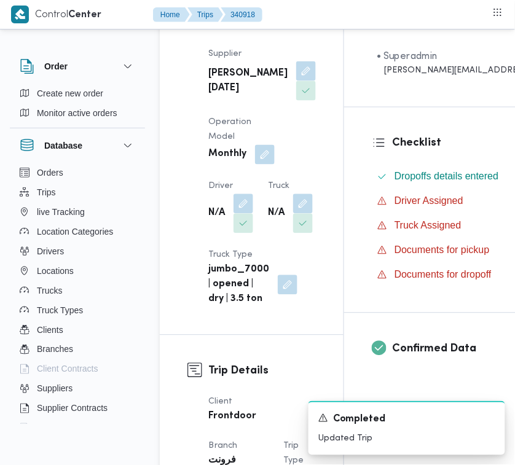
scroll to position [244, 0]
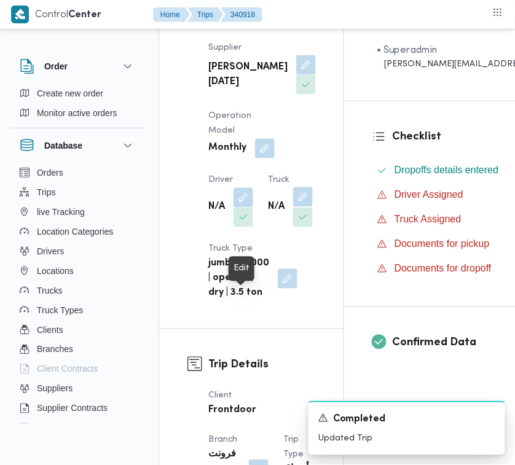
click at [293, 207] on button "button" at bounding box center [303, 197] width 20 height 20
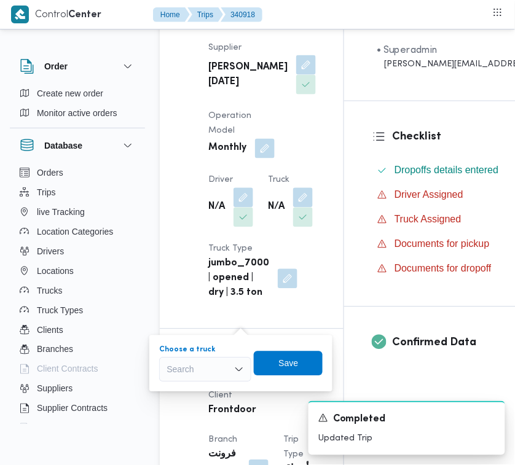
drag, startPoint x: 206, startPoint y: 381, endPoint x: 195, endPoint y: 378, distance: 11.3
click at [204, 381] on div "Search" at bounding box center [205, 369] width 92 height 25
paste input "6827"
type input "6827"
click at [231, 364] on div "6827 6827" at bounding box center [205, 369] width 92 height 25
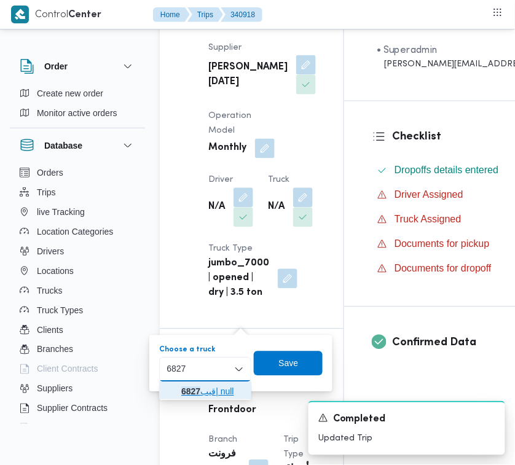
click at [219, 391] on span "قيب 6827 | null" at bounding box center [212, 391] width 63 height 15
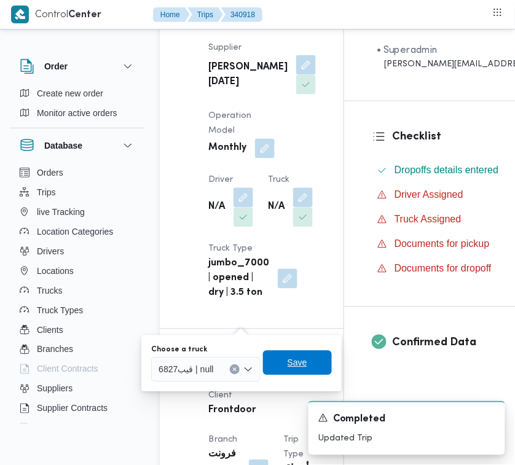
click at [301, 368] on span "Save" at bounding box center [297, 363] width 20 height 15
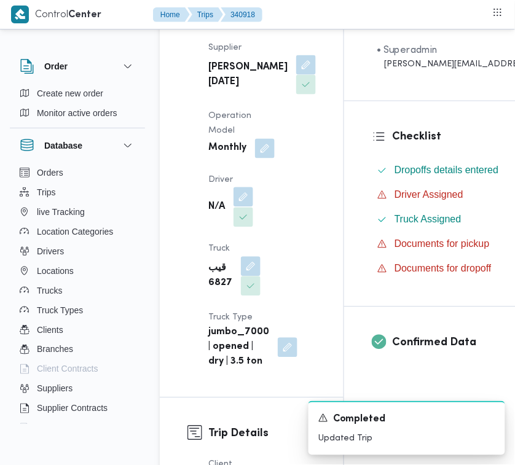
click at [241, 207] on button "button" at bounding box center [243, 197] width 20 height 20
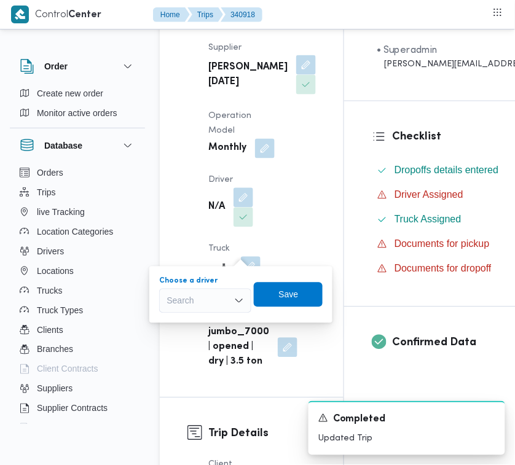
click at [223, 303] on div "Search" at bounding box center [205, 301] width 92 height 25
paste input "[PERSON_NAME]"
type input "[PERSON_NAME]"
click at [184, 308] on div "[PERSON_NAME] [PERSON_NAME]" at bounding box center [189, 301] width 52 height 20
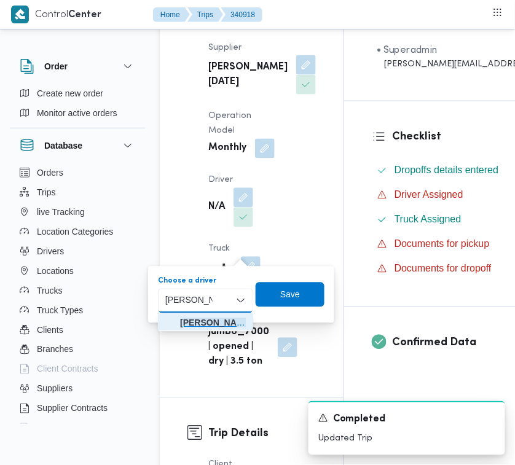
click at [193, 323] on span "[PERSON_NAME]" at bounding box center [213, 323] width 66 height 15
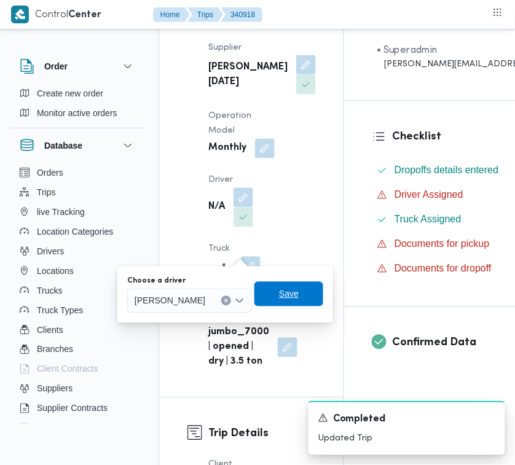
click at [308, 299] on span "Save" at bounding box center [288, 294] width 69 height 25
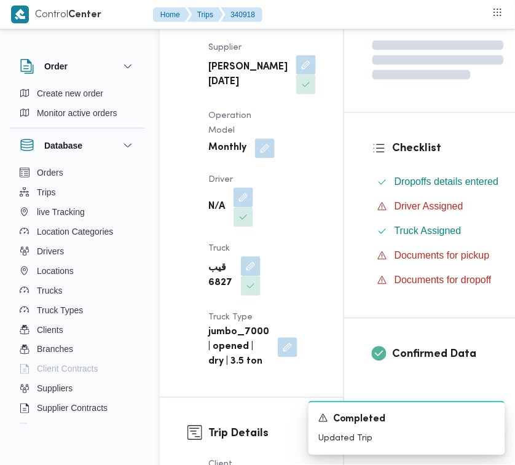
click at [229, 84] on b "[PERSON_NAME][DATE]" at bounding box center [247, 74] width 79 height 29
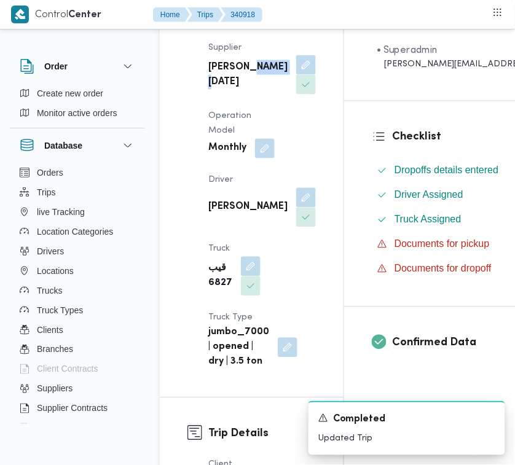
click at [229, 84] on b "[PERSON_NAME][DATE]" at bounding box center [247, 74] width 79 height 29
copy div "[PERSON_NAME][DATE]"
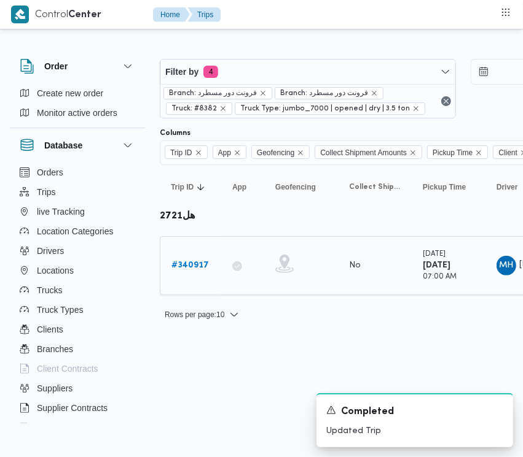
click at [194, 273] on link "# 340917" at bounding box center [189, 266] width 37 height 15
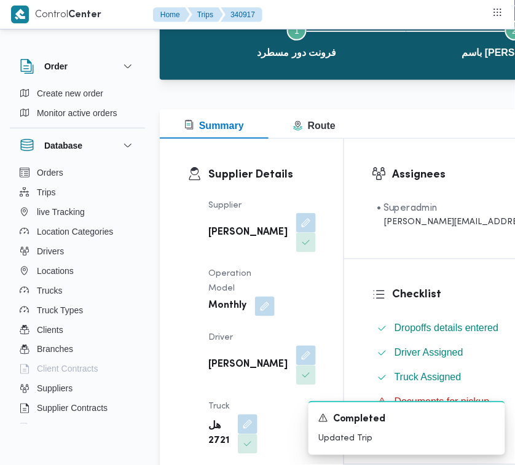
scroll to position [147, 0]
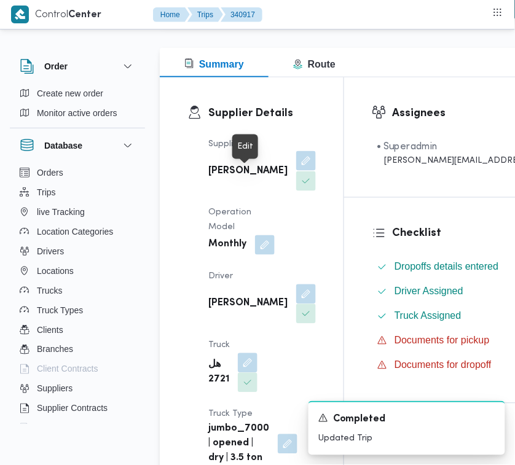
click at [296, 171] on button "button" at bounding box center [306, 161] width 20 height 20
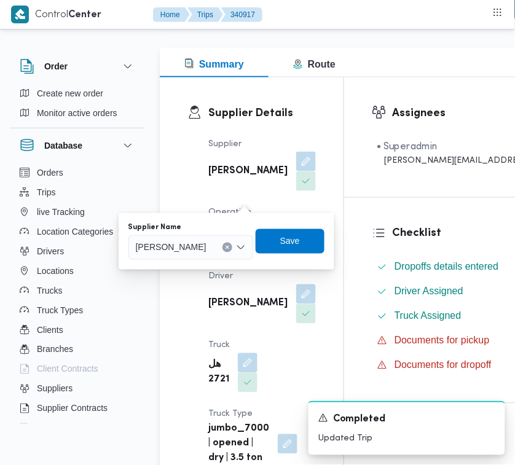
click at [206, 244] on span "[PERSON_NAME]" at bounding box center [171, 247] width 71 height 14
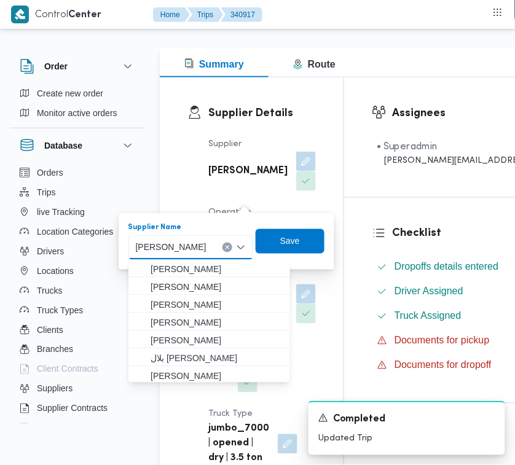
paste input "[PERSON_NAME][DATE]"
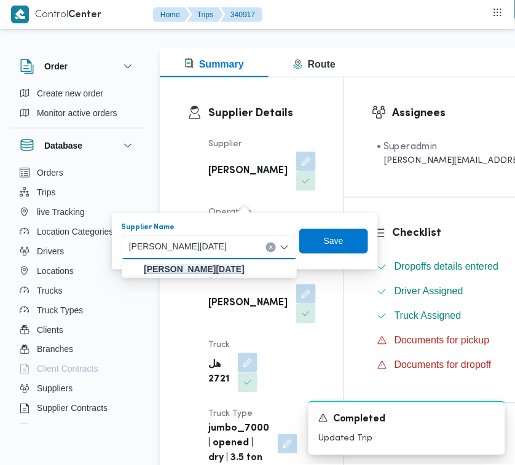
type input "[PERSON_NAME][DATE]"
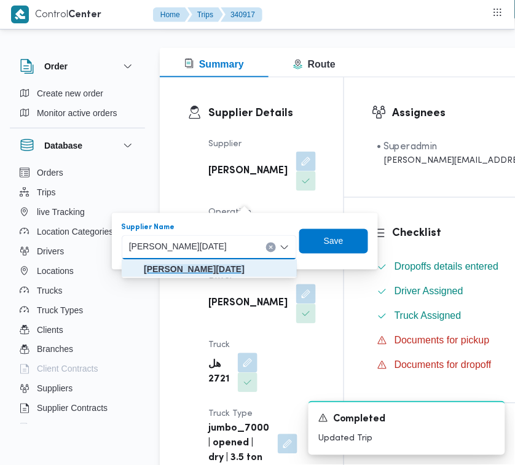
click at [223, 265] on mark "[PERSON_NAME][DATE]" at bounding box center [194, 270] width 101 height 10
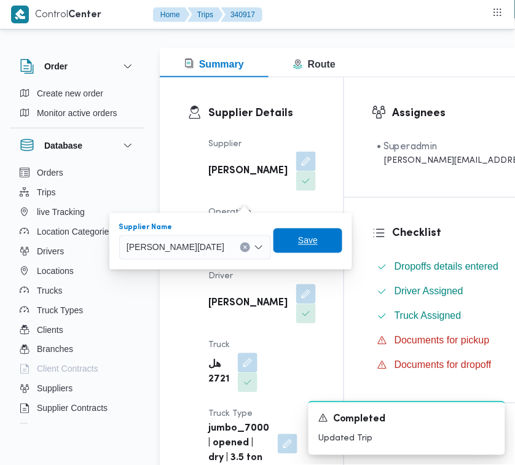
click at [323, 249] on span "Save" at bounding box center [307, 240] width 69 height 25
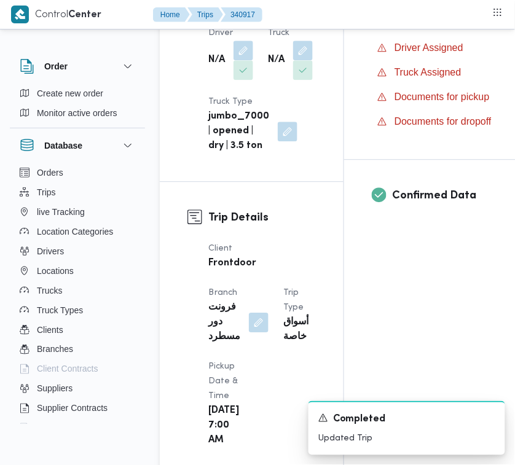
scroll to position [416, 0]
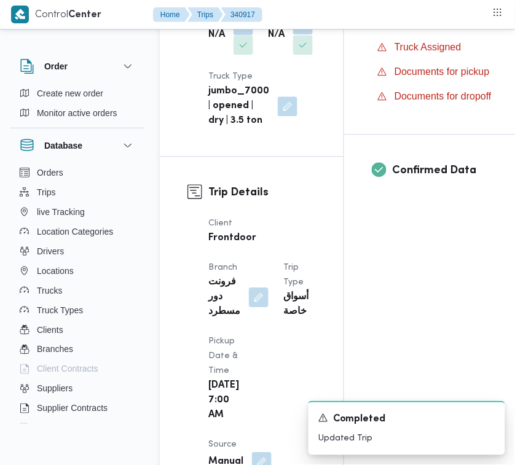
click at [293, 34] on button "button" at bounding box center [303, 25] width 20 height 20
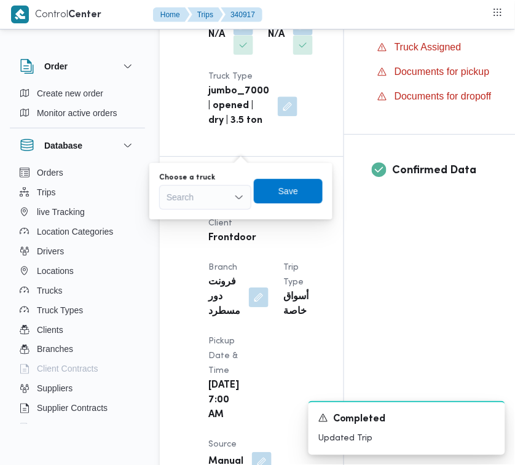
click at [230, 173] on div "Choose a truck" at bounding box center [205, 178] width 92 height 10
click at [230, 195] on div "Search" at bounding box center [205, 197] width 92 height 25
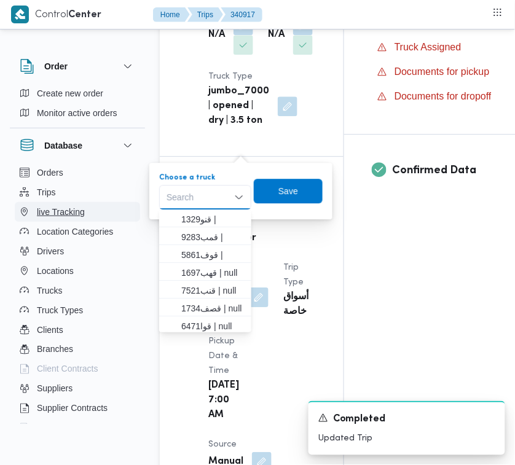
paste input "6827"
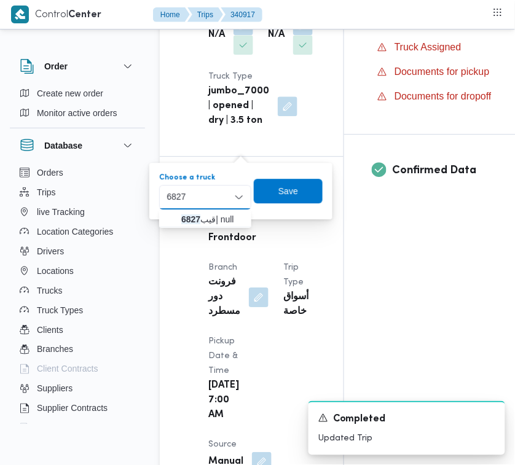
type input "6827"
click at [219, 197] on div "6827 6827" at bounding box center [205, 197] width 92 height 25
click at [200, 216] on mark "6827" at bounding box center [190, 219] width 19 height 10
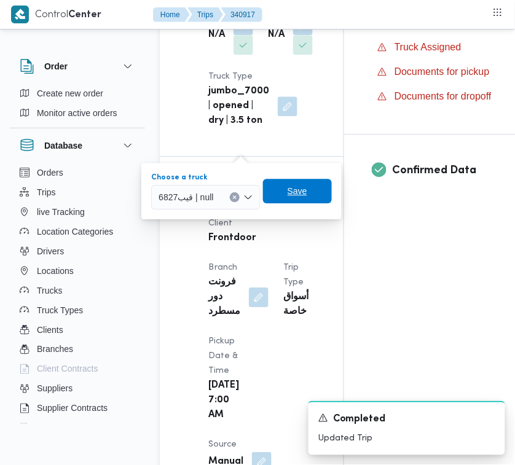
click at [318, 200] on span "Save" at bounding box center [297, 191] width 69 height 25
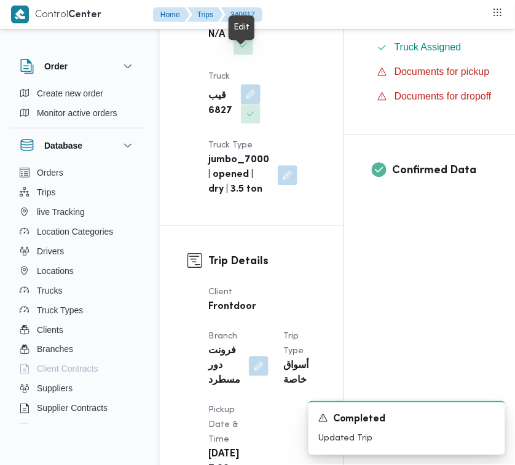
click at [247, 34] on button "button" at bounding box center [243, 25] width 20 height 20
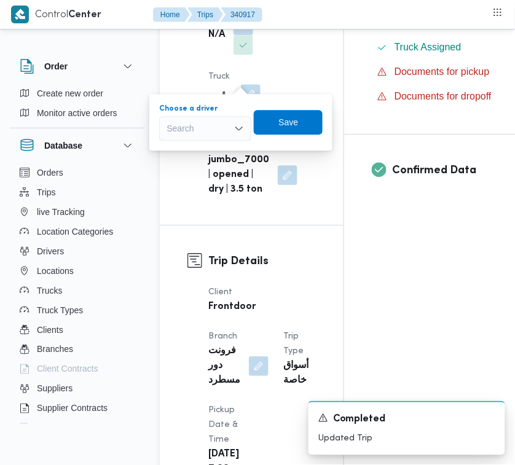
click at [235, 120] on div "Search" at bounding box center [205, 128] width 92 height 25
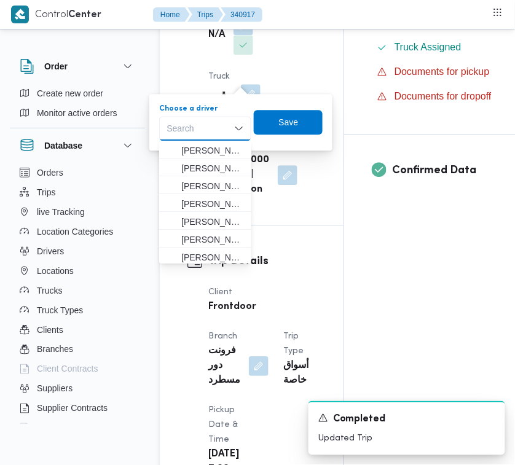
paste input "[PERSON_NAME]"
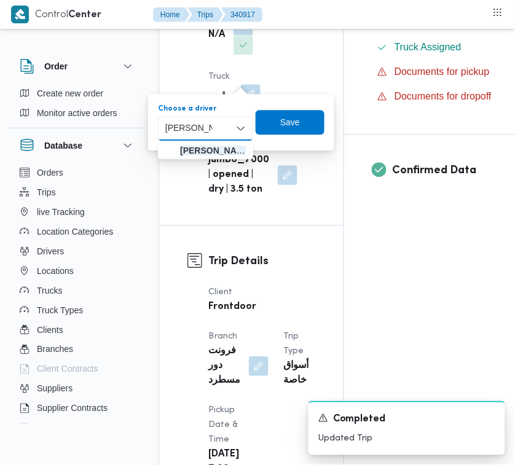
type input "[PERSON_NAME]"
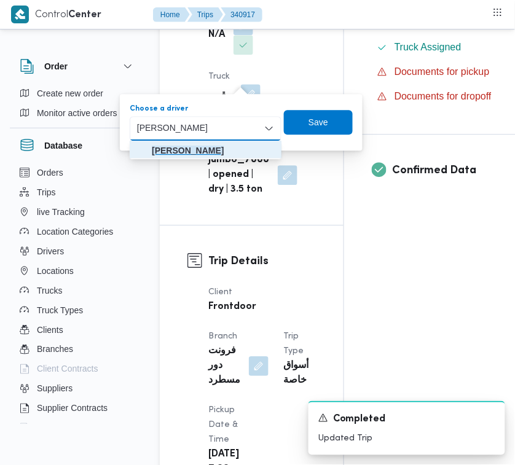
click at [188, 146] on mark "[PERSON_NAME]" at bounding box center [188, 151] width 72 height 10
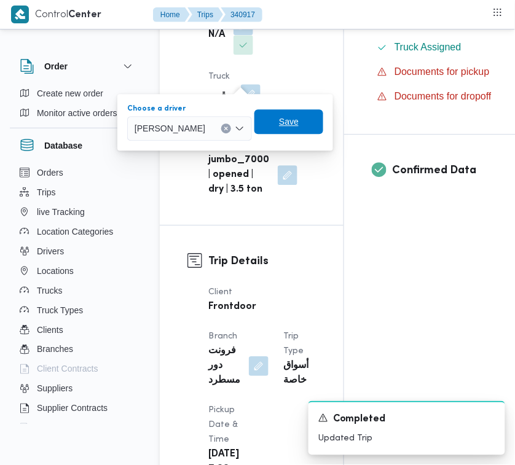
click at [323, 123] on span "Save" at bounding box center [288, 121] width 69 height 25
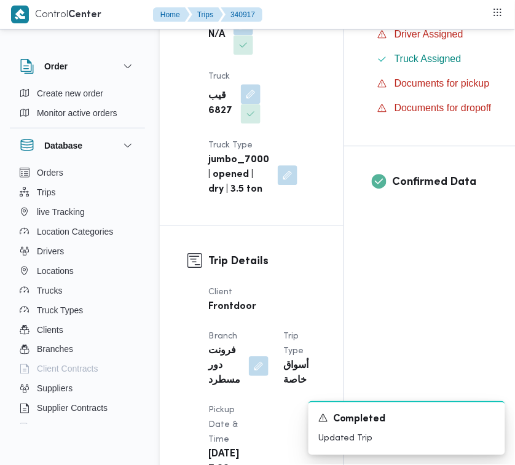
click at [277, 71] on div "Supplier [PERSON_NAME][DATE] Operation Model Monthly Driver N/A Truck قيب 6827 …" at bounding box center [262, 33] width 122 height 344
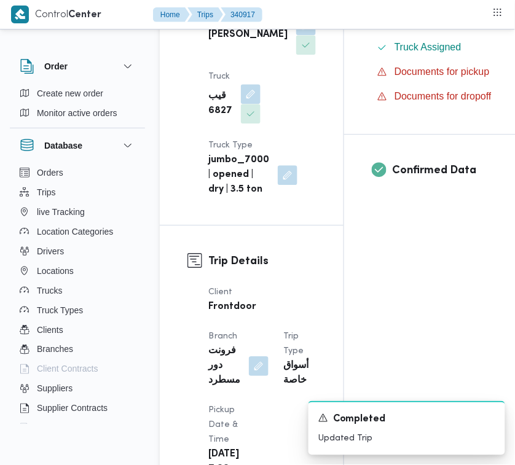
scroll to position [0, 0]
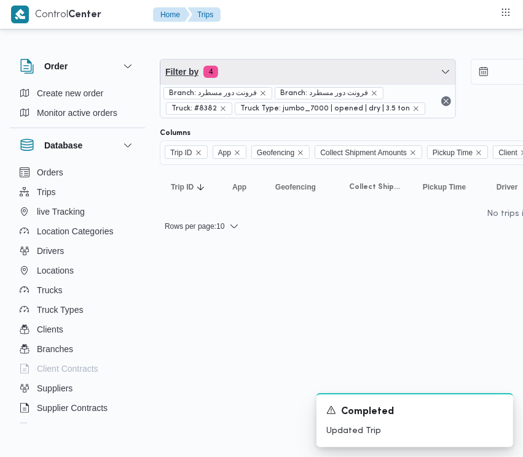
click at [241, 79] on span "Filter by 4" at bounding box center [307, 72] width 295 height 25
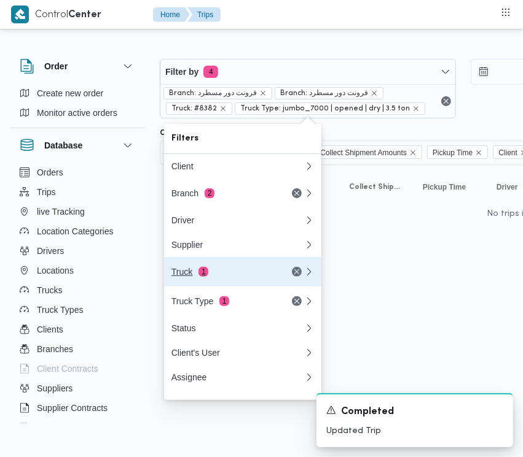
click at [215, 277] on div "Truck 1" at bounding box center [222, 272] width 103 height 10
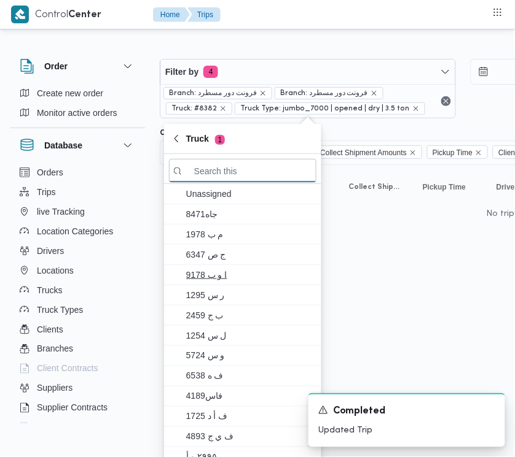
paste input "6974"
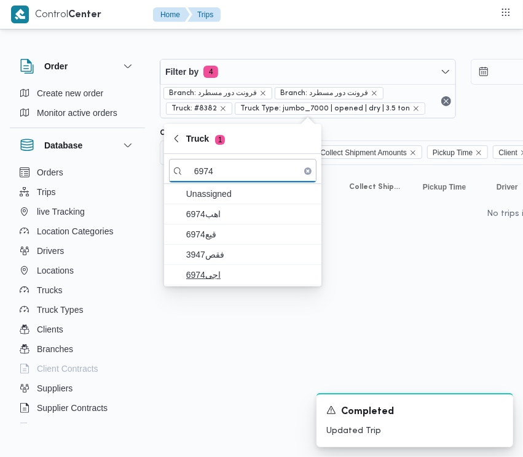
type input "6974"
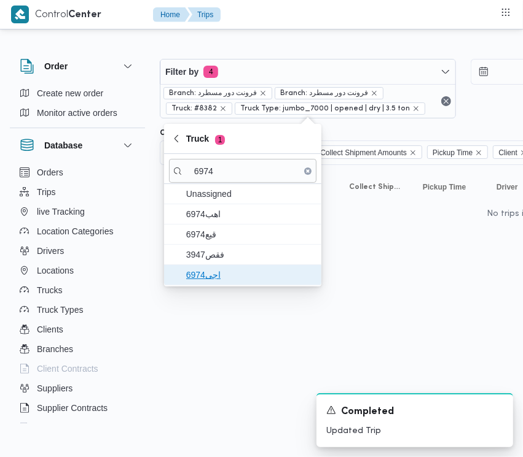
click at [215, 281] on span "اجى6974" at bounding box center [250, 275] width 128 height 15
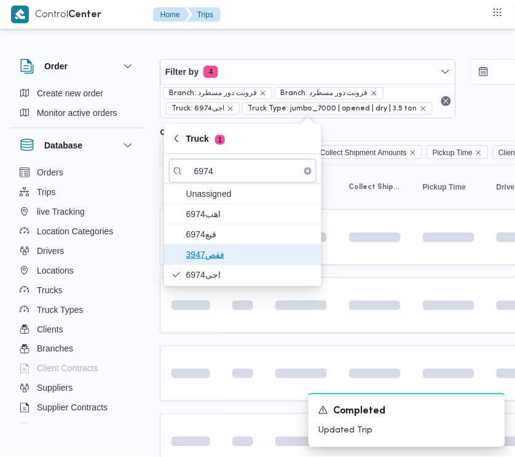
click at [216, 259] on span "فقص3947" at bounding box center [250, 254] width 128 height 15
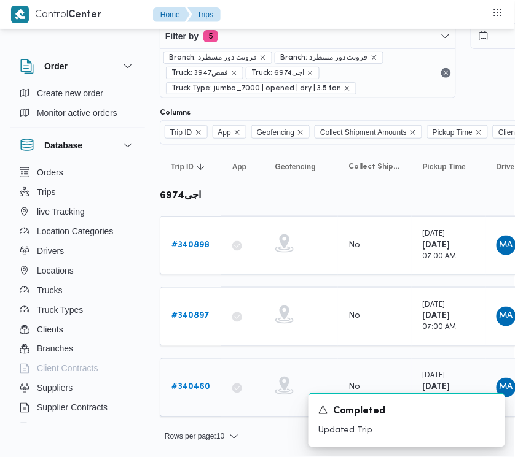
click at [196, 384] on b "# 340460" at bounding box center [190, 388] width 39 height 8
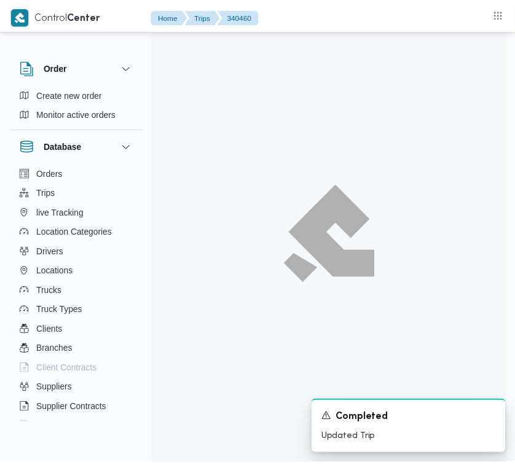
scroll to position [36, 0]
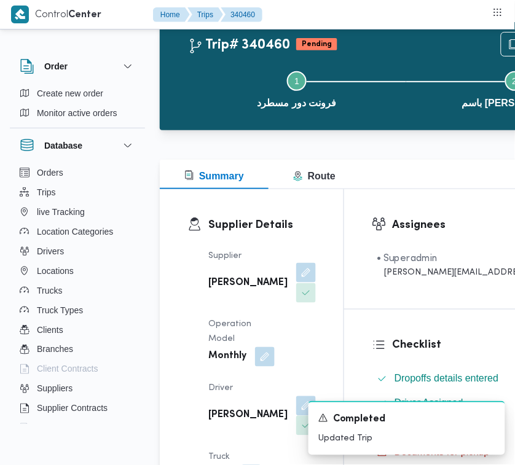
drag, startPoint x: 255, startPoint y: 268, endPoint x: 254, endPoint y: 284, distance: 15.4
click at [296, 268] on button "button" at bounding box center [306, 273] width 20 height 20
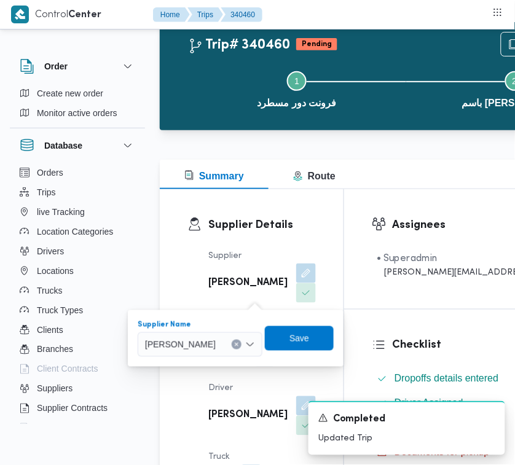
click at [235, 335] on div "[PERSON_NAME]" at bounding box center [200, 344] width 125 height 25
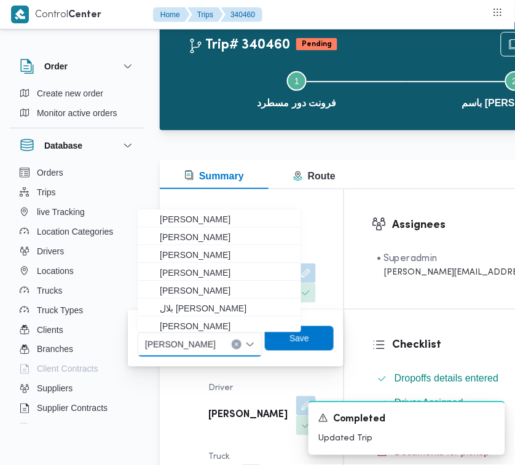
paste input "[PERSON_NAME][DATE]"
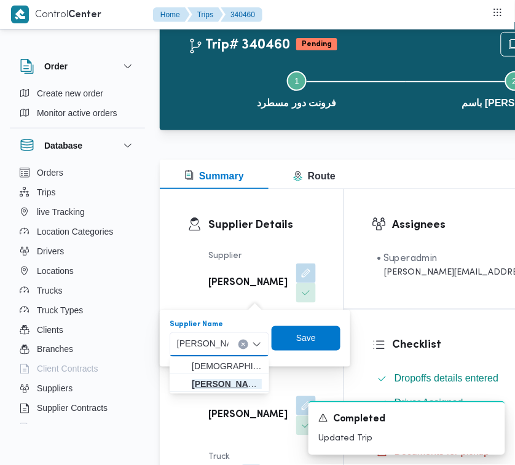
type input "[PERSON_NAME][DATE]"
click at [235, 385] on span "[PERSON_NAME][DATE]" at bounding box center [227, 384] width 70 height 15
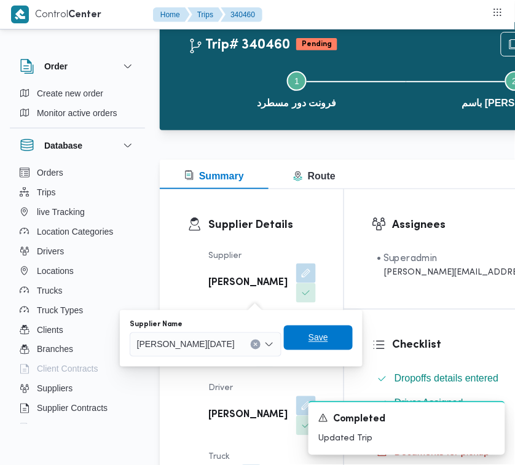
click at [328, 339] on span "Save" at bounding box center [318, 337] width 20 height 15
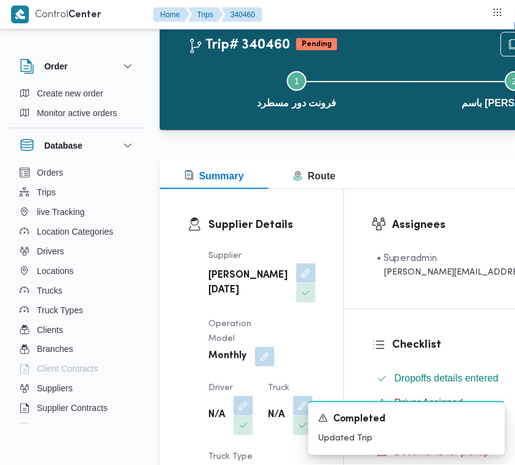
scroll to position [255, 0]
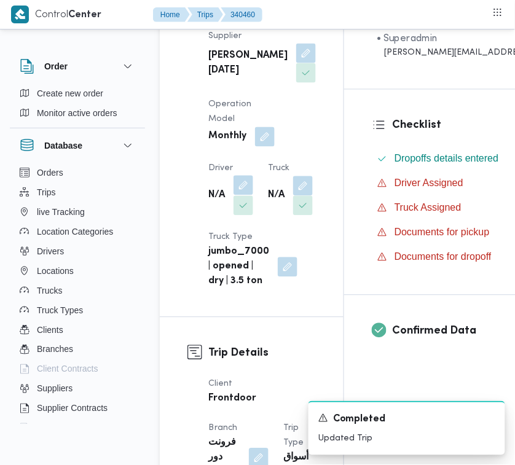
click at [247, 195] on button "button" at bounding box center [243, 186] width 20 height 20
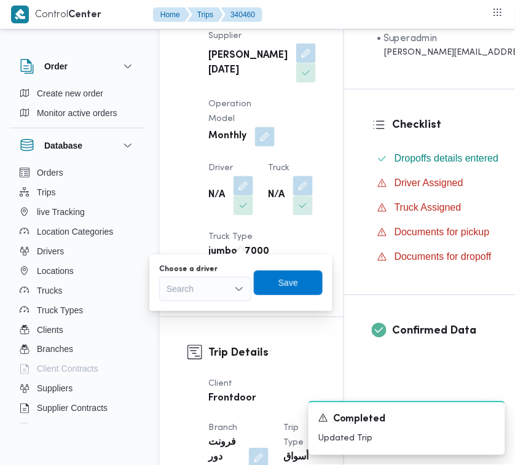
click at [206, 289] on div "Search" at bounding box center [205, 289] width 92 height 25
paste input "زياد"
type input "زياد"
click at [222, 289] on div "[PERSON_NAME]" at bounding box center [205, 289] width 92 height 25
click at [213, 314] on span "[PERSON_NAME]" at bounding box center [212, 311] width 63 height 15
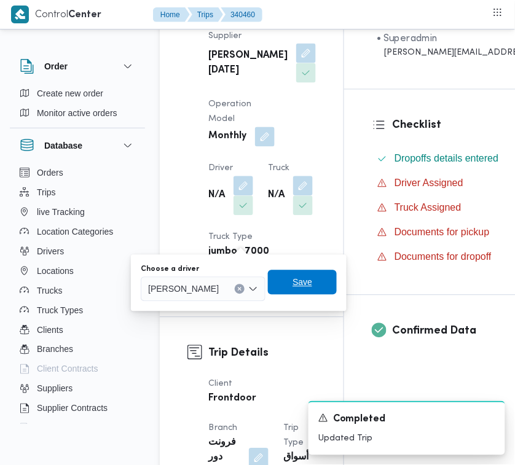
click at [305, 283] on span "Save" at bounding box center [302, 282] width 20 height 15
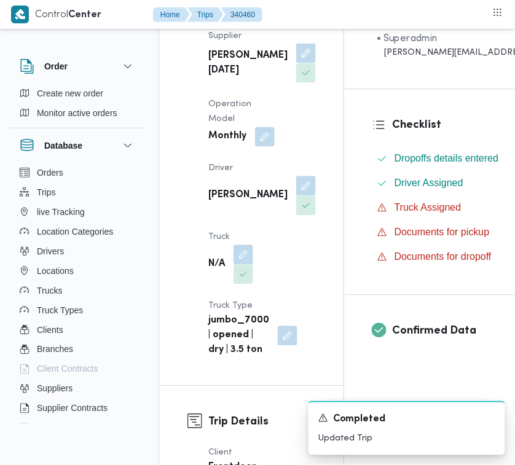
click at [246, 245] on dt "Truck" at bounding box center [230, 237] width 45 height 15
click at [244, 264] on button "button" at bounding box center [243, 254] width 20 height 20
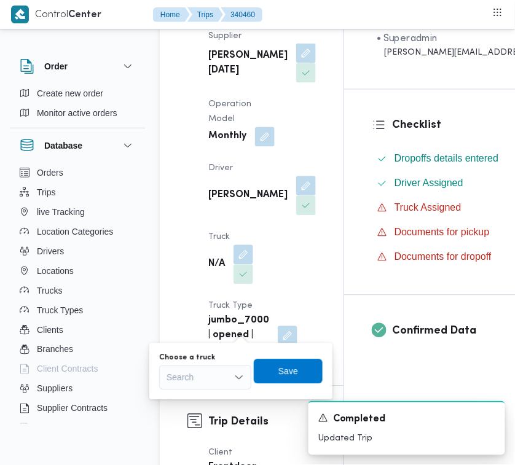
click at [216, 381] on div "Search" at bounding box center [205, 377] width 92 height 25
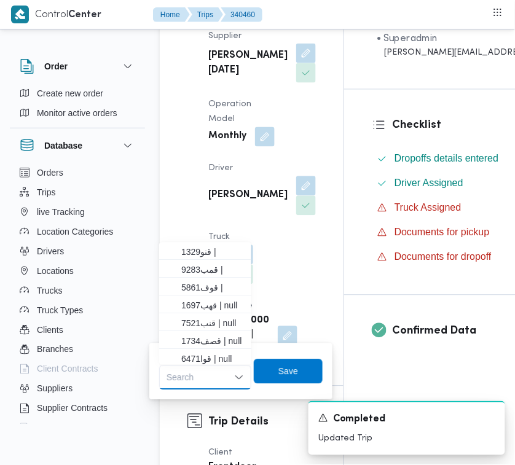
paste input "4931"
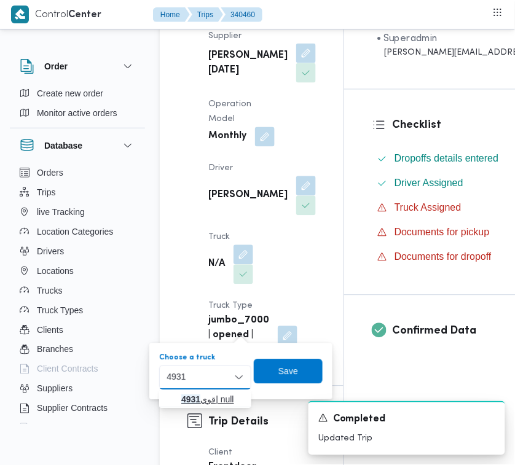
type input "4931"
click at [189, 400] on mark "4931" at bounding box center [190, 400] width 19 height 10
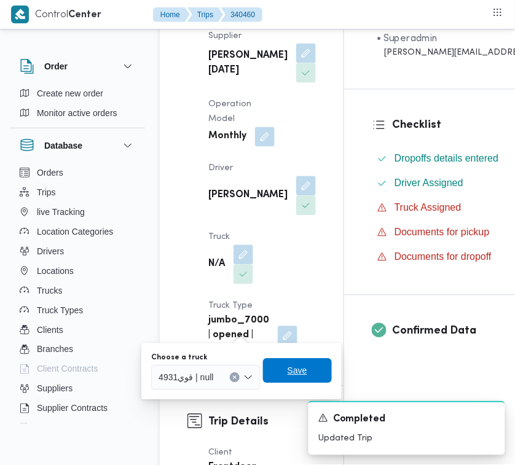
click at [301, 372] on span "Save" at bounding box center [297, 371] width 20 height 15
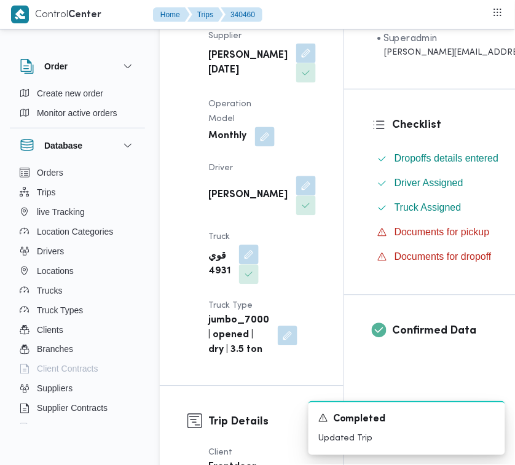
click at [220, 78] on b "[PERSON_NAME][DATE]" at bounding box center [247, 63] width 79 height 29
copy div "[PERSON_NAME][DATE]"
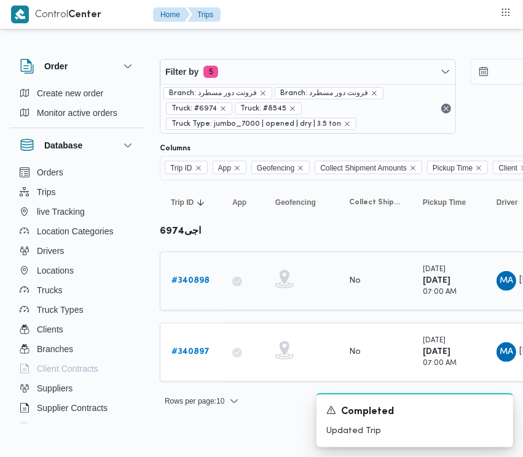
click at [185, 278] on b "# 340898" at bounding box center [190, 281] width 38 height 8
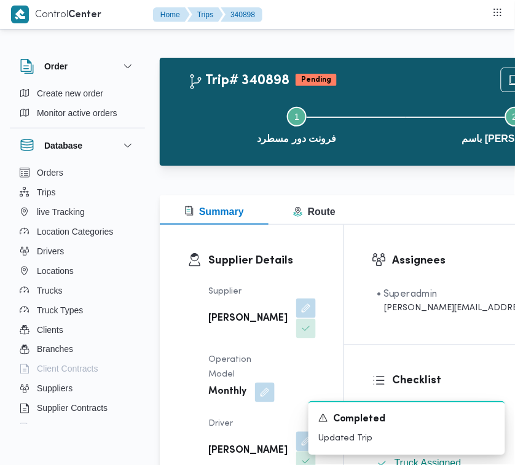
click at [296, 313] on button "button" at bounding box center [306, 308] width 20 height 20
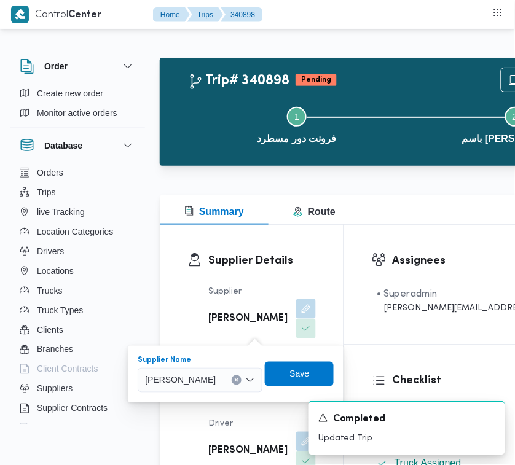
click at [216, 375] on span "[PERSON_NAME]" at bounding box center [180, 380] width 71 height 14
paste input "[PERSON_NAME][DATE]"
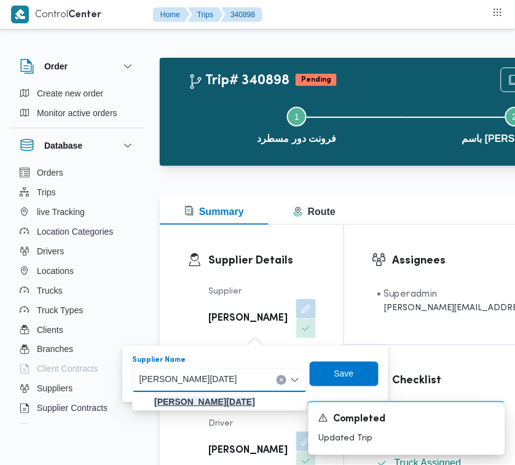
type input "[PERSON_NAME][DATE]"
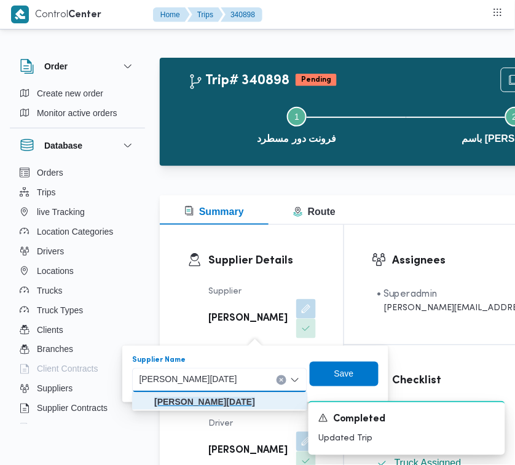
click at [198, 397] on mark "[PERSON_NAME][DATE]" at bounding box center [204, 402] width 101 height 10
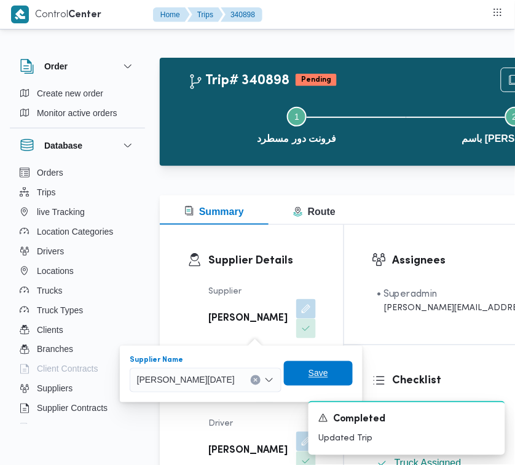
click at [328, 370] on span "Save" at bounding box center [318, 373] width 20 height 15
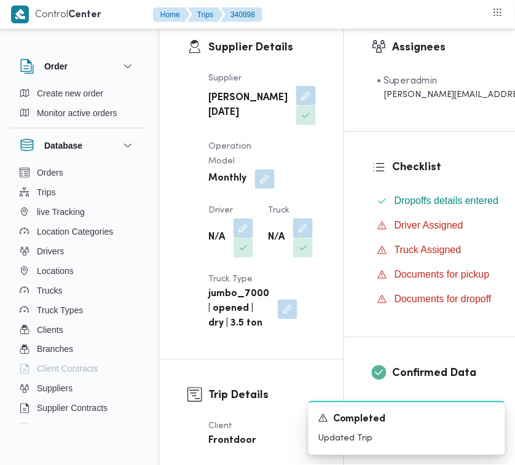
scroll to position [269, 0]
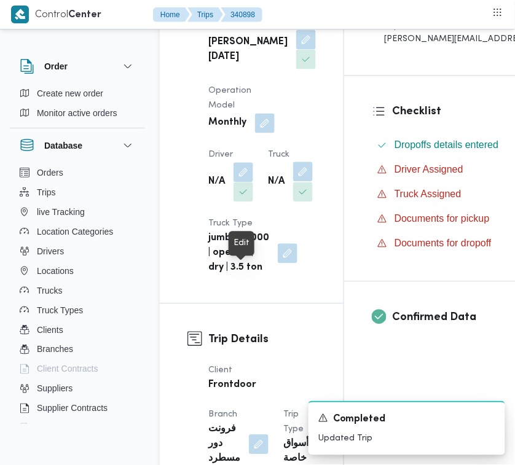
click at [293, 182] on button "button" at bounding box center [303, 172] width 20 height 20
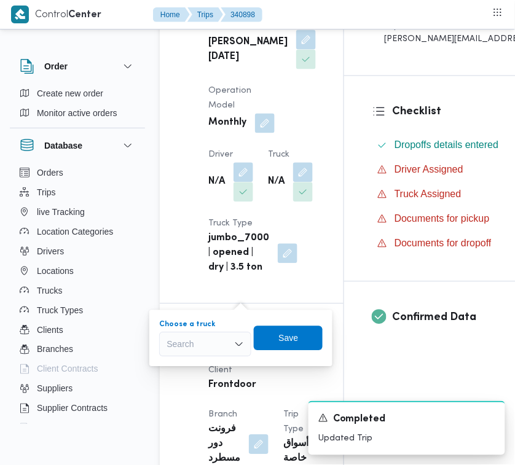
click at [215, 341] on div "Search" at bounding box center [205, 344] width 92 height 25
paste input "[PERSON_NAME][DATE]"
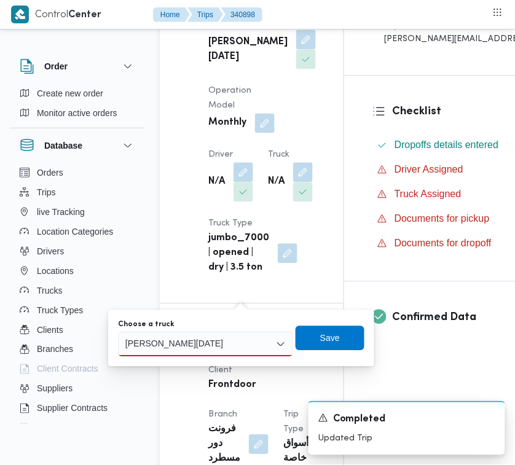
click at [161, 339] on input "[PERSON_NAME][DATE]" at bounding box center [188, 344] width 127 height 15
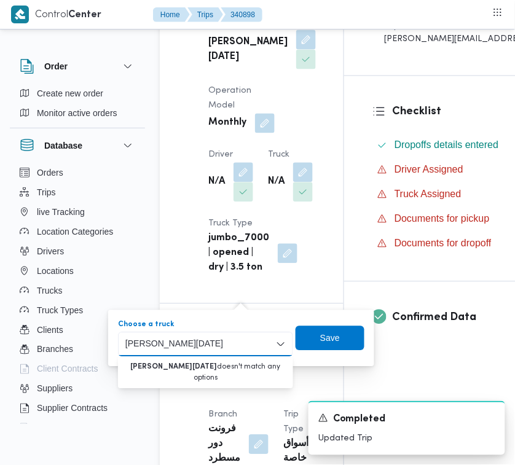
paste input "4931"
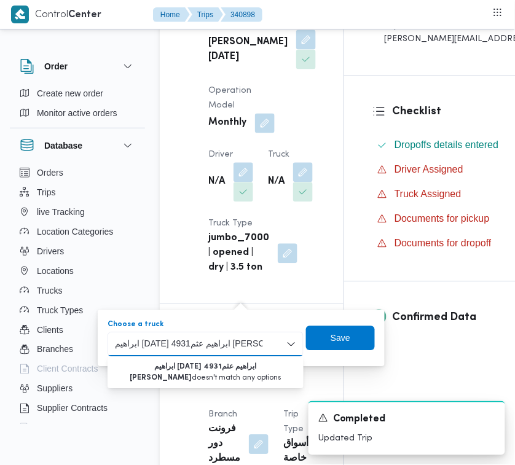
click at [130, 349] on input "ابراهيم [DATE] ابراهيم عثم4931 [PERSON_NAME]" at bounding box center [189, 344] width 148 height 15
paste input "4931"
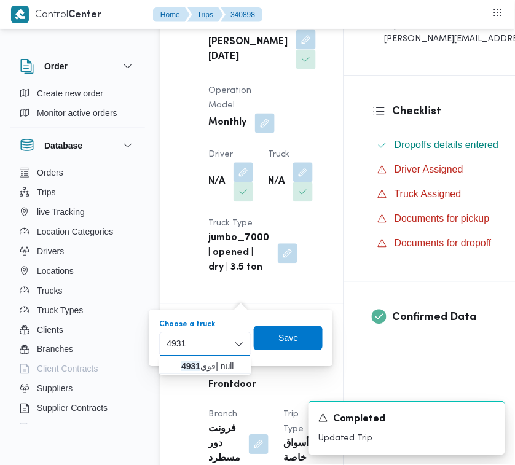
type input "4931"
click at [191, 367] on mark "4931" at bounding box center [190, 367] width 19 height 10
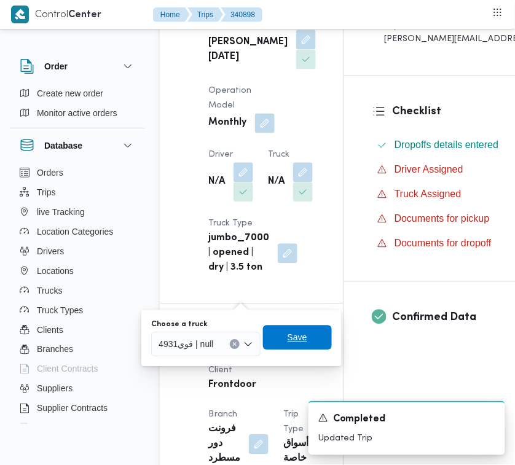
click at [320, 339] on span "Save" at bounding box center [297, 337] width 69 height 25
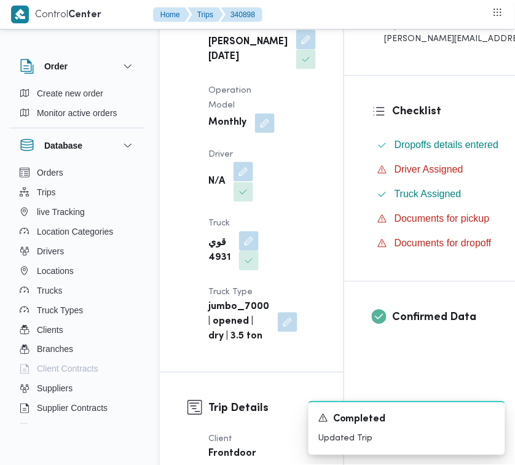
click at [238, 182] on button "button" at bounding box center [243, 172] width 20 height 20
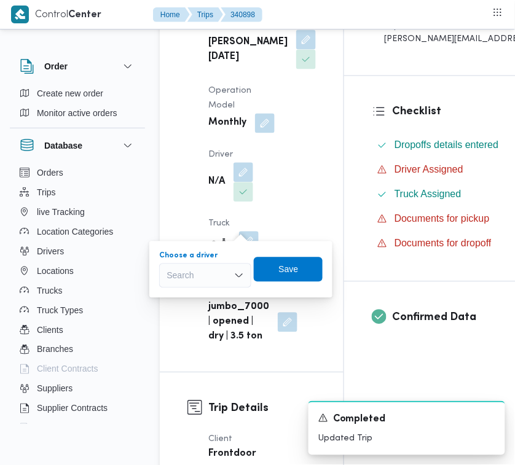
click at [221, 273] on div "Search" at bounding box center [205, 275] width 92 height 25
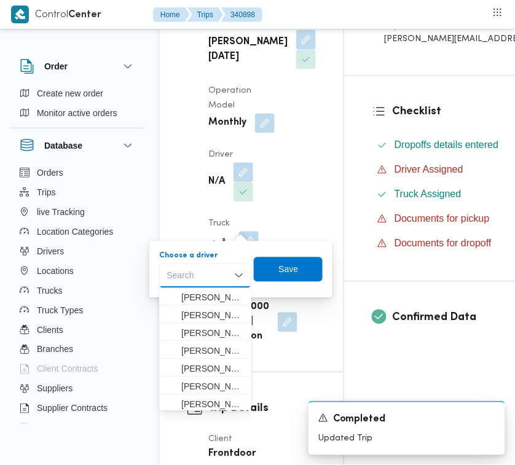
paste input "زياد"
type input "زياد"
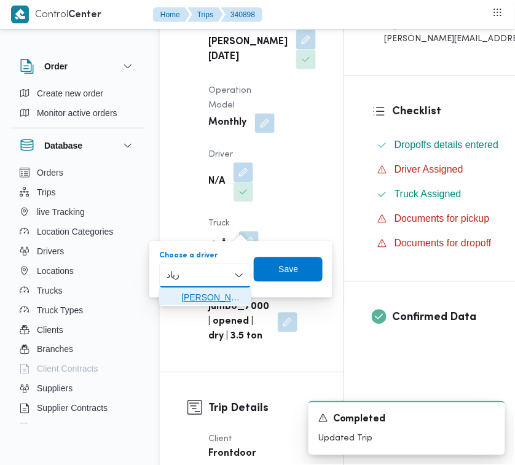
click at [185, 292] on span "[PERSON_NAME]" at bounding box center [212, 297] width 63 height 15
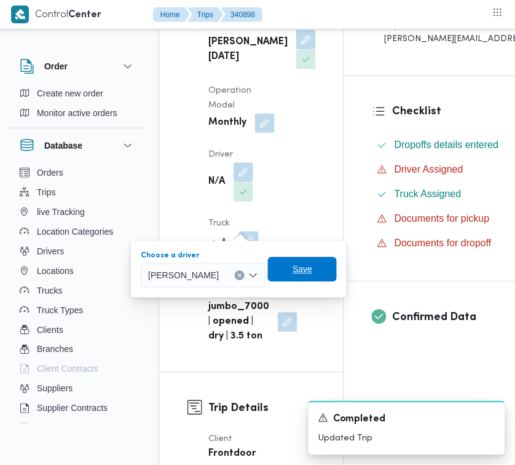
drag, startPoint x: 300, startPoint y: 268, endPoint x: 292, endPoint y: 261, distance: 10.0
click at [301, 268] on span "Save" at bounding box center [302, 269] width 20 height 15
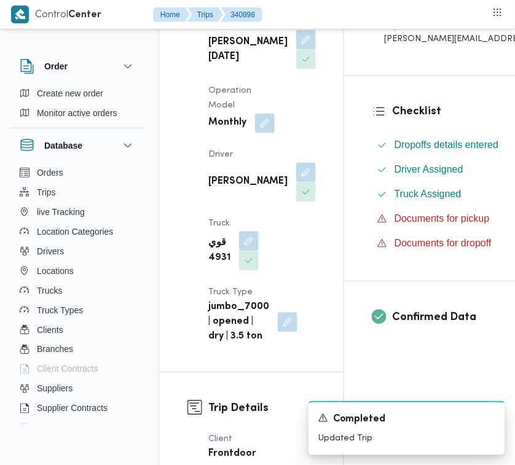
click at [231, 64] on b "[PERSON_NAME][DATE]" at bounding box center [247, 49] width 79 height 29
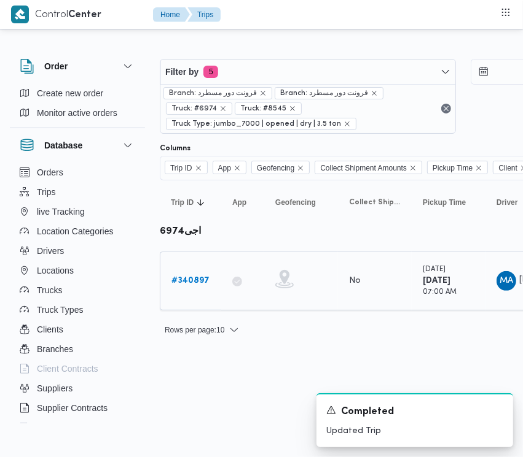
click at [182, 277] on b "# 340897" at bounding box center [190, 281] width 38 height 8
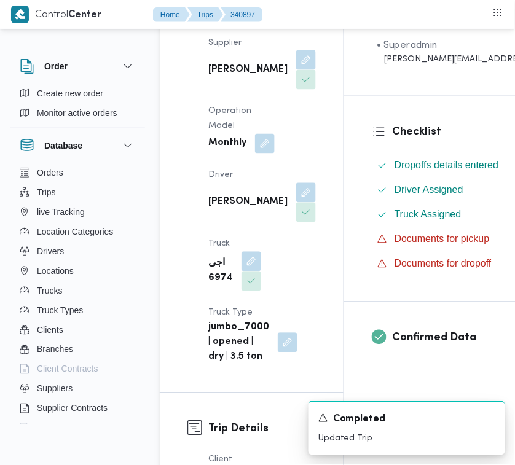
scroll to position [243, 0]
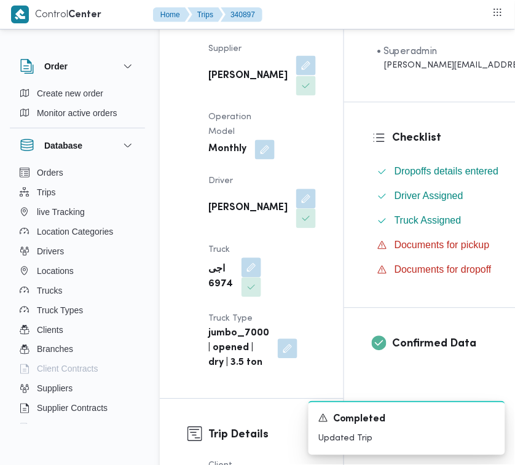
click at [296, 66] on button "button" at bounding box center [306, 66] width 20 height 20
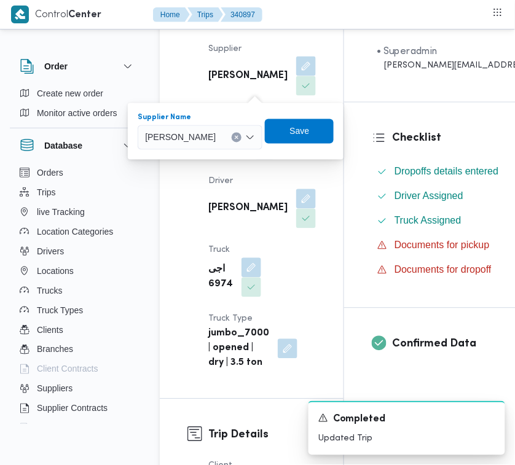
click at [255, 140] on div "[PERSON_NAME]" at bounding box center [200, 137] width 125 height 25
paste input "[PERSON_NAME][DATE]"
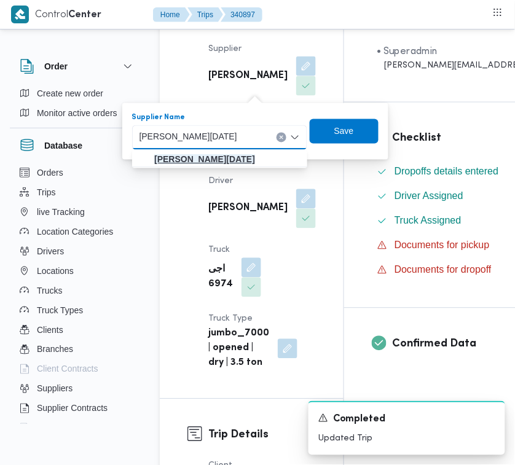
type input "[PERSON_NAME][DATE]"
click at [243, 160] on mark "[PERSON_NAME][DATE]" at bounding box center [204, 160] width 101 height 10
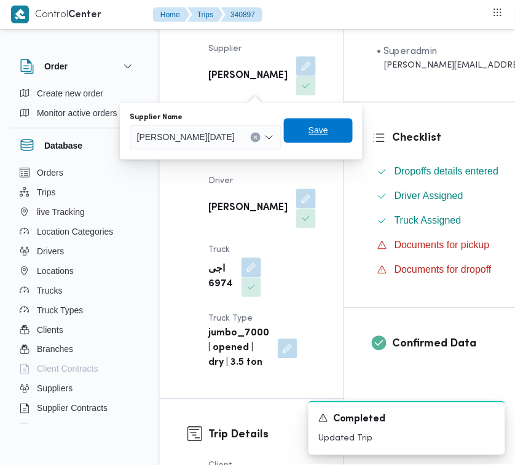
click at [317, 126] on span "Save" at bounding box center [318, 131] width 69 height 25
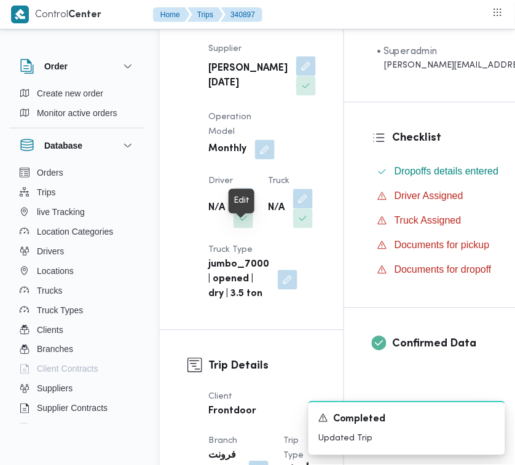
click at [246, 208] on button "button" at bounding box center [243, 199] width 20 height 20
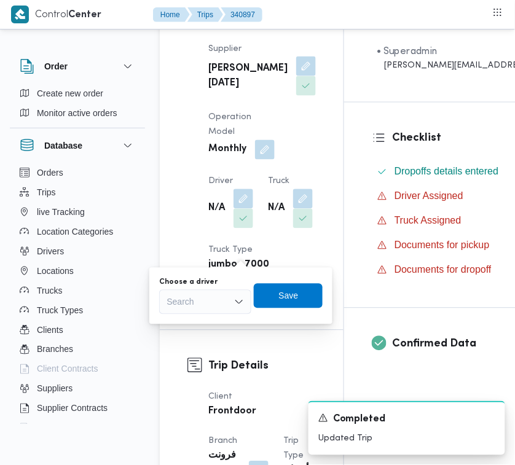
click at [226, 294] on div "Search" at bounding box center [205, 302] width 92 height 25
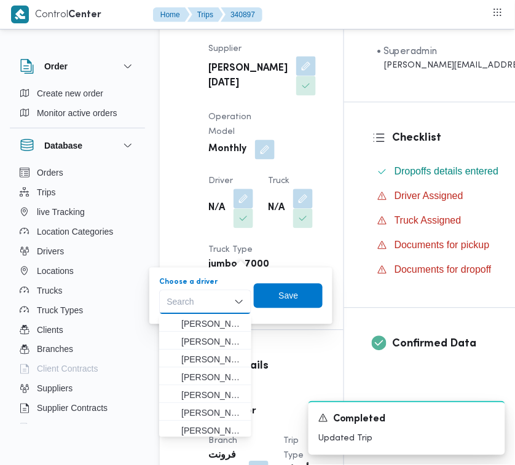
paste input "زياد"
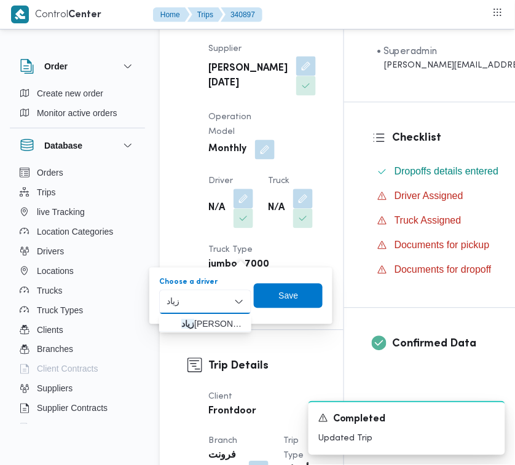
type input "زياد"
click at [219, 308] on div "[PERSON_NAME]" at bounding box center [205, 302] width 92 height 25
click at [212, 327] on span "[PERSON_NAME]" at bounding box center [212, 324] width 63 height 15
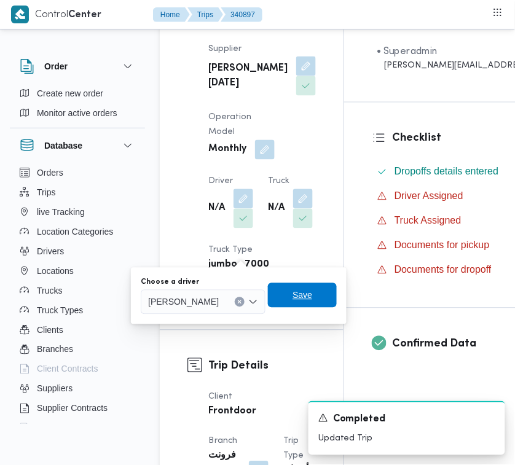
click at [311, 297] on span "Save" at bounding box center [302, 295] width 20 height 15
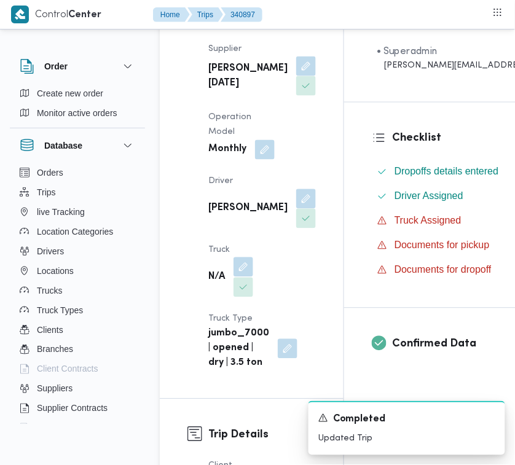
click at [246, 277] on button "button" at bounding box center [243, 267] width 20 height 20
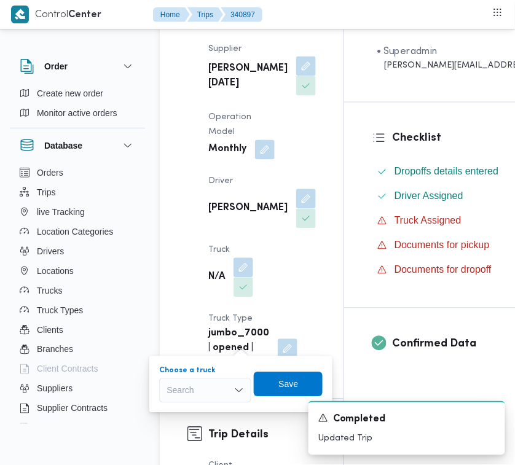
click at [211, 388] on div "Search" at bounding box center [205, 390] width 92 height 25
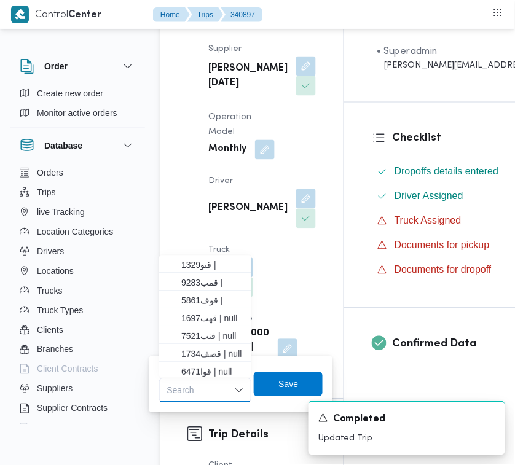
paste input "4931"
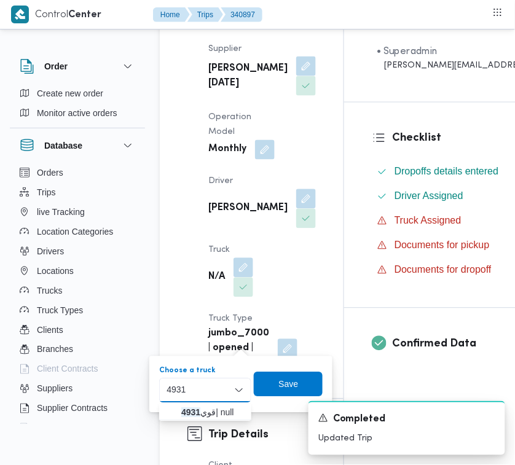
type input "4931"
click at [189, 406] on span "قوي 4931 | null" at bounding box center [212, 412] width 63 height 15
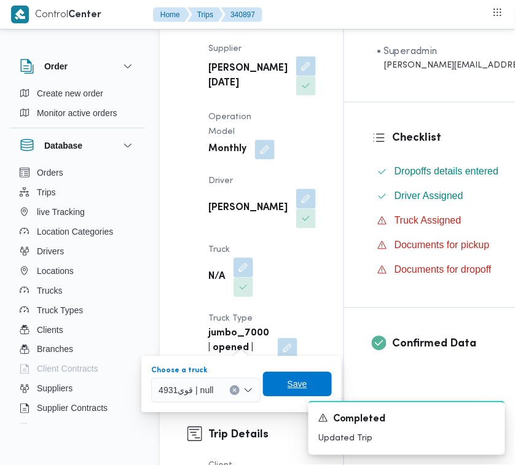
click at [287, 379] on span "Save" at bounding box center [297, 384] width 20 height 15
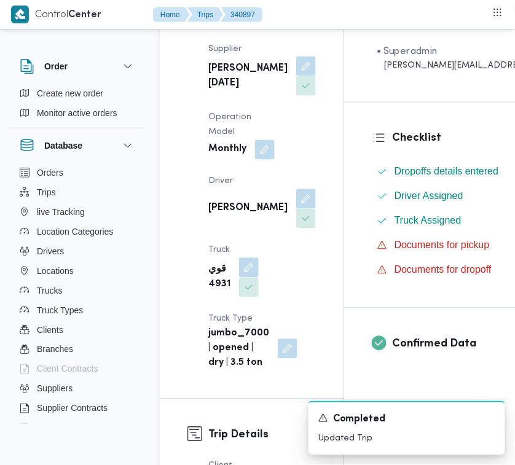
click at [264, 249] on div "Supplier [PERSON_NAME][DATE] Operation Model Monthly Driver [PERSON_NAME] Truck…" at bounding box center [262, 206] width 122 height 344
click at [216, 91] on b "[PERSON_NAME][DATE]" at bounding box center [247, 75] width 79 height 29
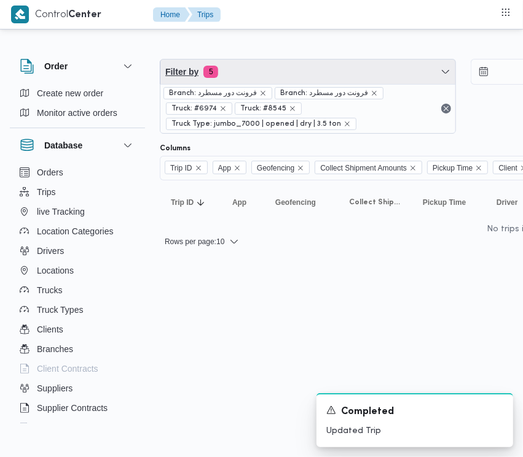
click at [393, 66] on span "Filter by 5" at bounding box center [307, 72] width 295 height 25
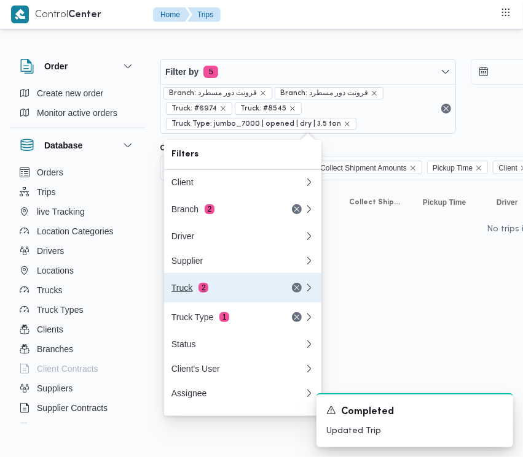
click at [225, 290] on div "Truck 2" at bounding box center [222, 288] width 103 height 10
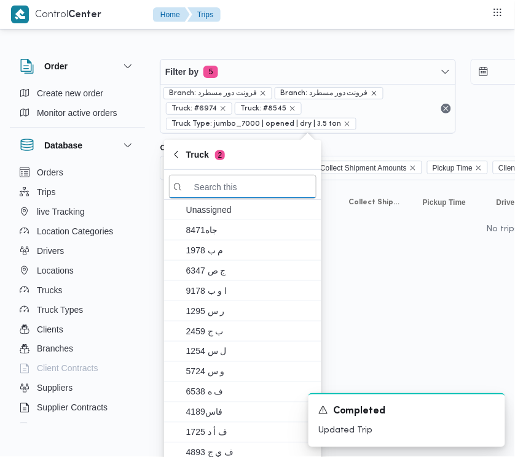
paste input "يبد789"
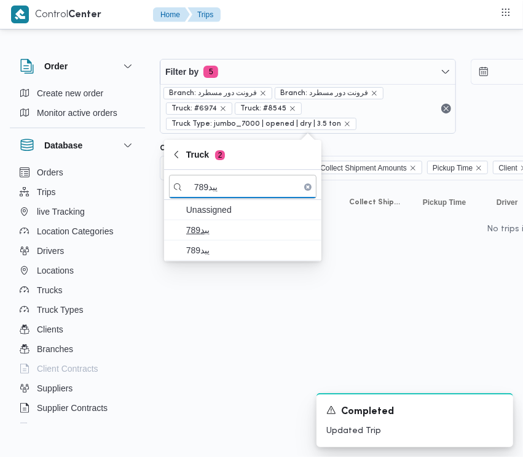
type input "يبد789"
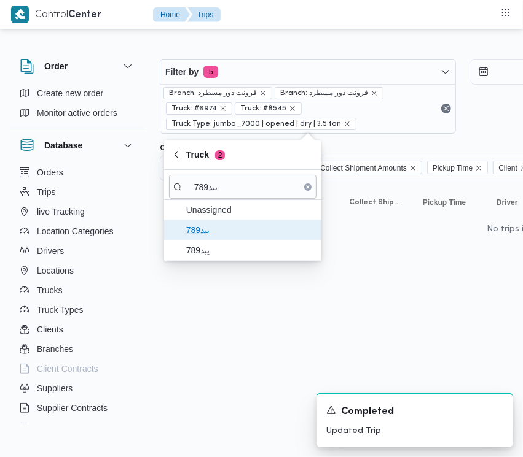
click at [224, 237] on span "يبد789" at bounding box center [250, 230] width 128 height 15
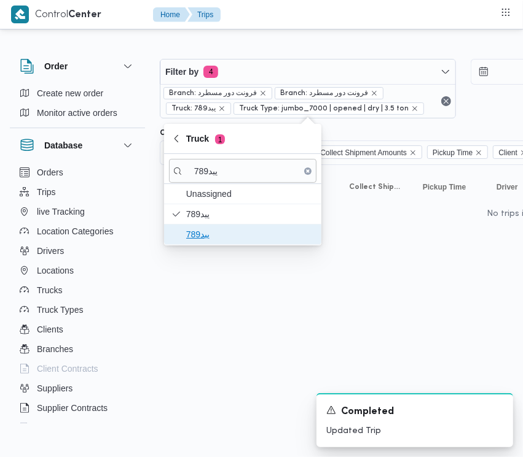
click at [214, 242] on span "يبد789" at bounding box center [250, 234] width 128 height 15
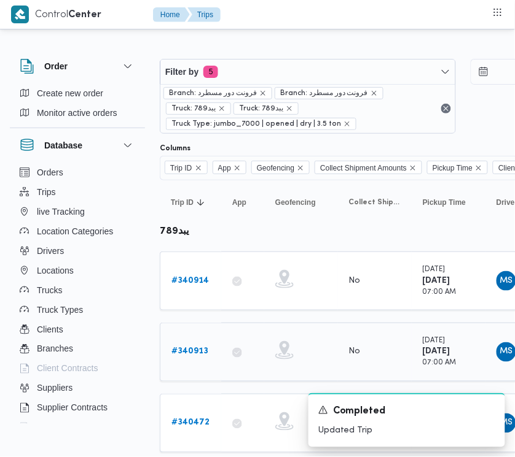
click at [265, 330] on td "Geofencing" at bounding box center [301, 352] width 74 height 59
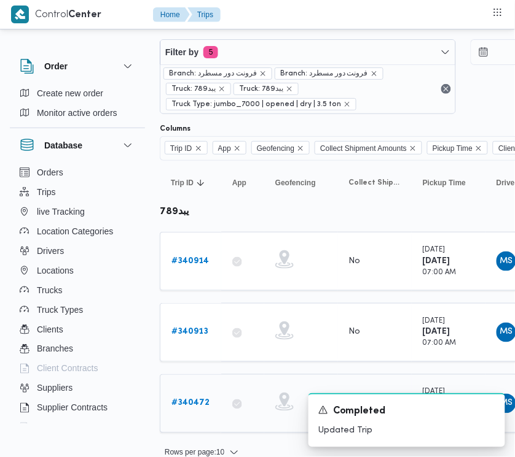
scroll to position [36, 0]
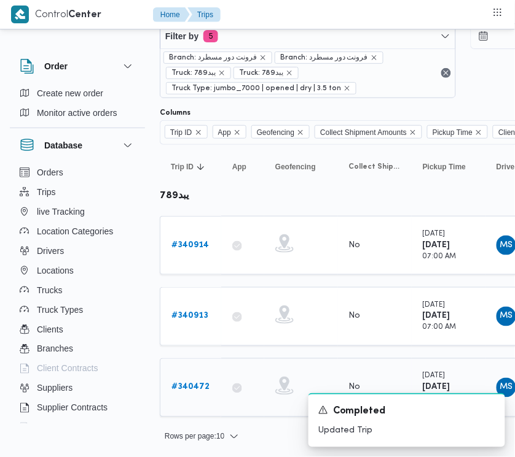
click at [209, 384] on div "# 340472" at bounding box center [190, 388] width 49 height 25
click at [192, 387] on b "# 340472" at bounding box center [190, 388] width 38 height 8
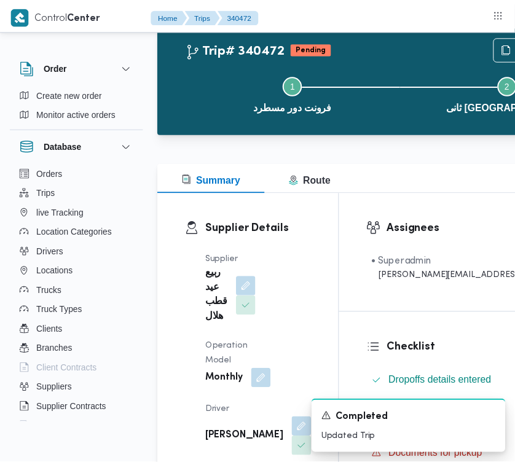
scroll to position [36, 0]
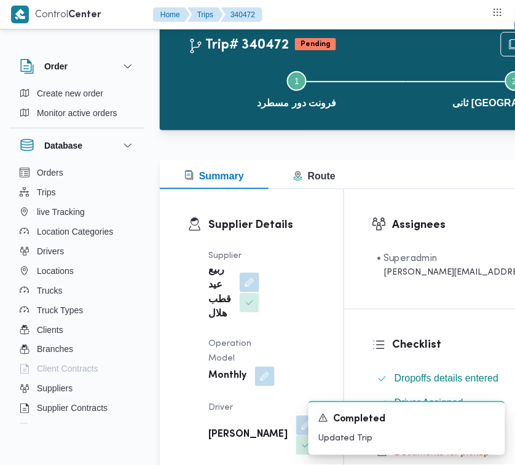
click at [239, 281] on button "button" at bounding box center [249, 283] width 20 height 20
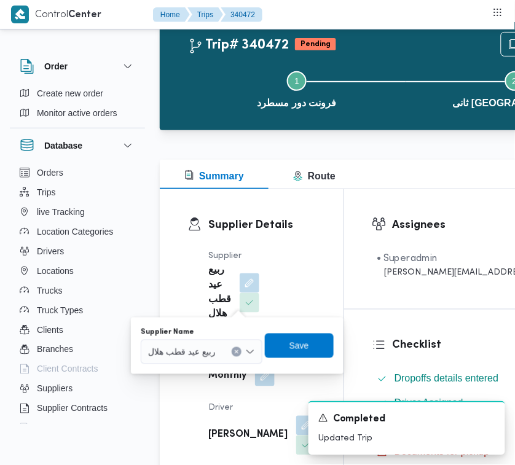
click at [228, 341] on div "ربيع عيد قطب هلال" at bounding box center [202, 352] width 122 height 25
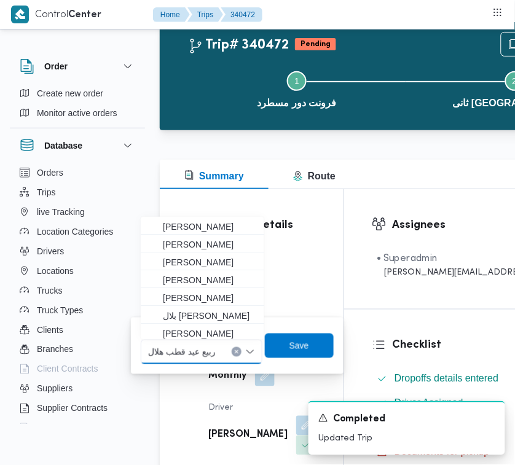
paste input "[PERSON_NAME][DATE]"
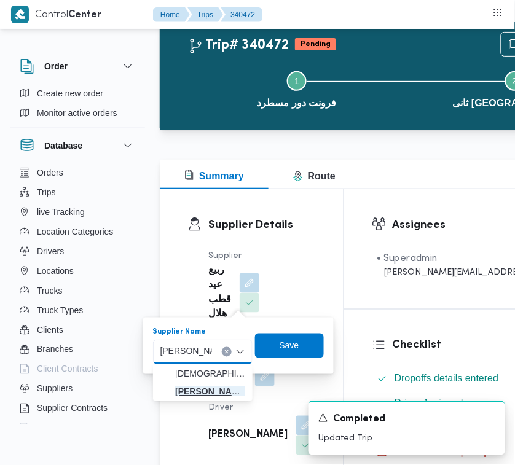
type input "[PERSON_NAME][DATE]"
click at [197, 391] on span "[PERSON_NAME][DATE]" at bounding box center [210, 391] width 70 height 15
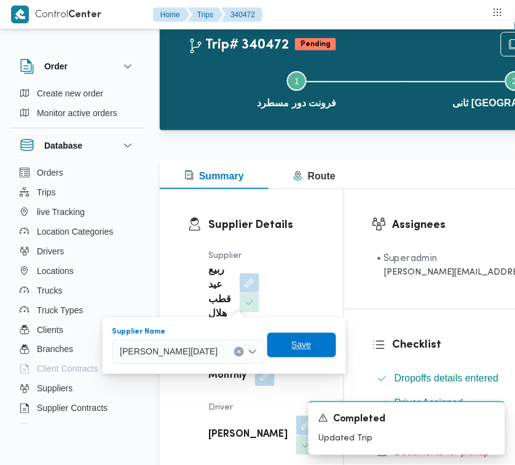
click at [311, 341] on span "Save" at bounding box center [302, 345] width 20 height 15
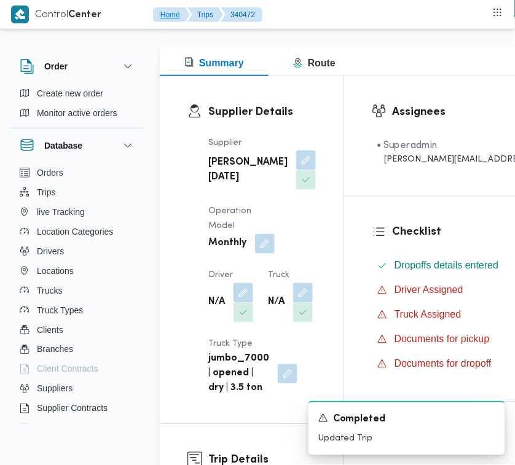
scroll to position [186, 0]
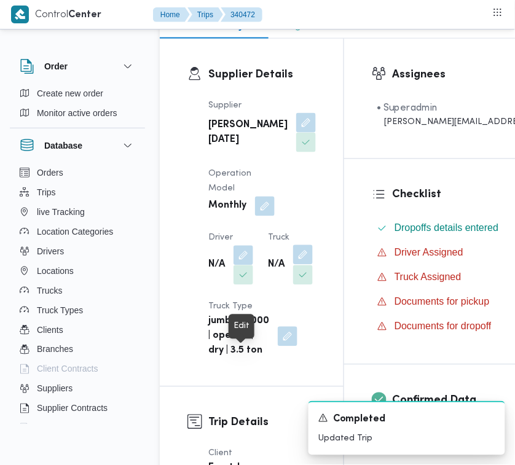
drag, startPoint x: 251, startPoint y: 354, endPoint x: 253, endPoint y: 361, distance: 7.8
click at [293, 265] on button "button" at bounding box center [303, 255] width 20 height 20
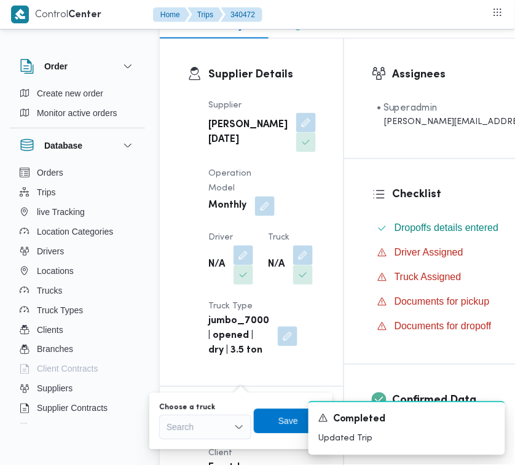
click at [206, 430] on div "Search" at bounding box center [205, 427] width 92 height 25
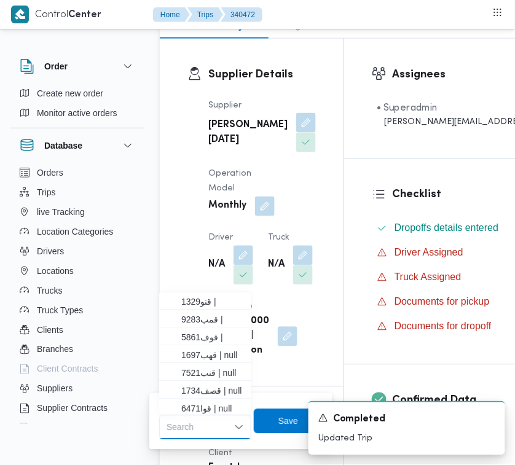
paste input "1372"
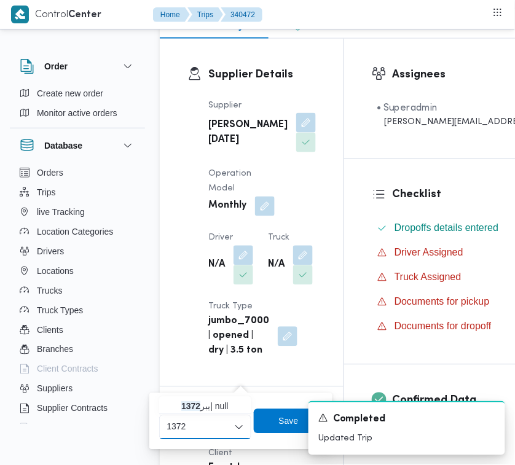
type input "1372"
click at [207, 404] on span "يبر1372 | null" at bounding box center [212, 406] width 63 height 15
click at [283, 424] on div "A new notification appears Completed Updated Trip" at bounding box center [392, 428] width 246 height 74
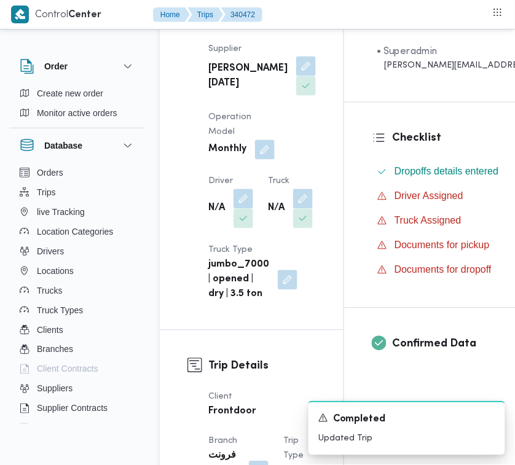
scroll to position [249, 0]
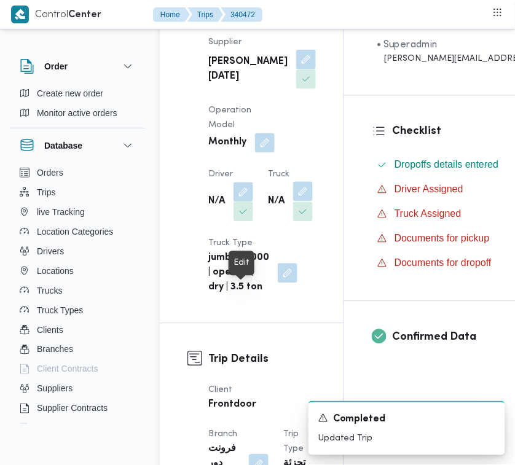
click at [287, 202] on span at bounding box center [300, 192] width 26 height 20
click at [293, 201] on button "button" at bounding box center [303, 192] width 20 height 20
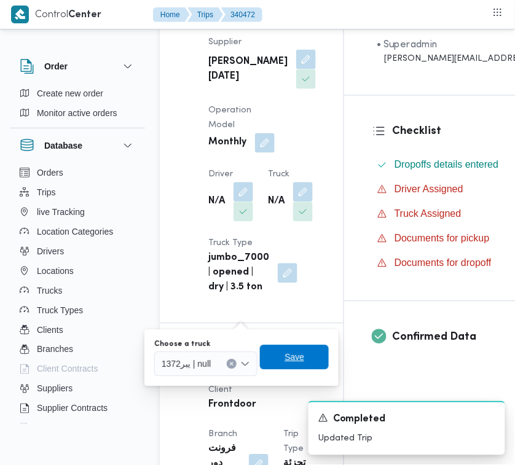
click at [279, 362] on span "Save" at bounding box center [294, 357] width 69 height 25
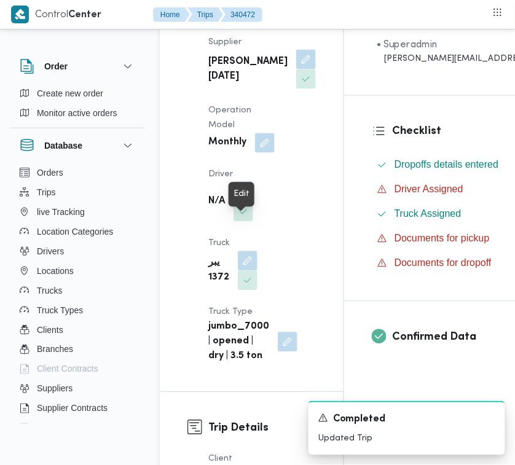
click at [237, 201] on button "button" at bounding box center [243, 192] width 20 height 20
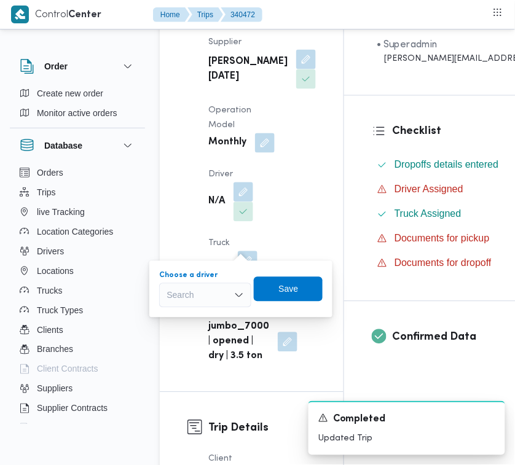
click at [217, 289] on div "Search" at bounding box center [205, 295] width 92 height 25
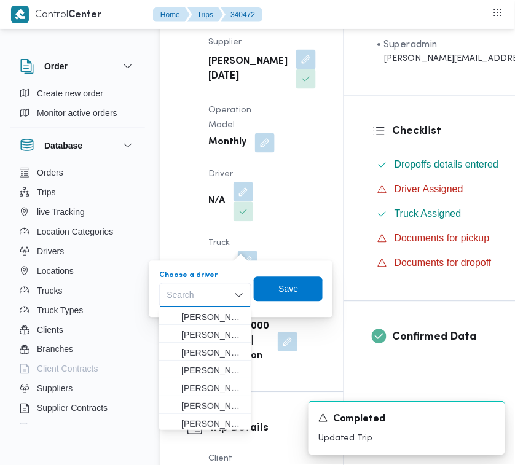
paste input "عبدالعاطي فرج"
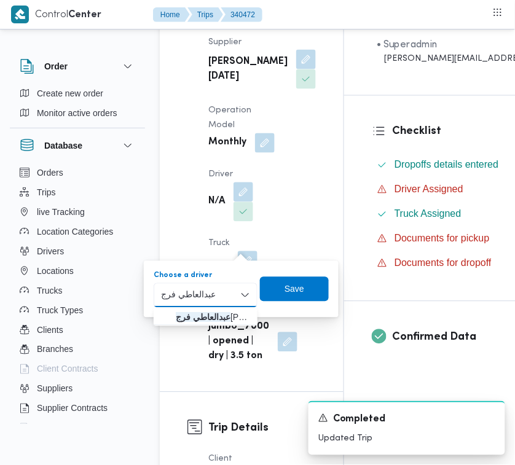
type input "عبدالعاطي فرج"
drag, startPoint x: 204, startPoint y: 301, endPoint x: 193, endPoint y: 319, distance: 21.0
click at [193, 320] on span "عبدالعاطي [PERSON_NAME]" at bounding box center [213, 317] width 74 height 15
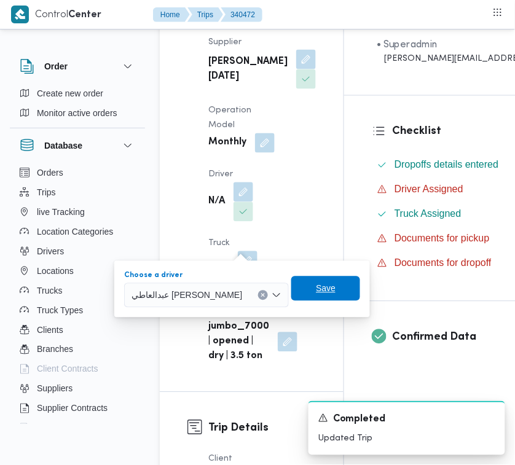
click at [321, 293] on span "Save" at bounding box center [326, 288] width 20 height 15
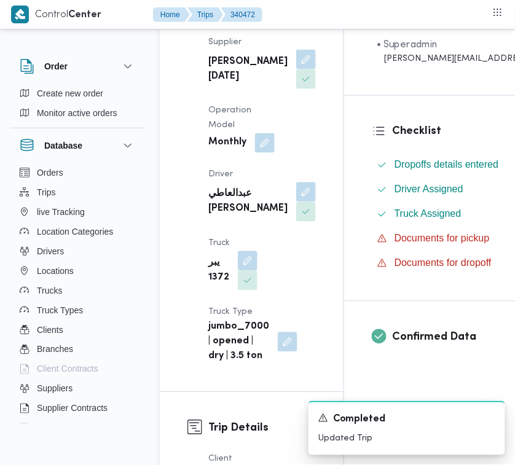
click at [217, 84] on b "[PERSON_NAME][DATE]" at bounding box center [247, 69] width 79 height 29
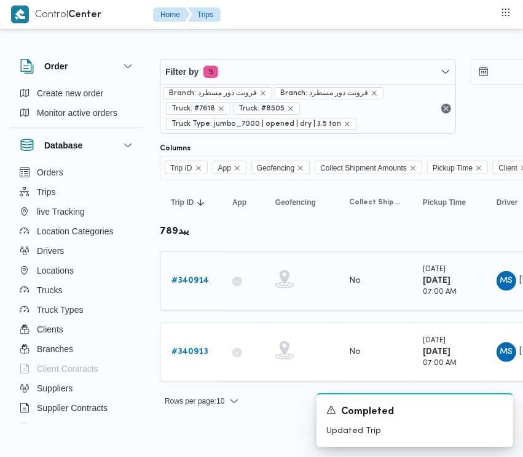
click at [188, 281] on b "# 340914" at bounding box center [189, 281] width 37 height 8
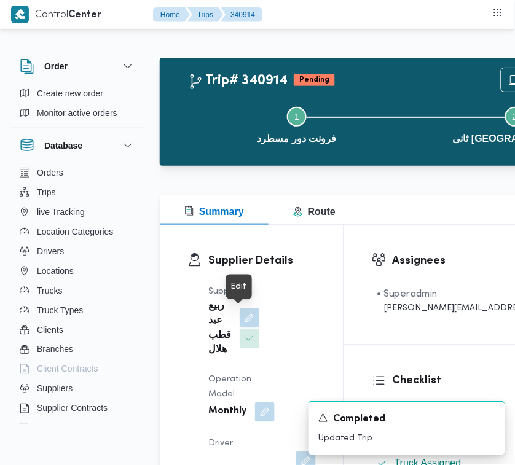
click at [247, 315] on button "button" at bounding box center [249, 318] width 20 height 20
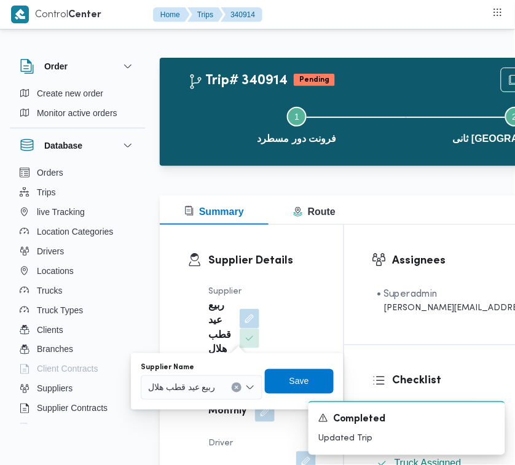
click at [218, 393] on div "ربيع عيد قطب هلال" at bounding box center [202, 387] width 122 height 25
paste input "[PERSON_NAME][DATE]"
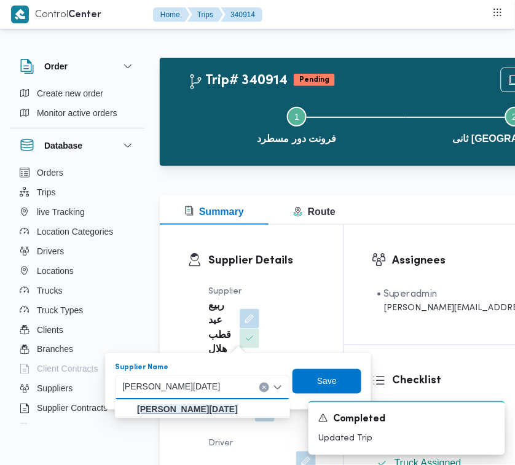
type input "[PERSON_NAME][DATE]"
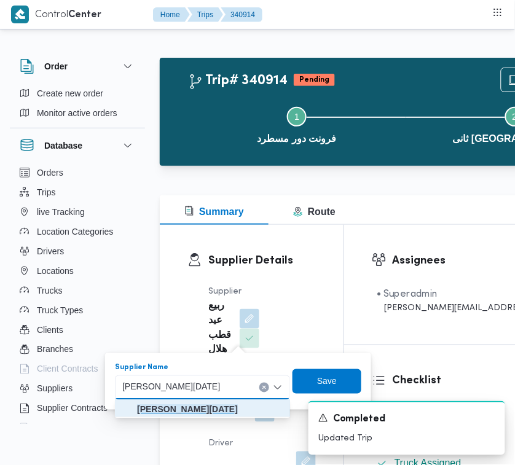
click at [197, 411] on mark "[PERSON_NAME][DATE]" at bounding box center [187, 410] width 101 height 10
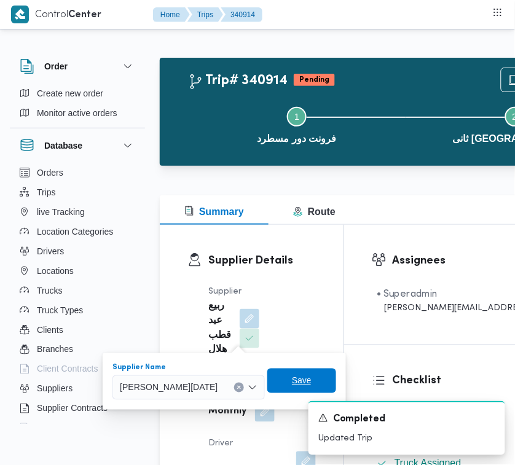
click at [336, 386] on span "Save" at bounding box center [301, 380] width 69 height 25
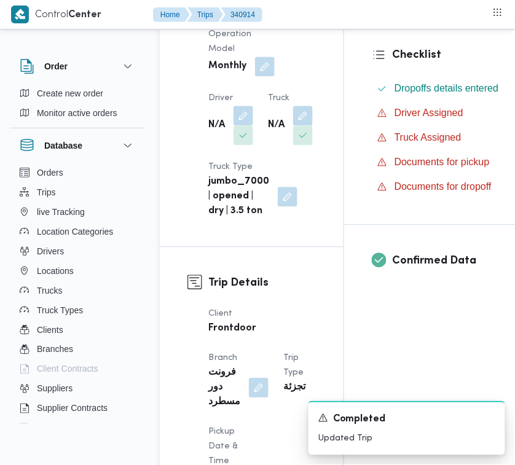
scroll to position [351, 0]
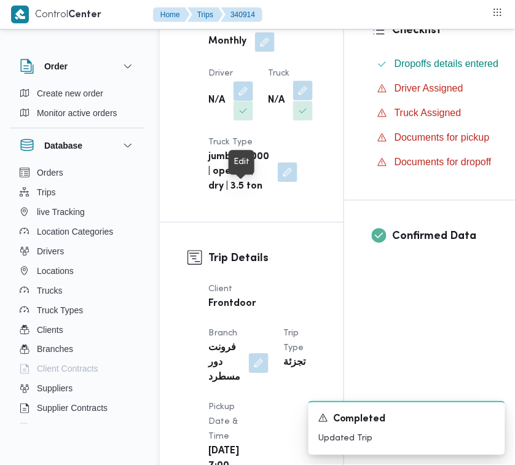
click at [293, 100] on button "button" at bounding box center [303, 90] width 20 height 20
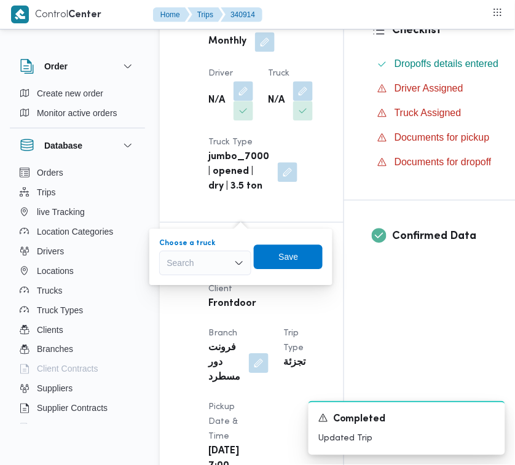
click at [212, 264] on div "Search" at bounding box center [205, 263] width 92 height 25
paste input "1372"
type input "1372"
click at [188, 289] on mark "1372" at bounding box center [190, 285] width 19 height 10
click at [279, 267] on span "Save" at bounding box center [294, 256] width 69 height 25
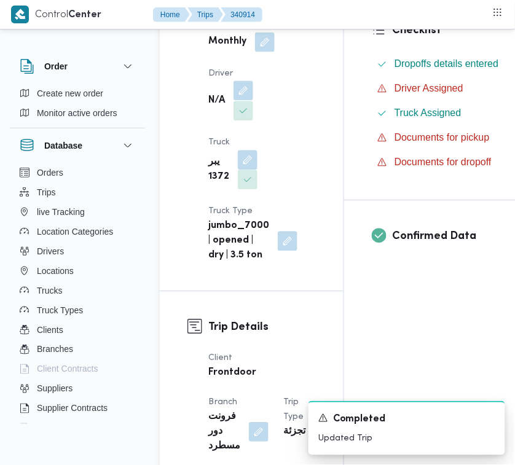
click at [249, 100] on button "button" at bounding box center [243, 90] width 20 height 20
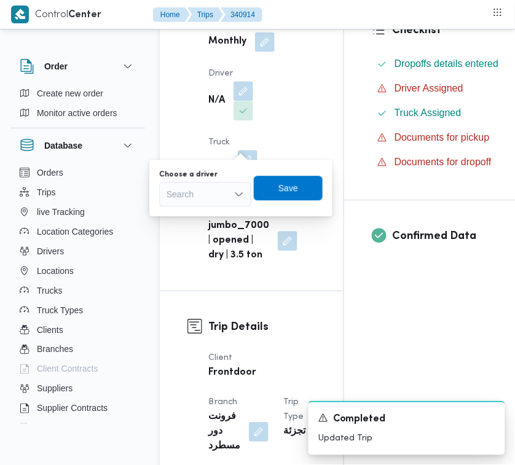
click at [231, 185] on div "Search" at bounding box center [205, 194] width 92 height 25
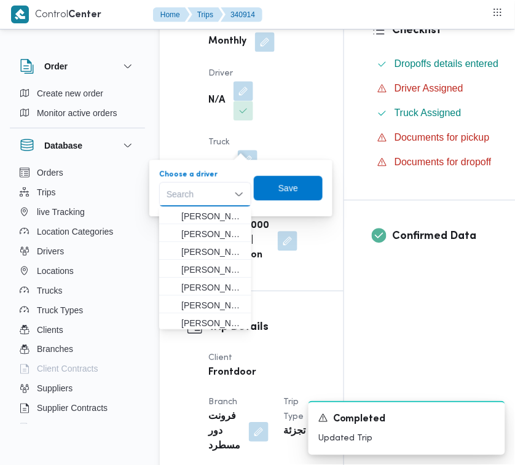
paste input "عبدالعاطي فرج"
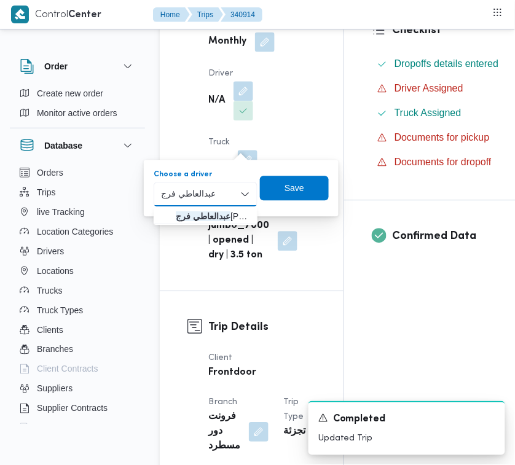
type input "عبدالعاطي فرج"
drag, startPoint x: 217, startPoint y: 201, endPoint x: 198, endPoint y: 216, distance: 23.6
click at [198, 216] on span "عبدالعاطي [PERSON_NAME]" at bounding box center [213, 216] width 74 height 15
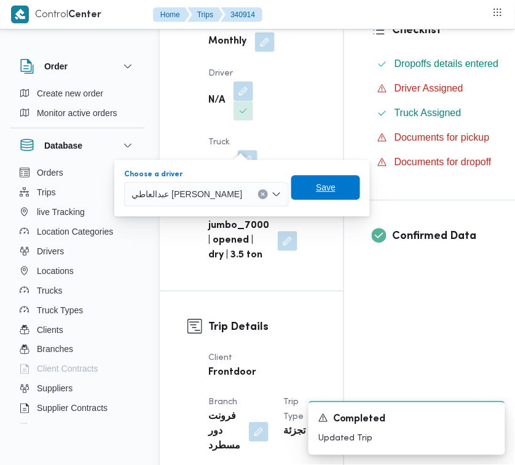
click at [309, 189] on span "Save" at bounding box center [325, 187] width 69 height 25
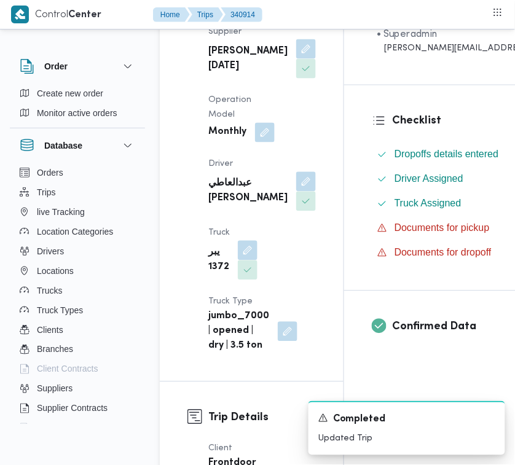
scroll to position [234, 0]
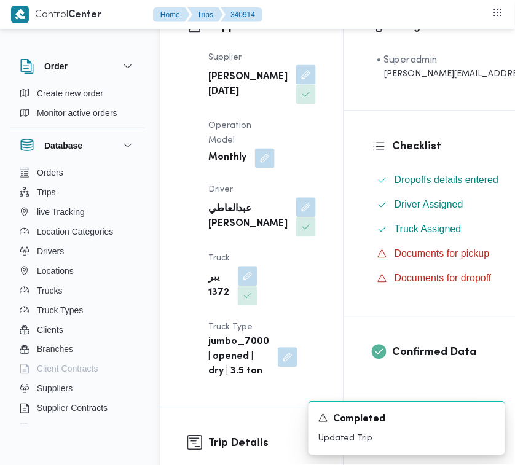
click at [214, 94] on b "[PERSON_NAME][DATE]" at bounding box center [247, 84] width 79 height 29
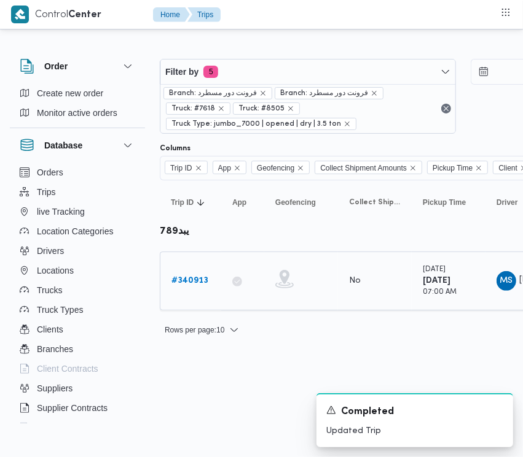
click at [191, 284] on b "# 340913" at bounding box center [189, 281] width 37 height 8
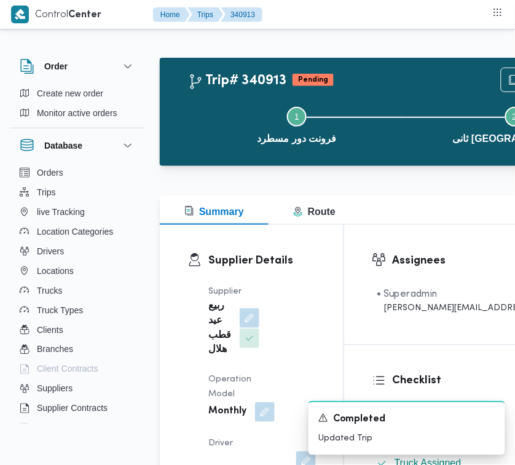
click at [239, 317] on button "button" at bounding box center [249, 318] width 20 height 20
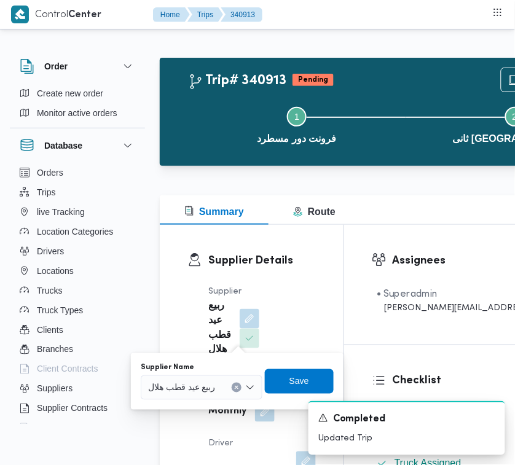
click at [203, 382] on span "ربيع عيد قطب هلال" at bounding box center [182, 387] width 68 height 14
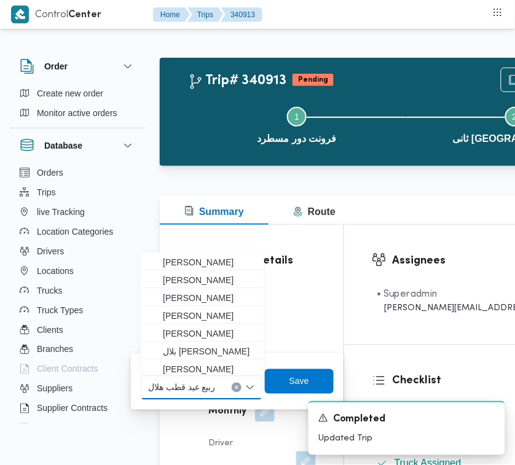
paste input "[PERSON_NAME][DATE]"
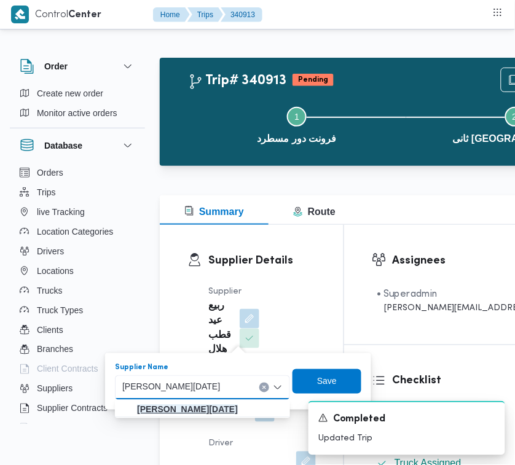
type input "[PERSON_NAME][DATE]"
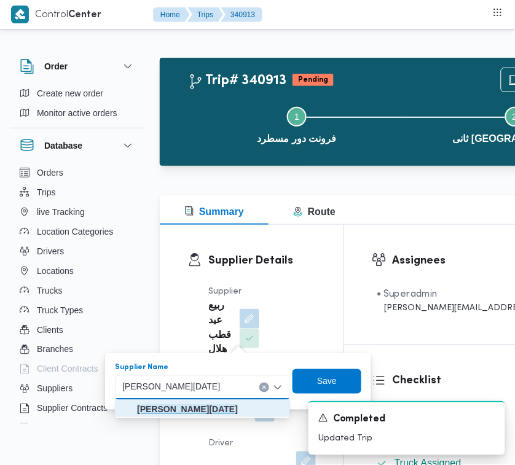
click at [190, 406] on mark "[PERSON_NAME][DATE]" at bounding box center [187, 410] width 101 height 10
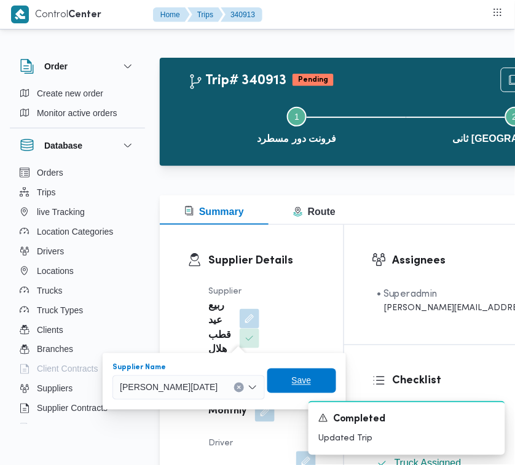
click at [311, 379] on span "Save" at bounding box center [302, 380] width 20 height 15
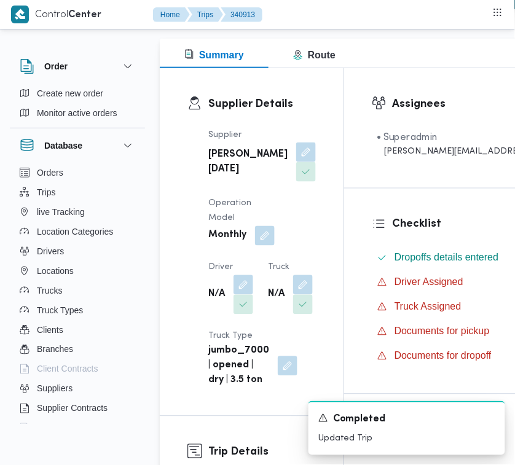
scroll to position [163, 0]
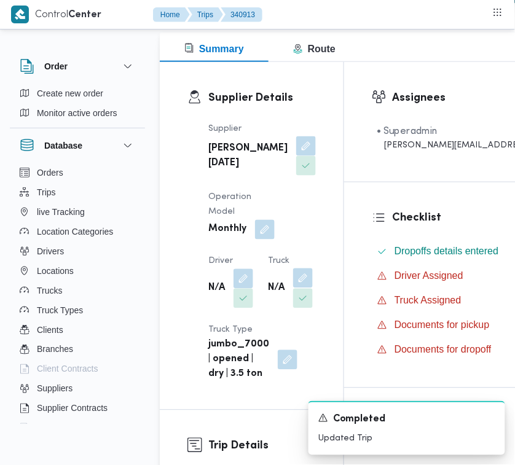
click at [293, 288] on button "button" at bounding box center [303, 278] width 20 height 20
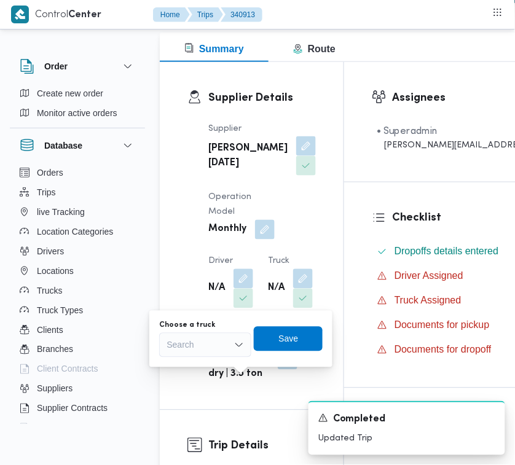
click at [212, 341] on div "Search" at bounding box center [205, 345] width 92 height 25
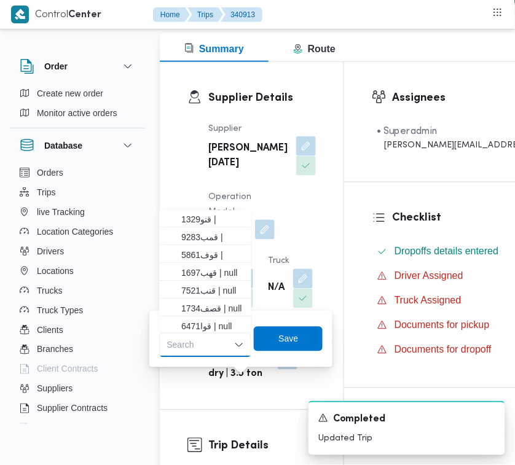
paste input "1372"
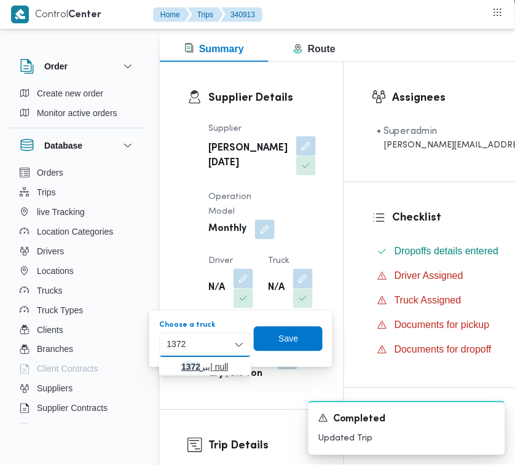
type input "1372"
click at [185, 365] on mark "1372" at bounding box center [190, 367] width 19 height 10
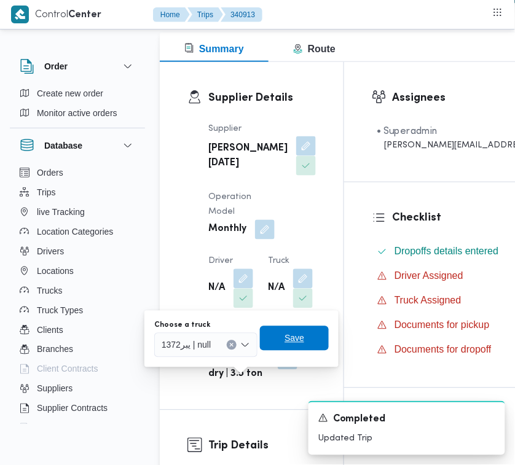
click at [298, 338] on span "Save" at bounding box center [294, 338] width 20 height 15
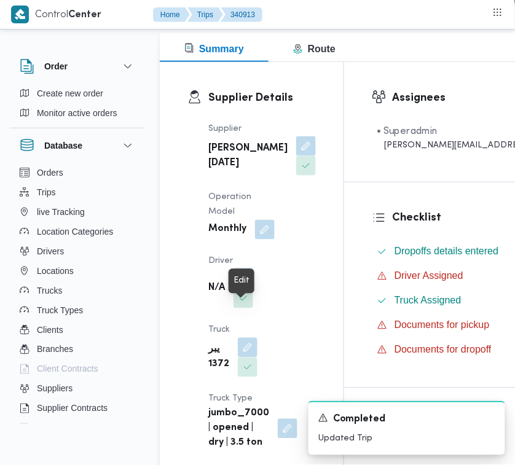
click at [246, 288] on button "button" at bounding box center [243, 278] width 20 height 20
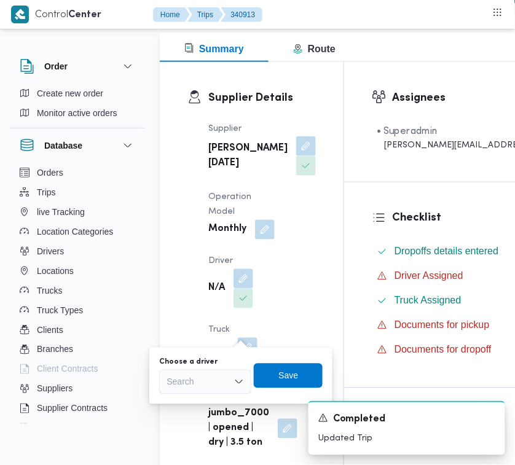
click at [232, 373] on div "Search" at bounding box center [205, 382] width 92 height 25
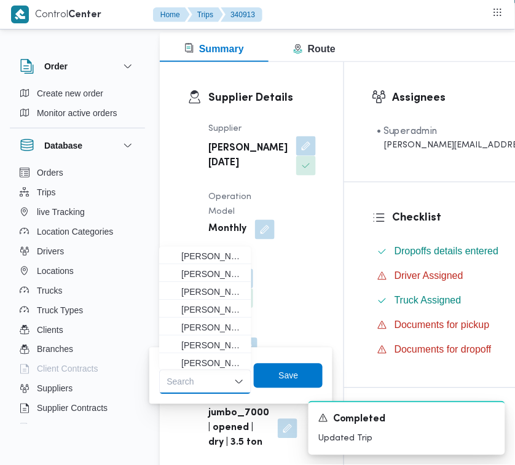
paste input "عبدالعاطي فرج"
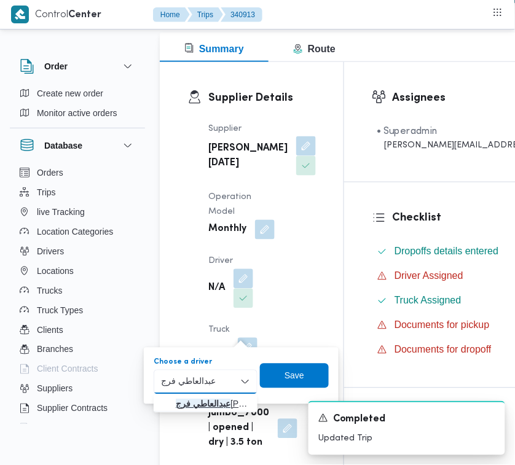
type input "عبدالعاطي فرج"
click at [180, 404] on span "عبدالعاطي [PERSON_NAME]" at bounding box center [213, 404] width 74 height 15
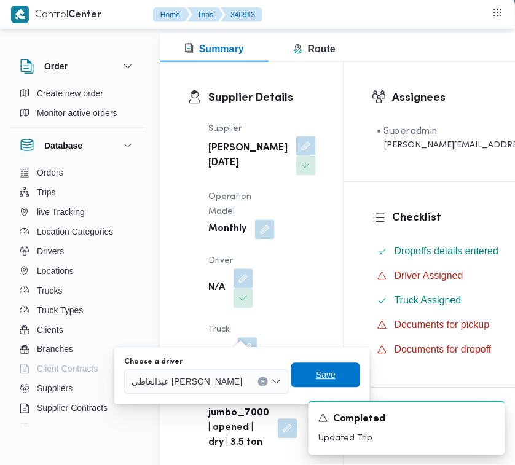
click at [344, 375] on span "Save" at bounding box center [325, 375] width 69 height 25
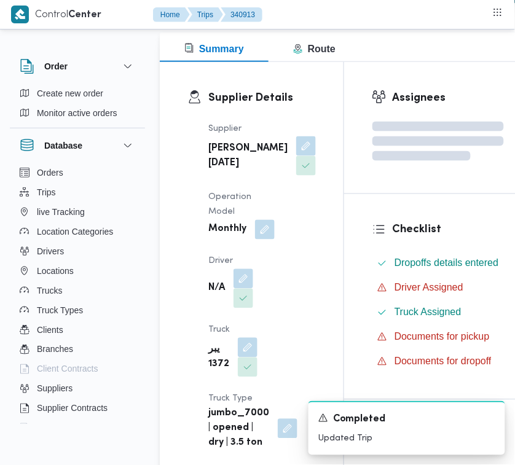
click at [292, 292] on div "Supplier [PERSON_NAME][DATE] Operation Model Monthly Driver N/A Truck يبر 1372 …" at bounding box center [262, 286] width 122 height 344
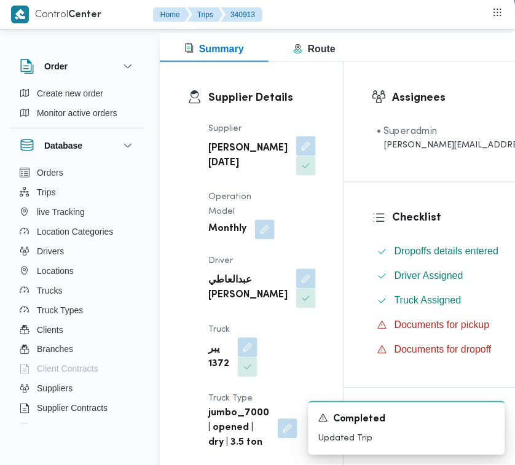
click at [292, 295] on div "Supplier [PERSON_NAME][DATE] Operation Model Monthly Driver عبدالعاطي [PERSON_N…" at bounding box center [262, 286] width 122 height 344
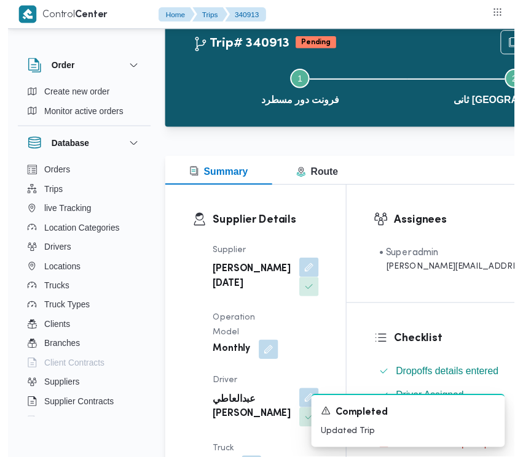
scroll to position [0, 0]
